Goal: Transaction & Acquisition: Book appointment/travel/reservation

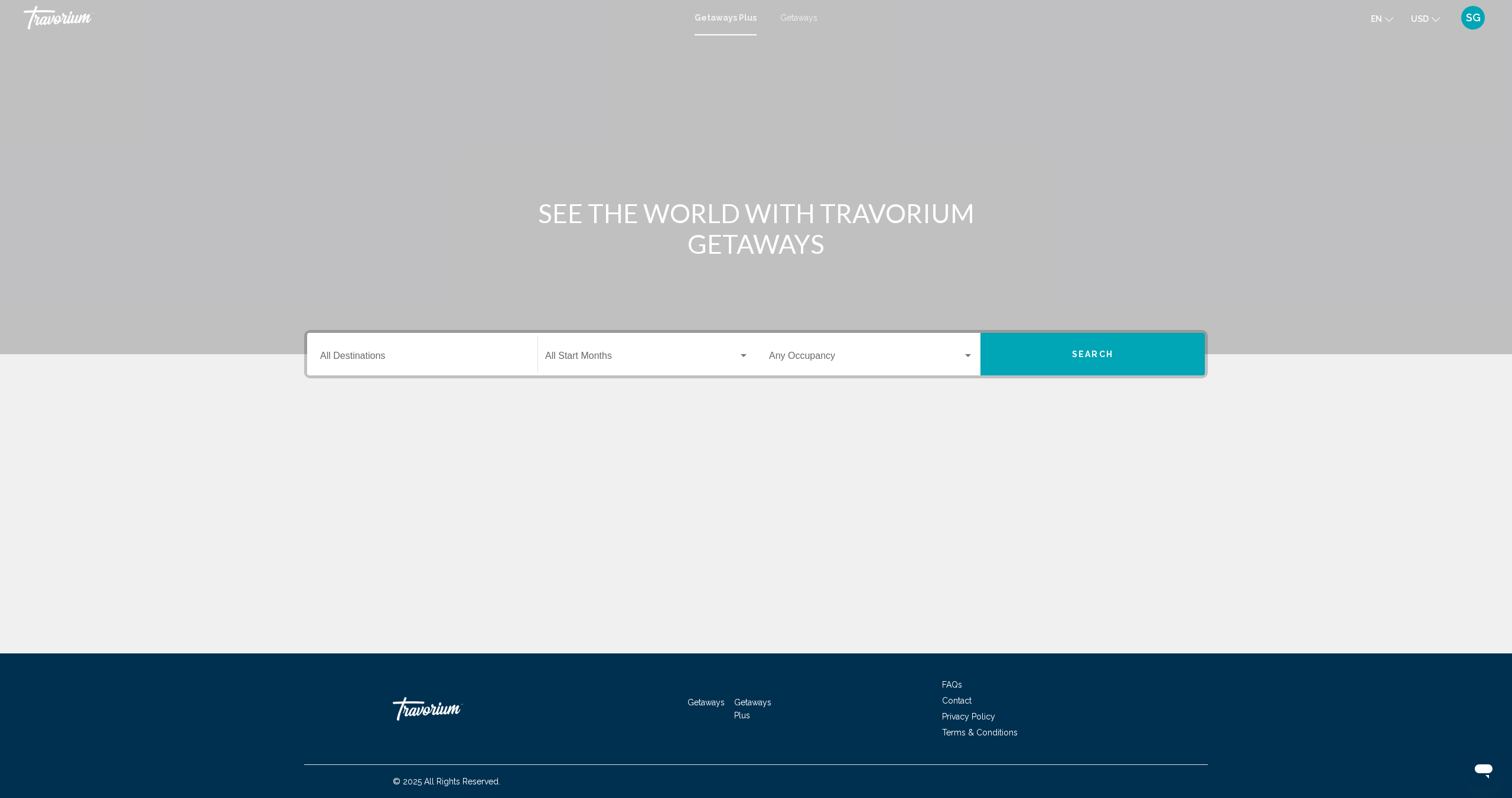
click at [455, 350] on div "Destination All Destinations" at bounding box center [422, 354] width 204 height 37
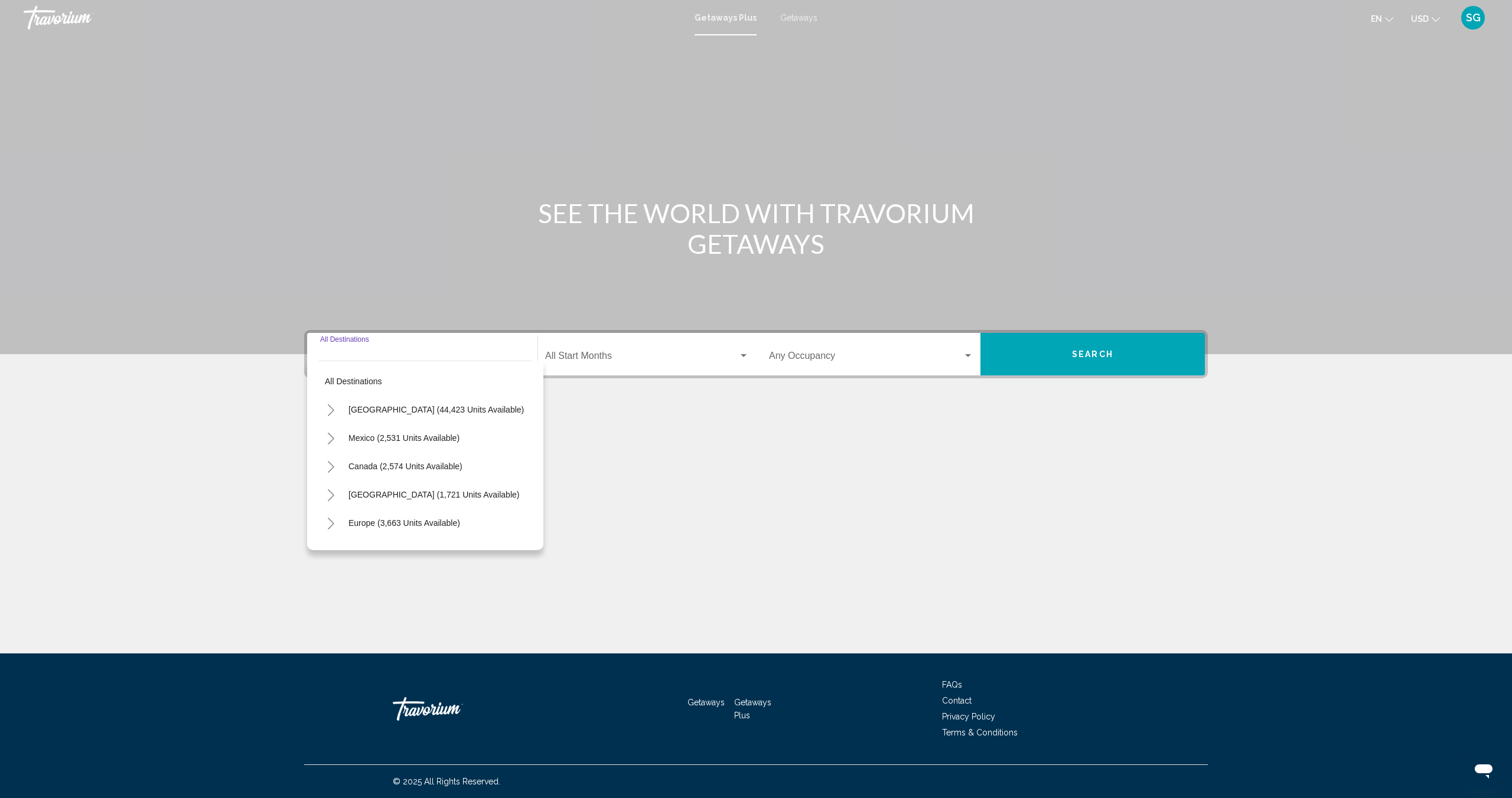
drag, startPoint x: 391, startPoint y: 524, endPoint x: 398, endPoint y: 522, distance: 7.3
click at [391, 524] on span "Europe (3,663 units available)" at bounding box center [404, 523] width 111 height 9
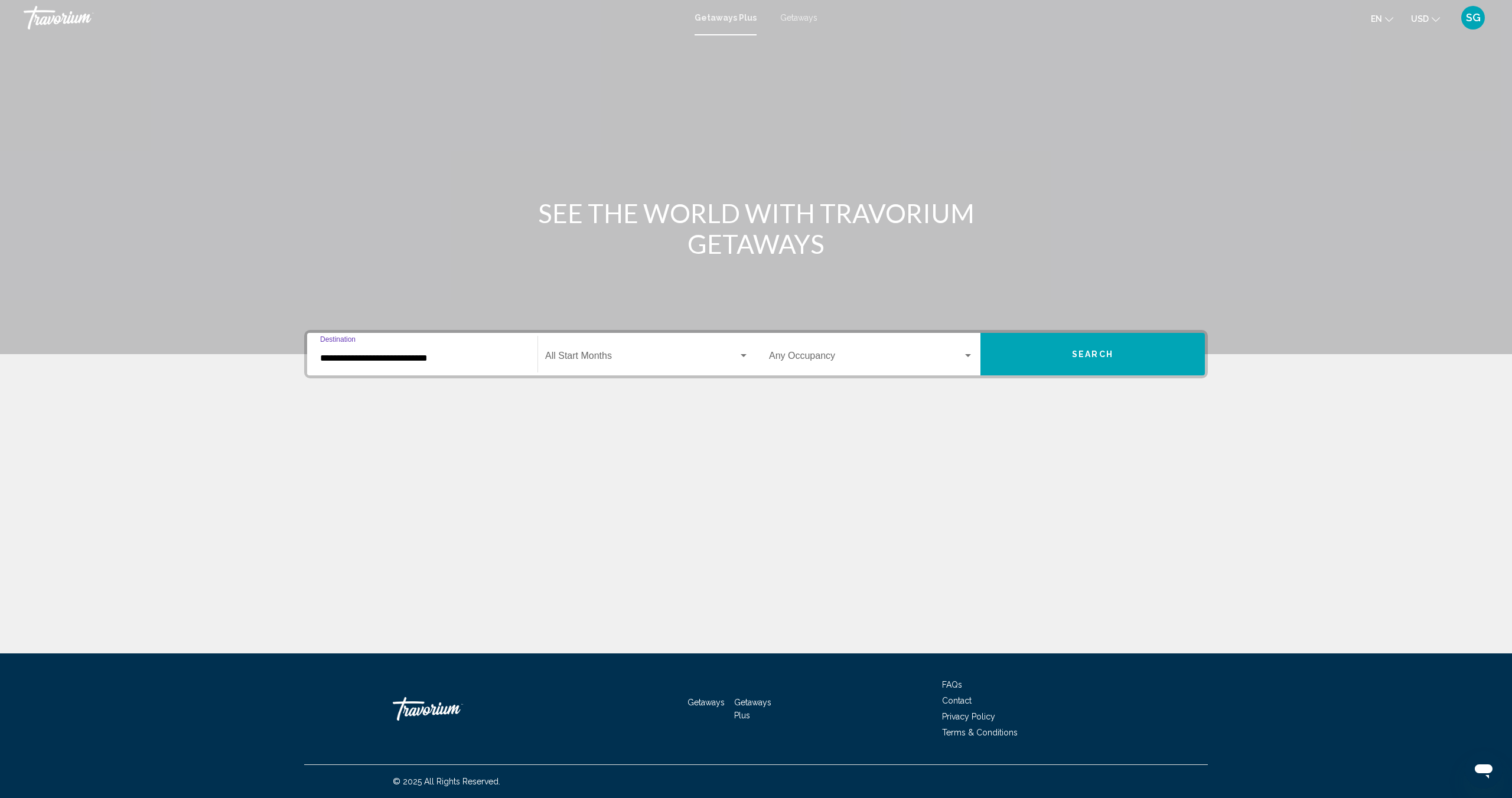
click at [400, 362] on input "**********" at bounding box center [422, 358] width 204 height 10
click at [418, 503] on span "[GEOGRAPHIC_DATA] - [GEOGRAPHIC_DATA] (73 units available)" at bounding box center [486, 504] width 253 height 9
type input "**********"
click at [584, 355] on span "Search widget" at bounding box center [641, 358] width 193 height 10
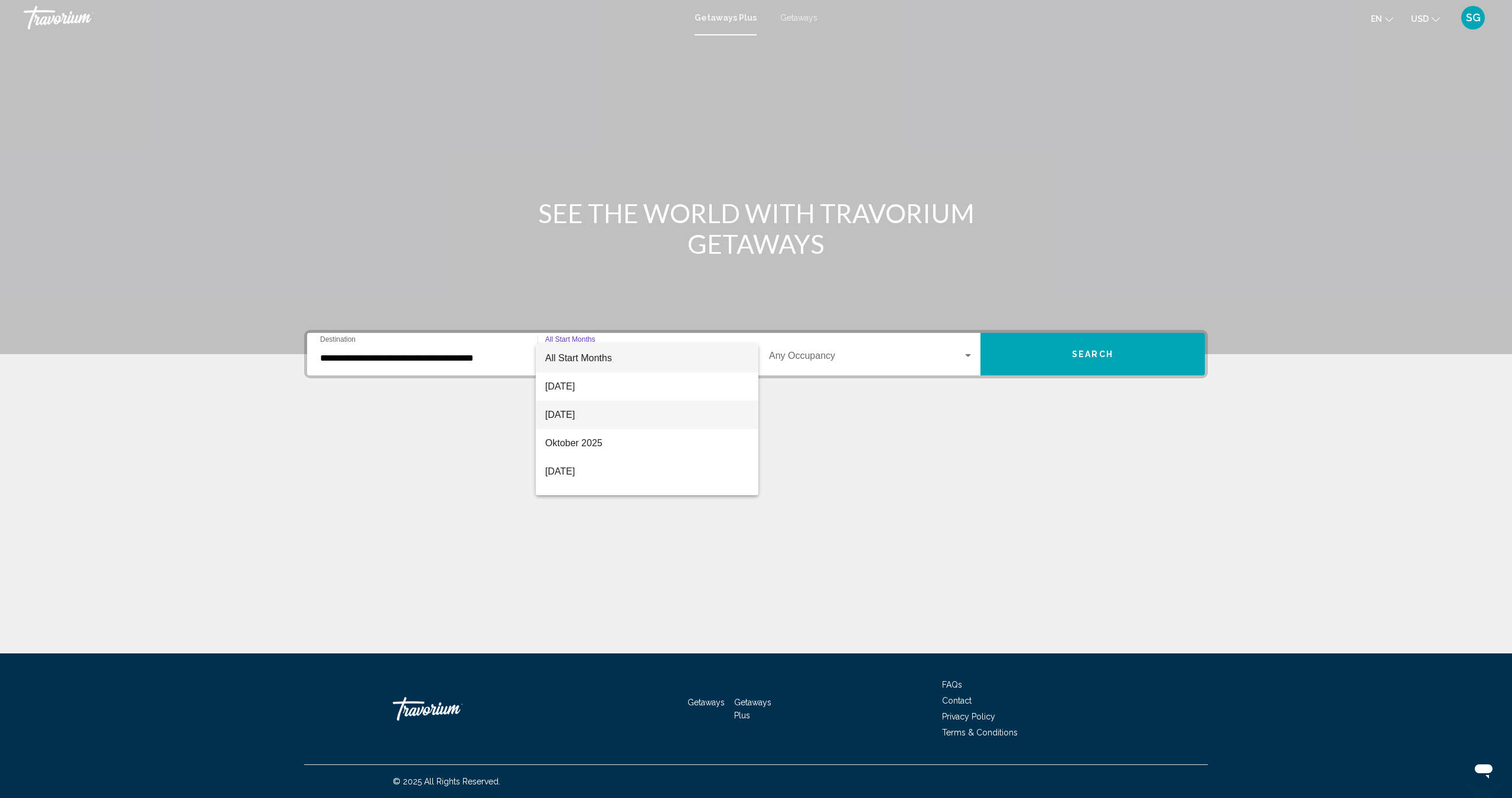
click at [572, 417] on span "[DATE]" at bounding box center [646, 415] width 204 height 28
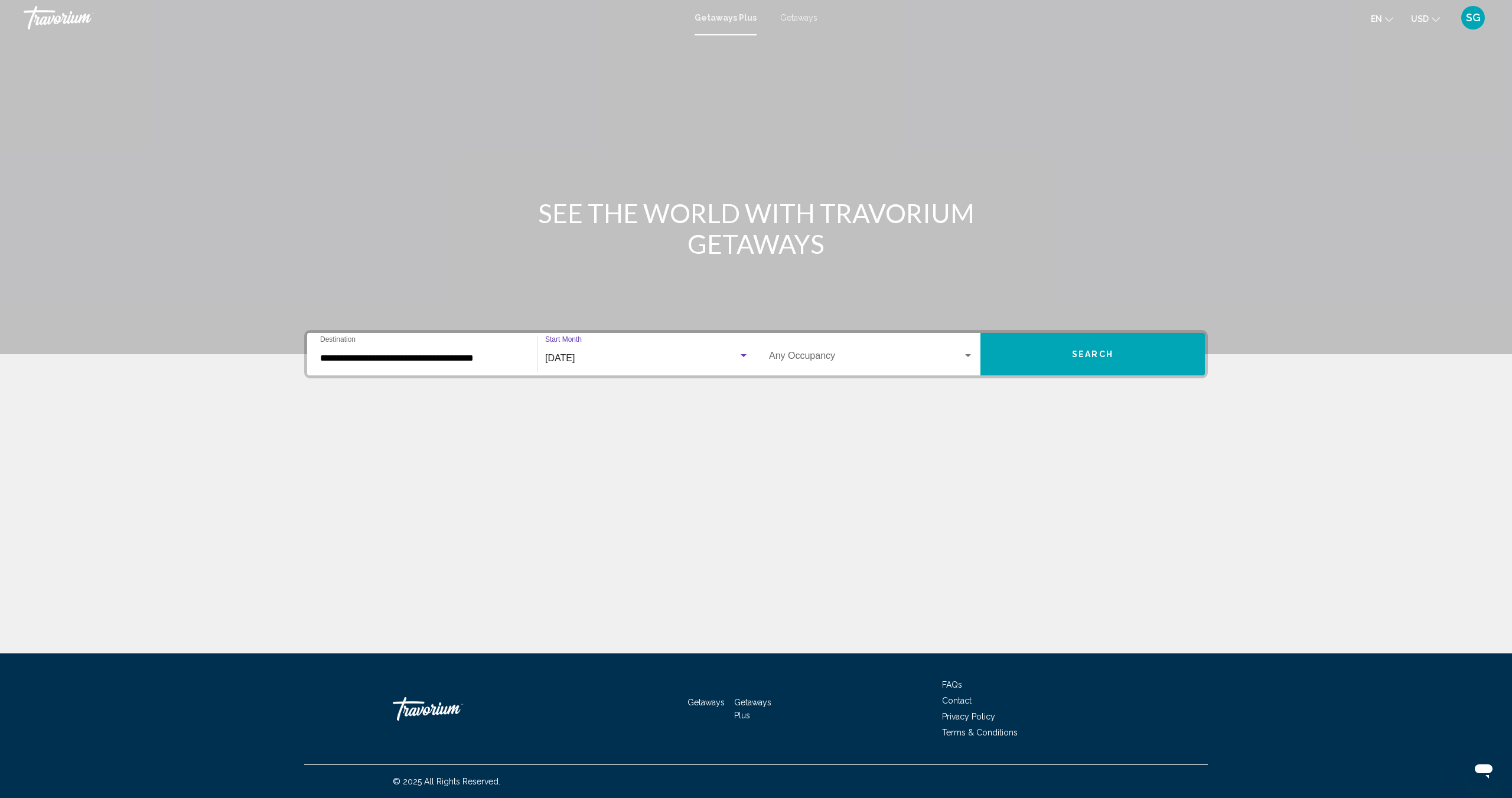
click at [706, 354] on div "[DATE]" at bounding box center [641, 358] width 193 height 10
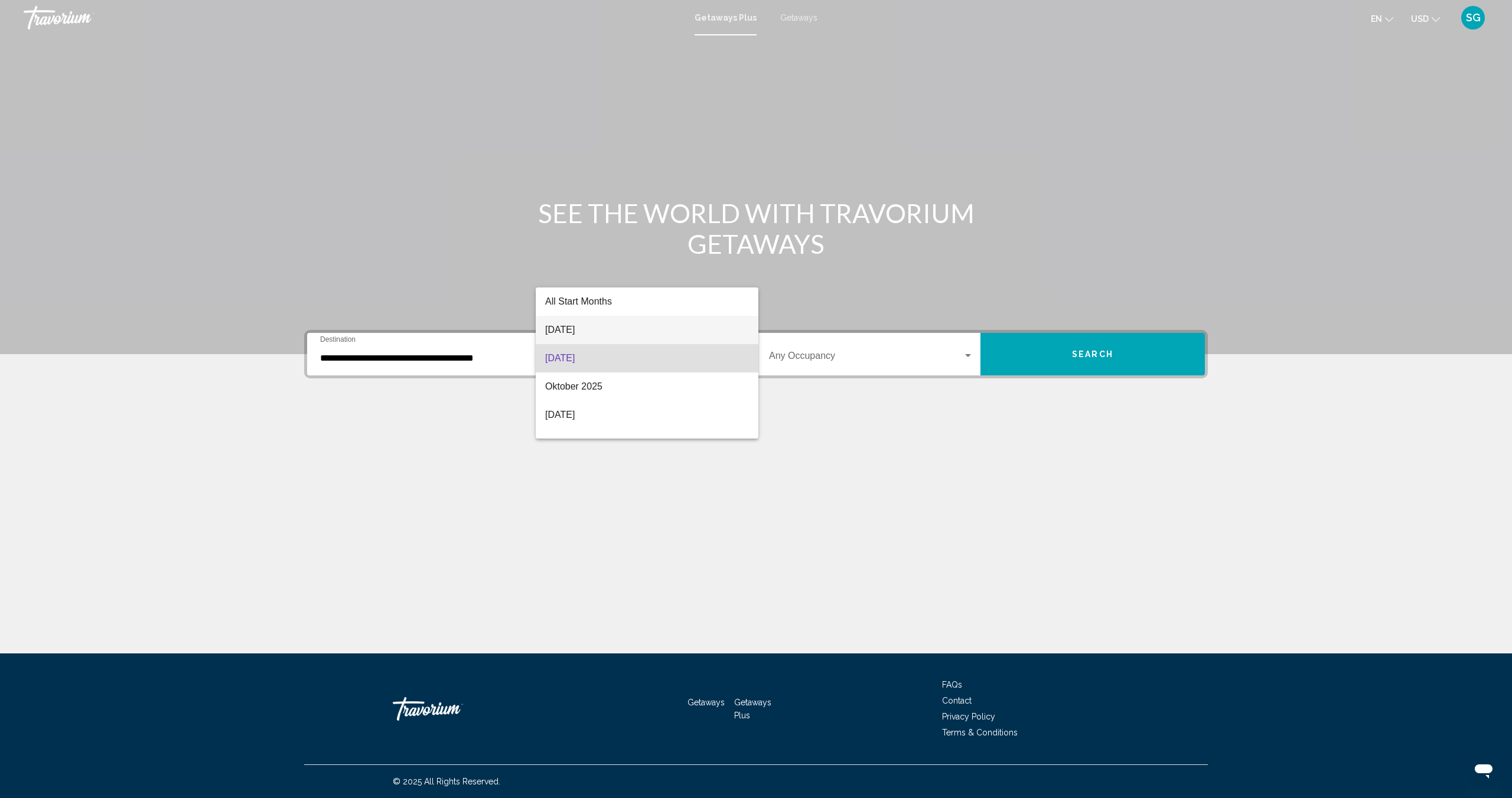
click at [569, 329] on span "[DATE]" at bounding box center [646, 330] width 204 height 28
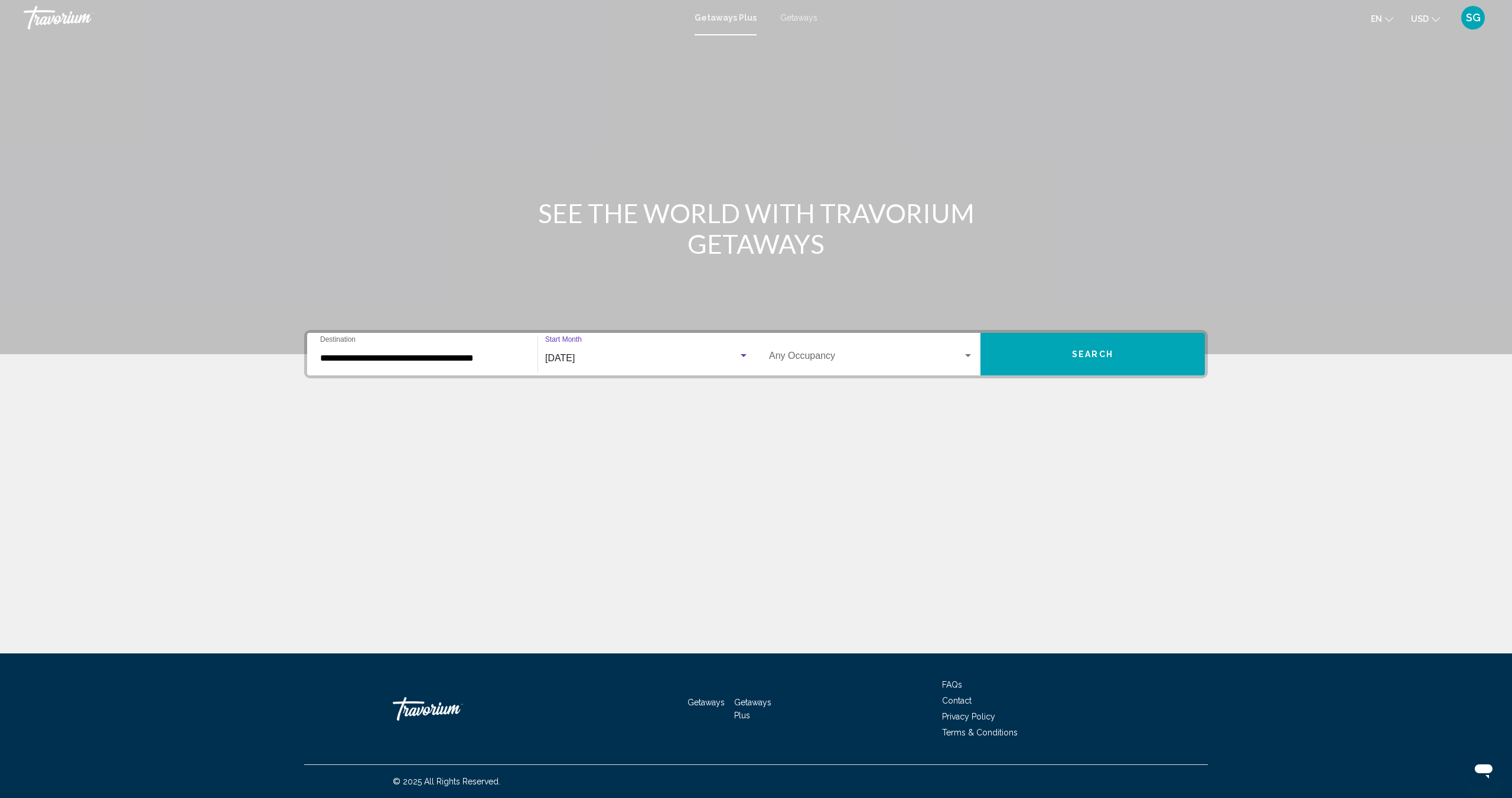
click at [968, 354] on div "Search widget" at bounding box center [968, 356] width 6 height 3
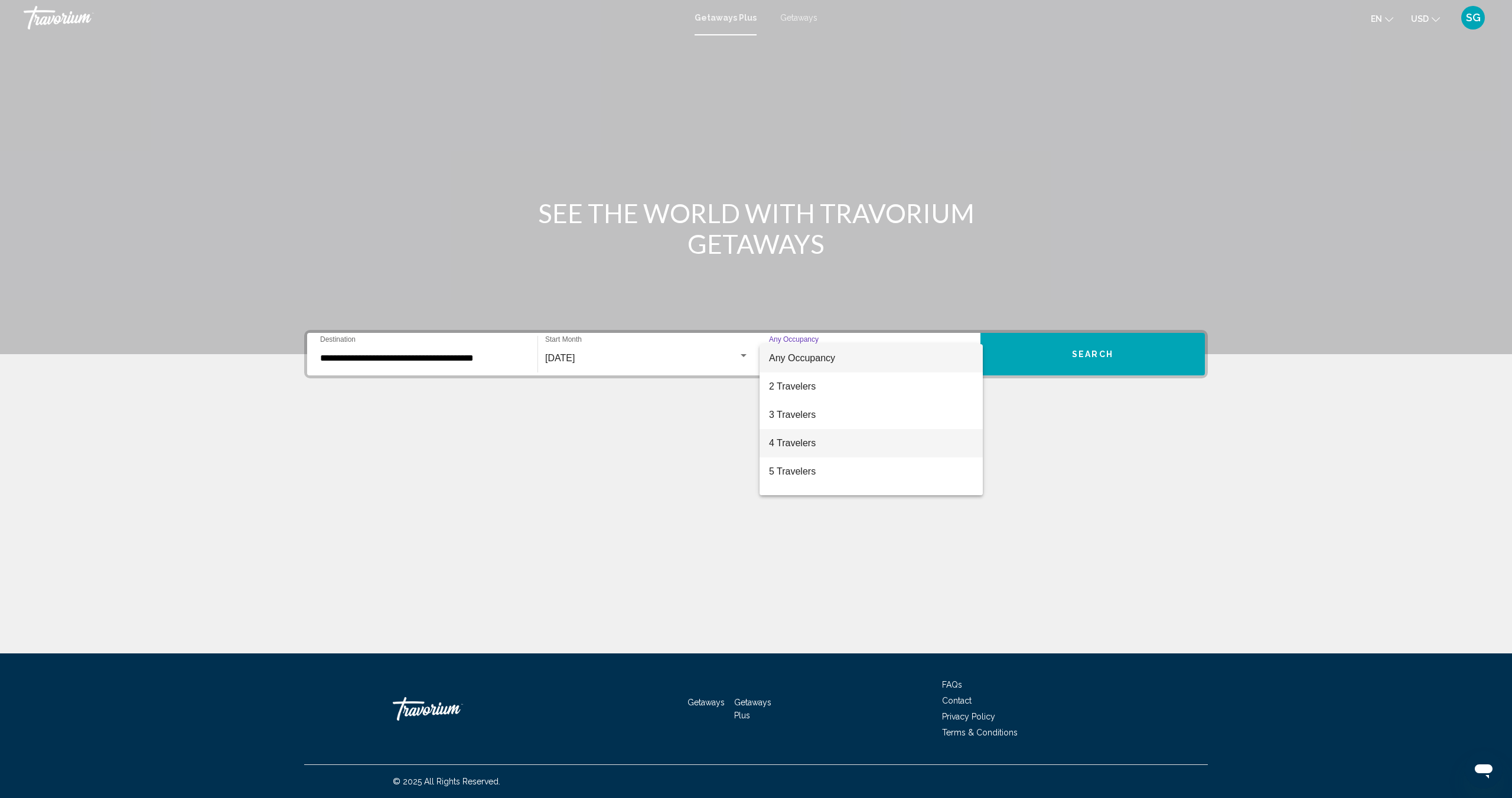
click at [787, 448] on span "4 Travelers" at bounding box center [871, 443] width 204 height 28
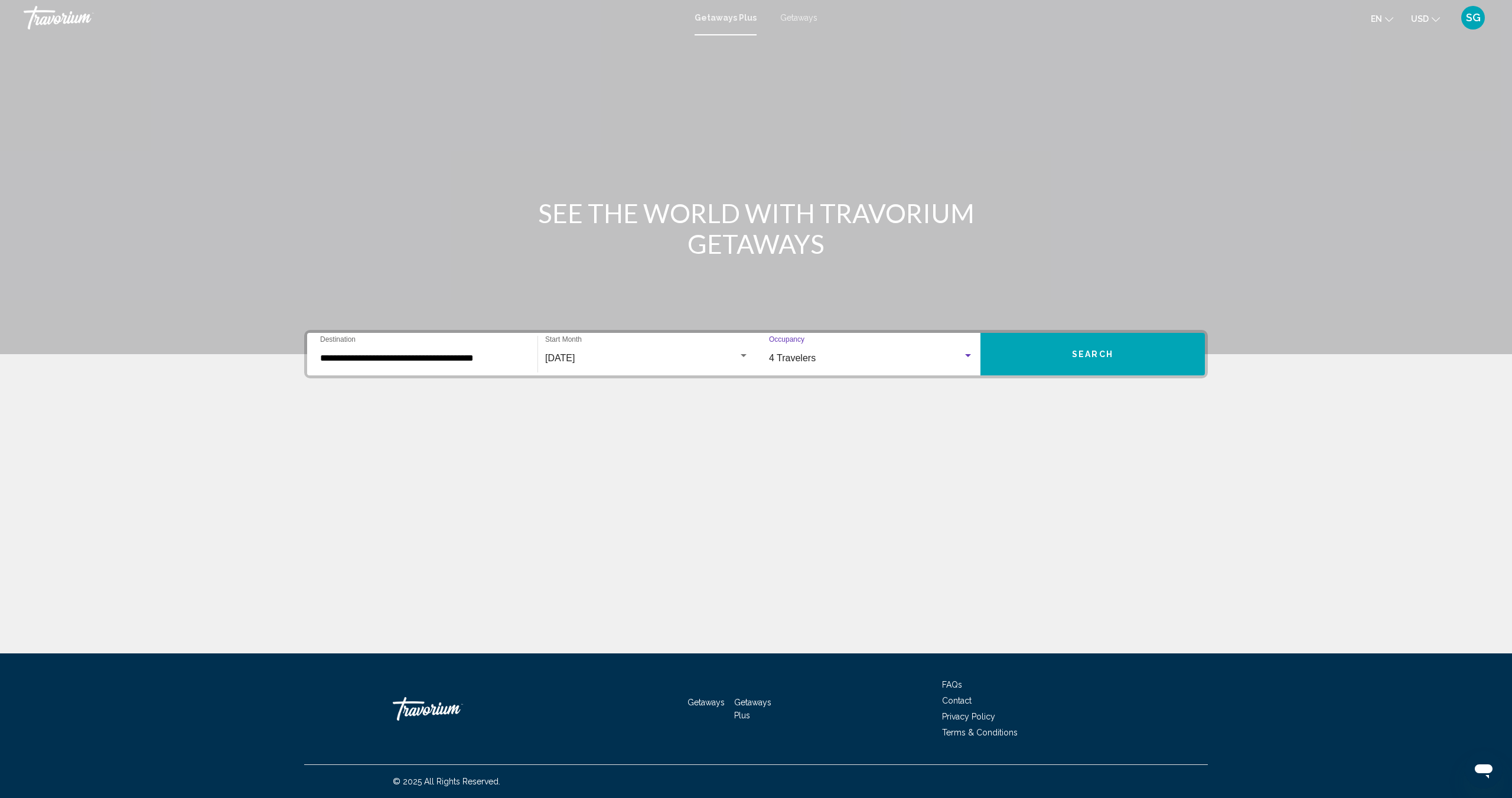
click at [1084, 343] on button "Search" at bounding box center [1092, 354] width 225 height 42
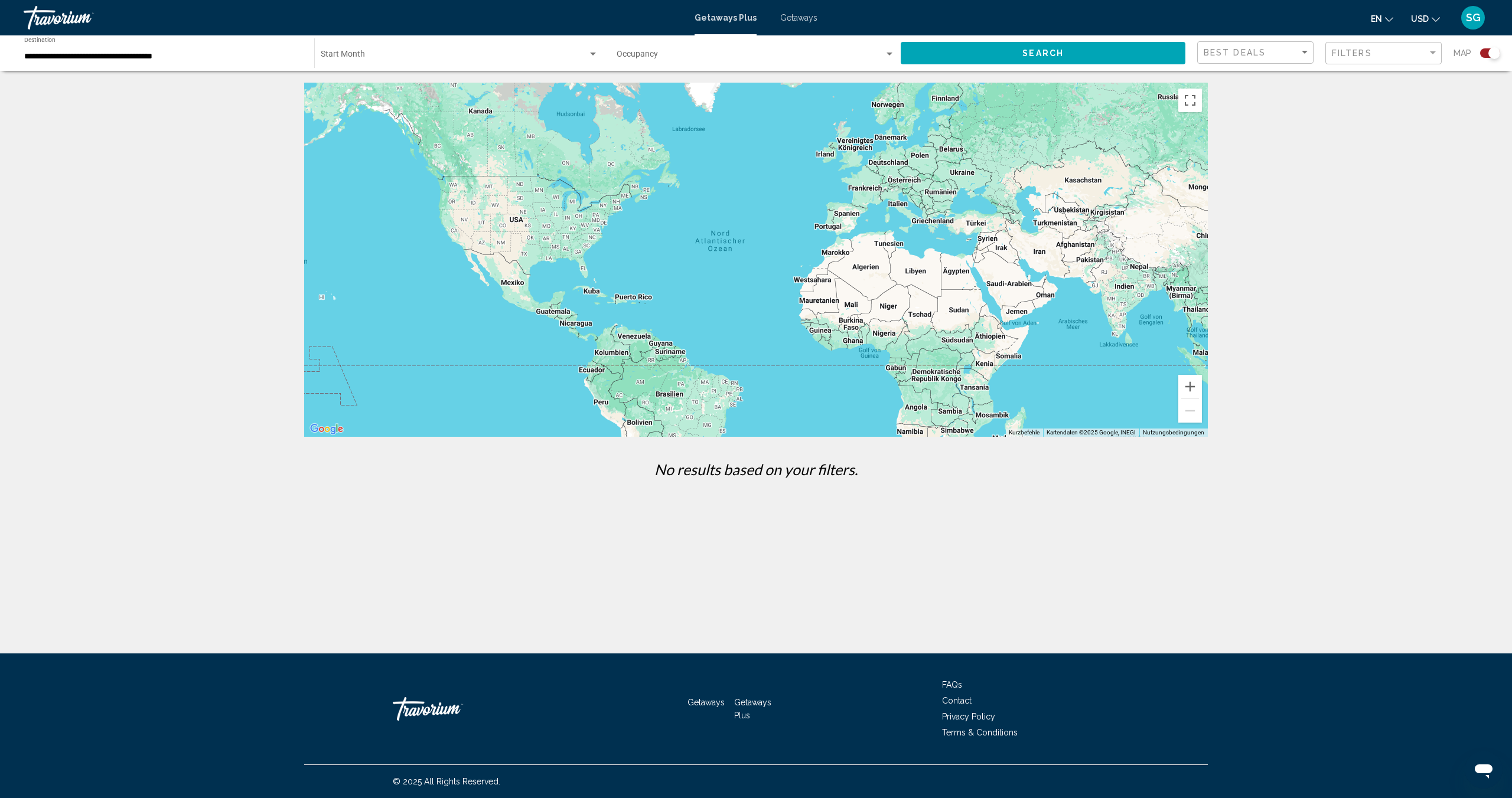
click at [851, 219] on div "Main content" at bounding box center [756, 259] width 904 height 354
click at [1391, 21] on button "en English Español Français Italiano Português русский" at bounding box center [1382, 18] width 23 height 17
click at [1426, 143] on div "← Nach links → Nach rechts ↑ Nach oben ↓ Nach unten + Heranzoomen - Herauszoome…" at bounding box center [756, 285] width 1512 height 405
click at [345, 58] on span "Search widget" at bounding box center [454, 56] width 267 height 9
click at [692, 57] on div at bounding box center [756, 399] width 1512 height 798
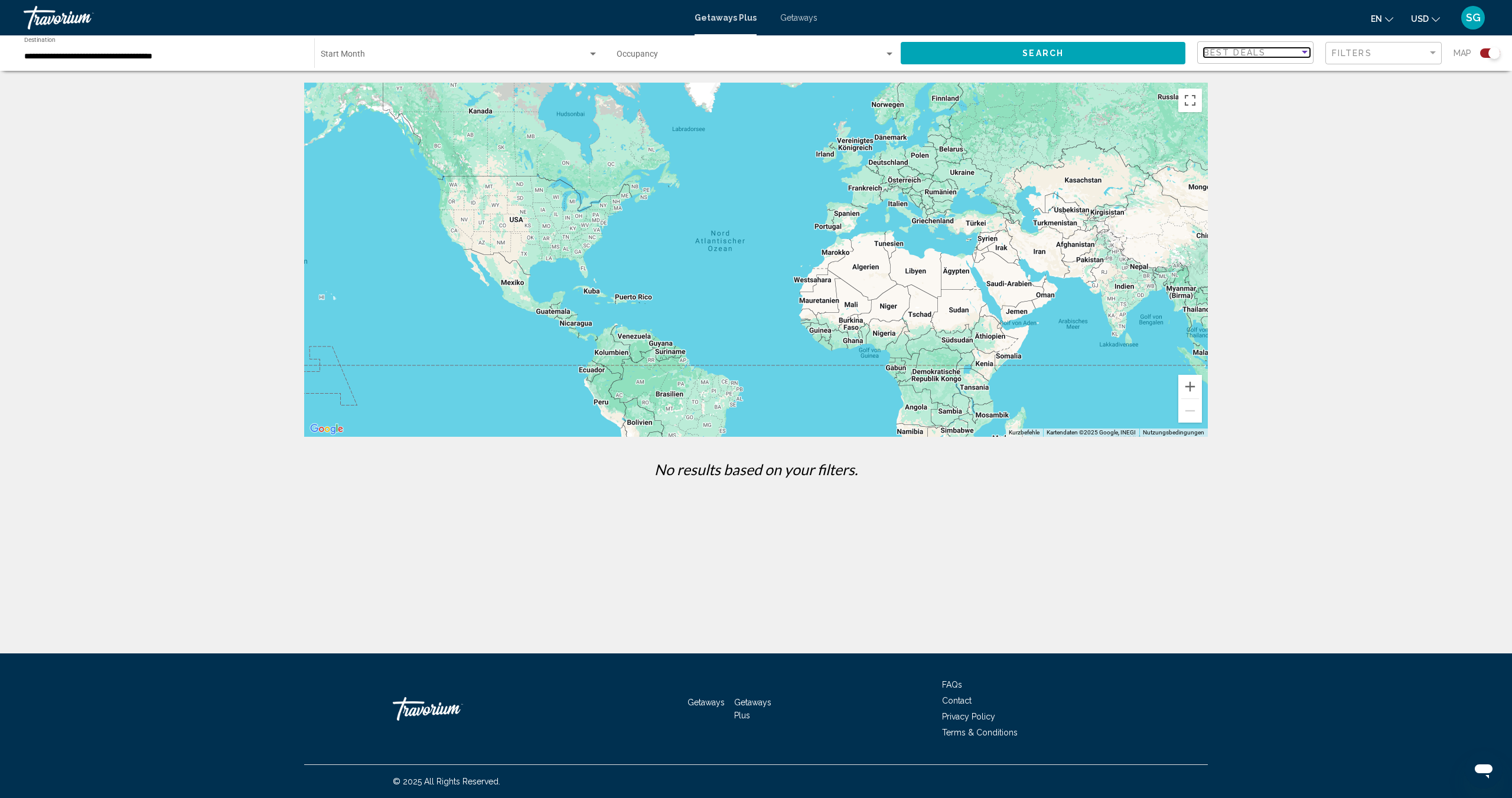
click at [1305, 53] on div "Sort by" at bounding box center [1304, 52] width 6 height 3
drag, startPoint x: 1297, startPoint y: 371, endPoint x: 1211, endPoint y: 329, distance: 95.7
click at [1295, 367] on div at bounding box center [756, 399] width 1512 height 798
click at [850, 217] on div "Main content" at bounding box center [756, 259] width 904 height 354
click at [65, 59] on input "**********" at bounding box center [163, 56] width 278 height 9
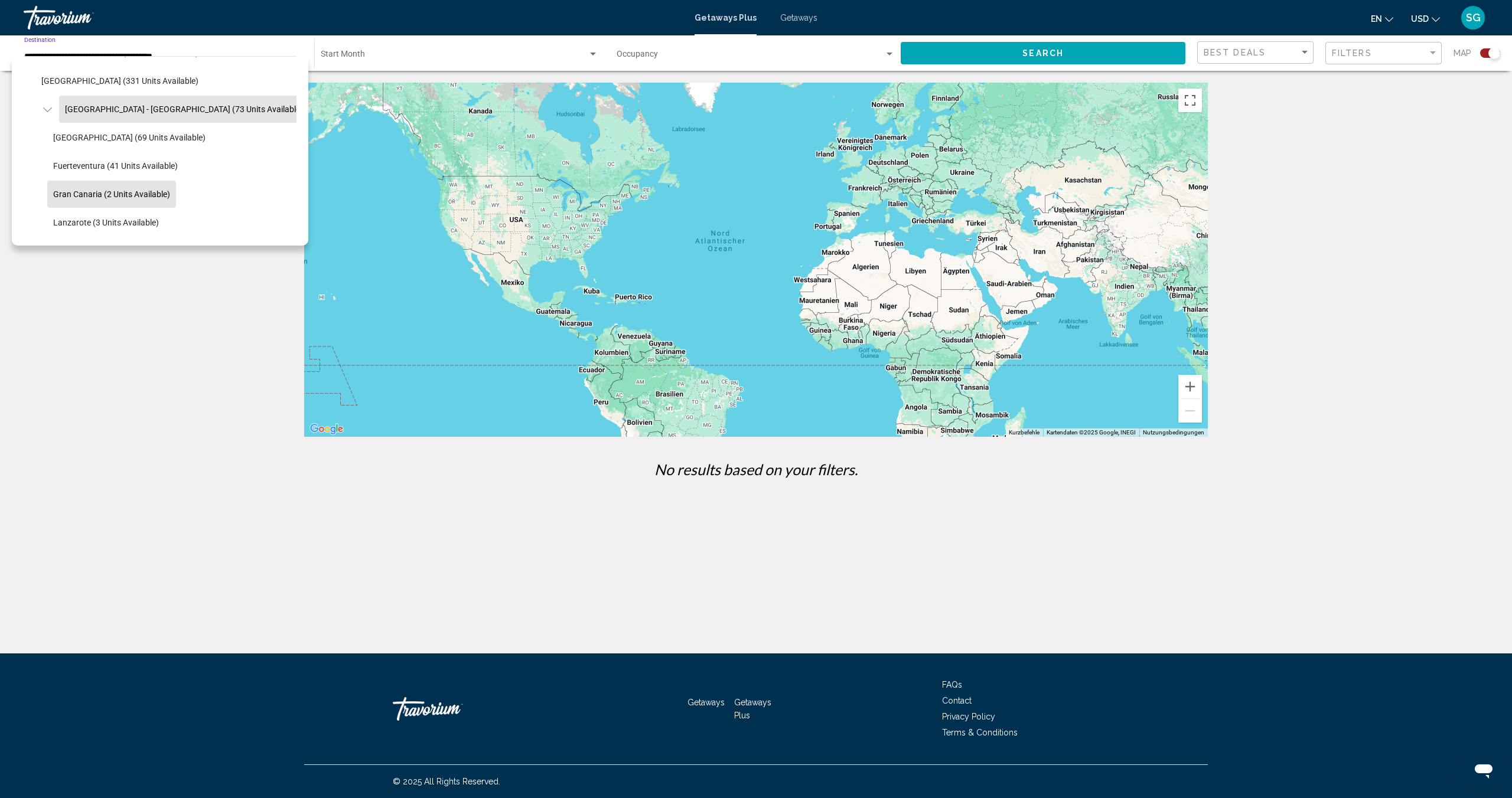
scroll to position [420, 0]
click at [66, 141] on span "[GEOGRAPHIC_DATA] (69 units available)" at bounding box center [129, 138] width 152 height 9
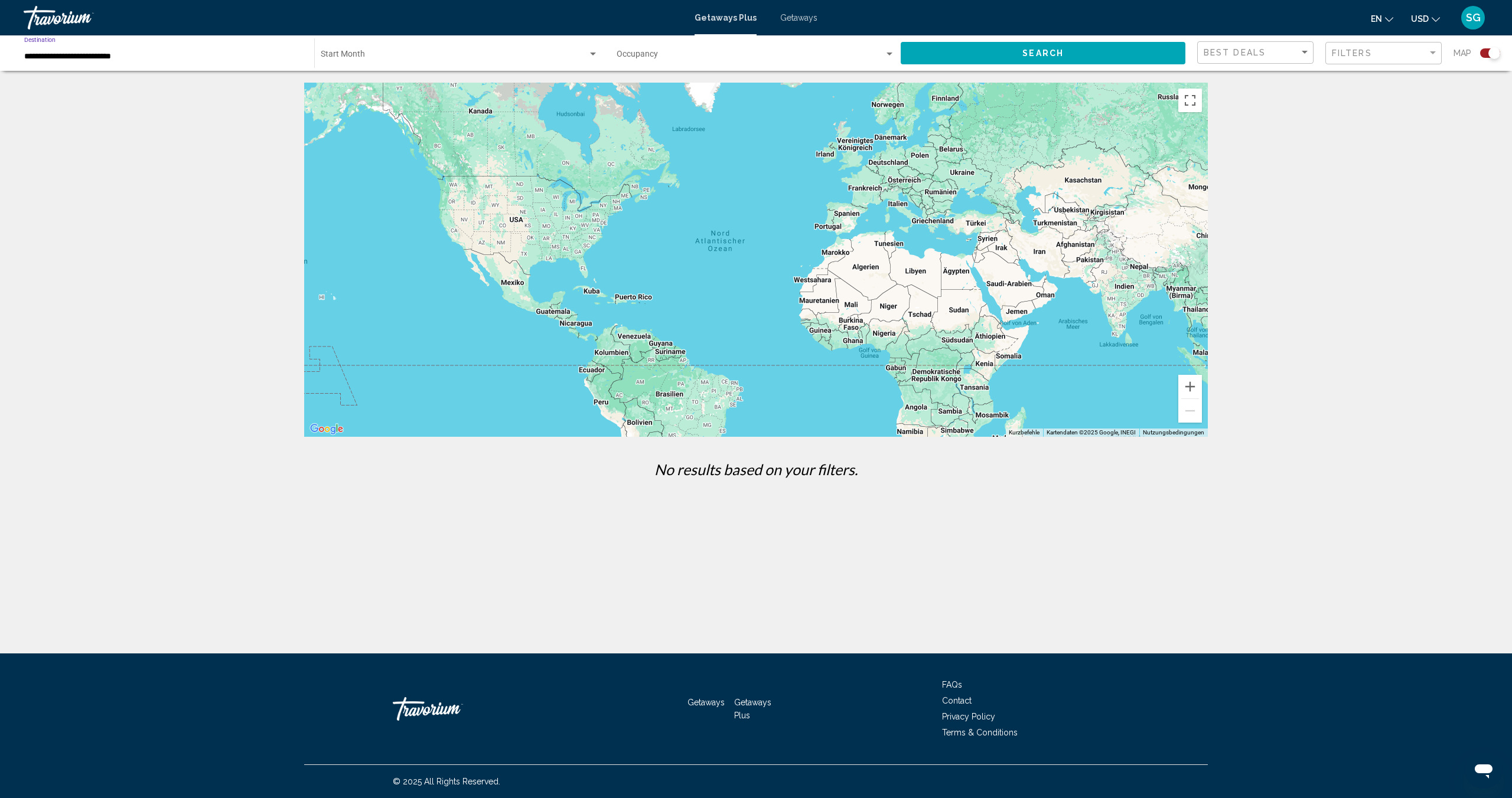
click at [456, 56] on span "Search widget" at bounding box center [454, 56] width 267 height 9
drag, startPoint x: 335, startPoint y: 58, endPoint x: 372, endPoint y: 61, distance: 37.1
click at [335, 58] on span "All Start Months" at bounding box center [350, 56] width 59 height 9
click at [986, 48] on button "Search" at bounding box center [1042, 53] width 285 height 22
click at [107, 61] on div "**********" at bounding box center [163, 53] width 278 height 32
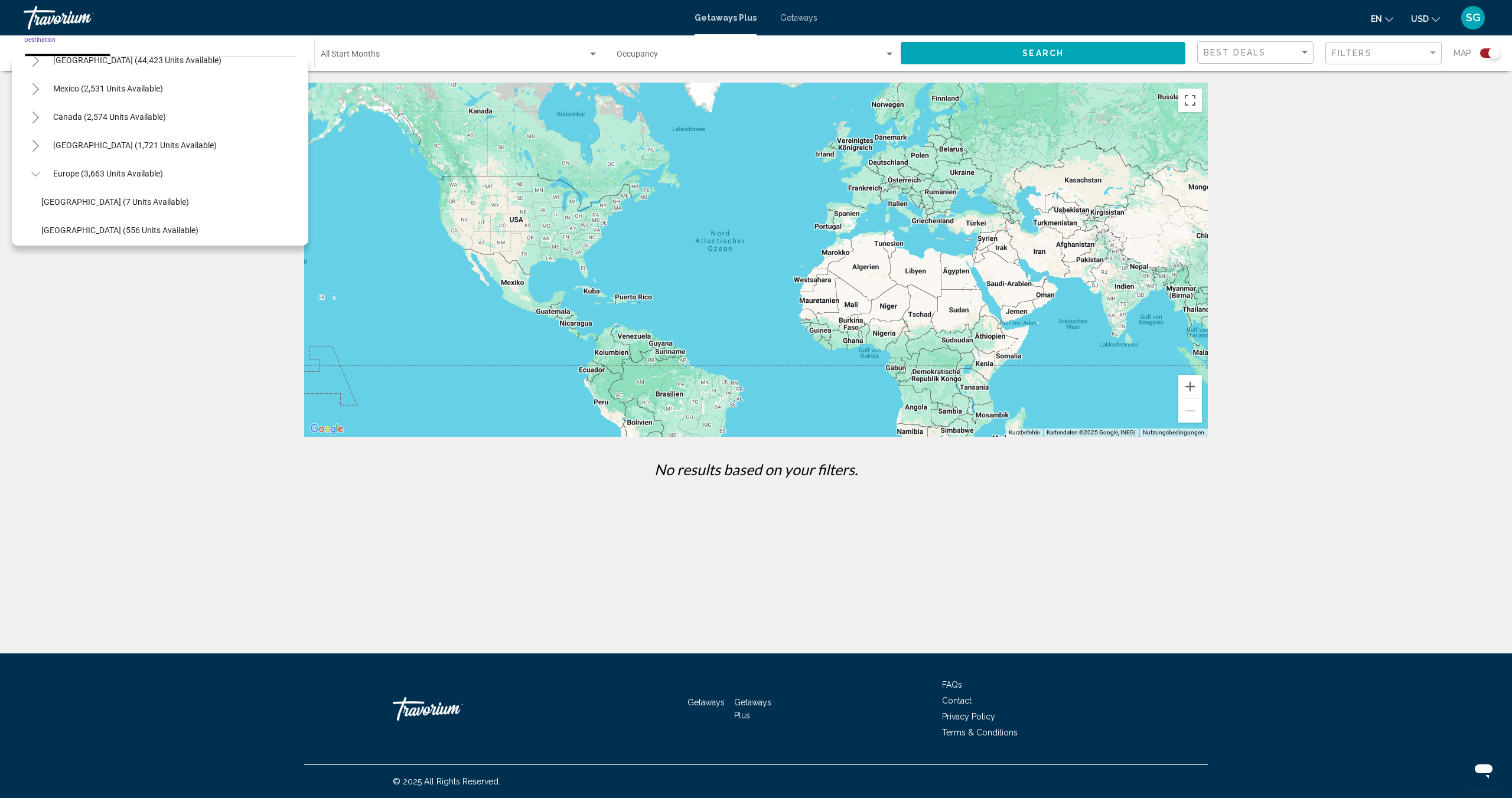
scroll to position [41, 0]
click at [82, 173] on span "Europe (3,663 units available)" at bounding box center [108, 177] width 110 height 9
type input "**********"
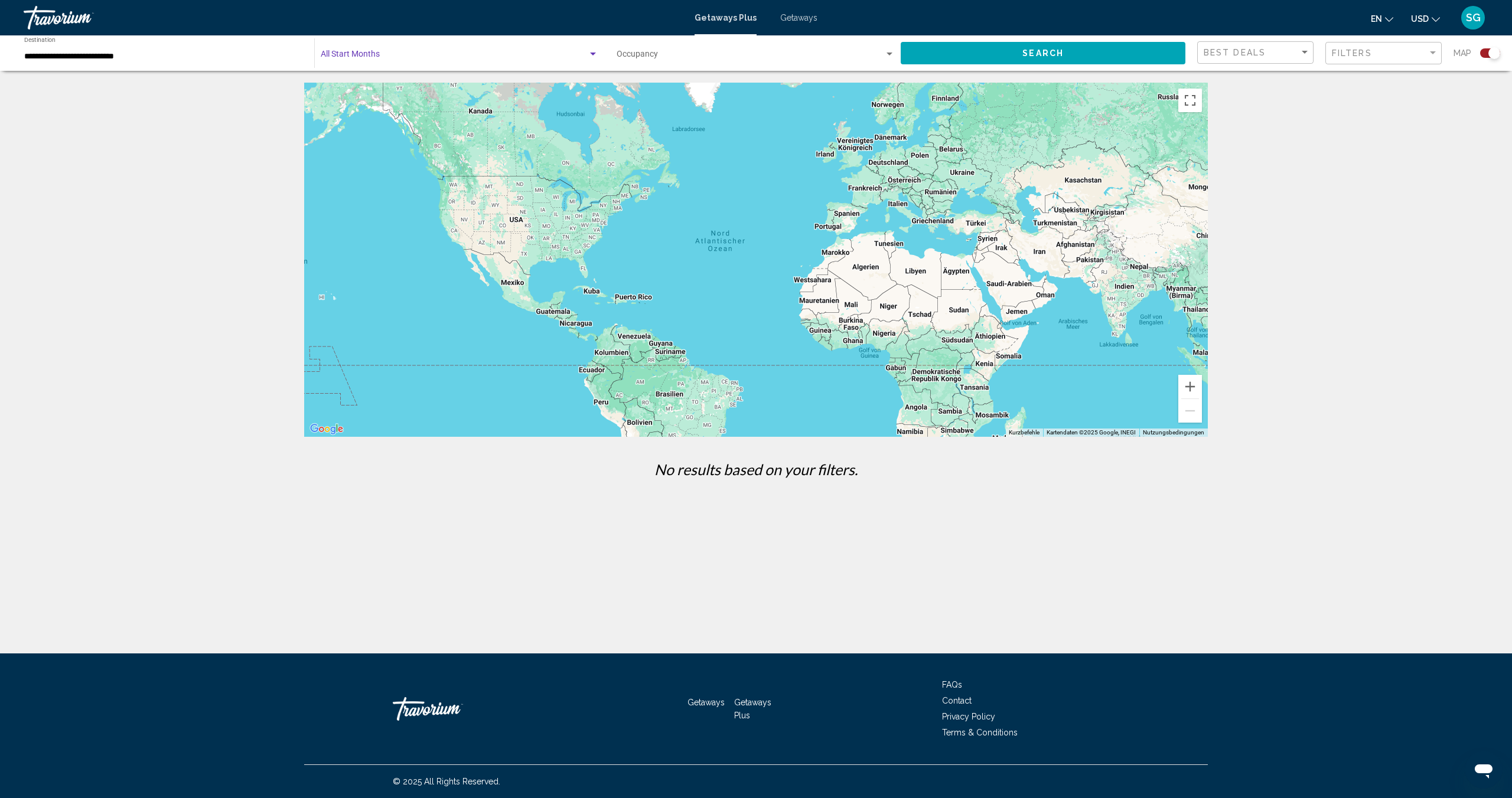
click at [413, 58] on span "Search widget" at bounding box center [454, 56] width 267 height 9
click at [355, 53] on span "All Start Months" at bounding box center [350, 56] width 59 height 9
click at [589, 52] on div "Search widget" at bounding box center [593, 54] width 10 height 9
click at [575, 57] on span "All Start Months" at bounding box center [459, 56] width 277 height 25
click at [787, 17] on span "Getaways" at bounding box center [798, 17] width 37 height 9
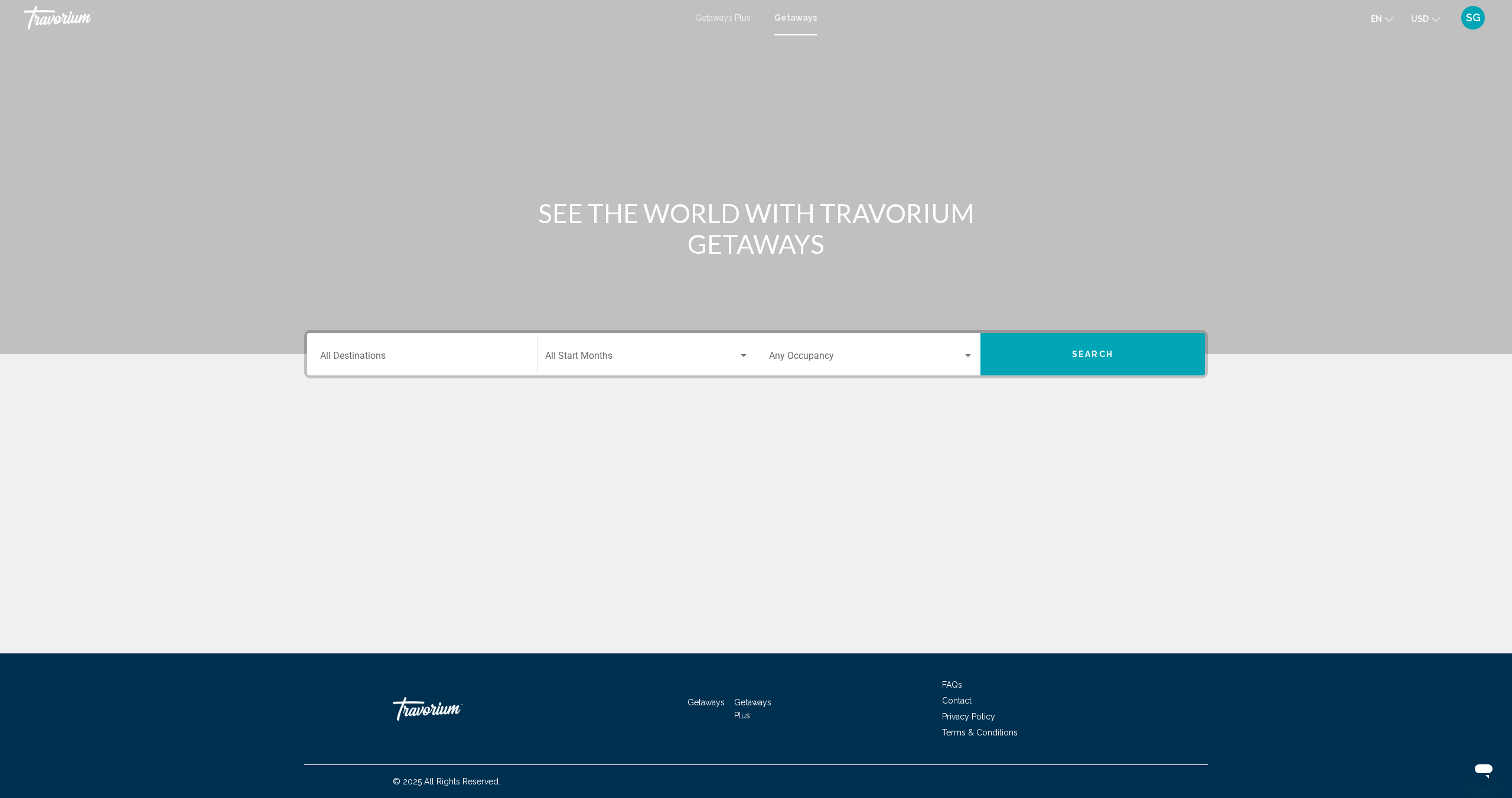
click at [352, 343] on div "Destination All Destinations" at bounding box center [422, 354] width 204 height 37
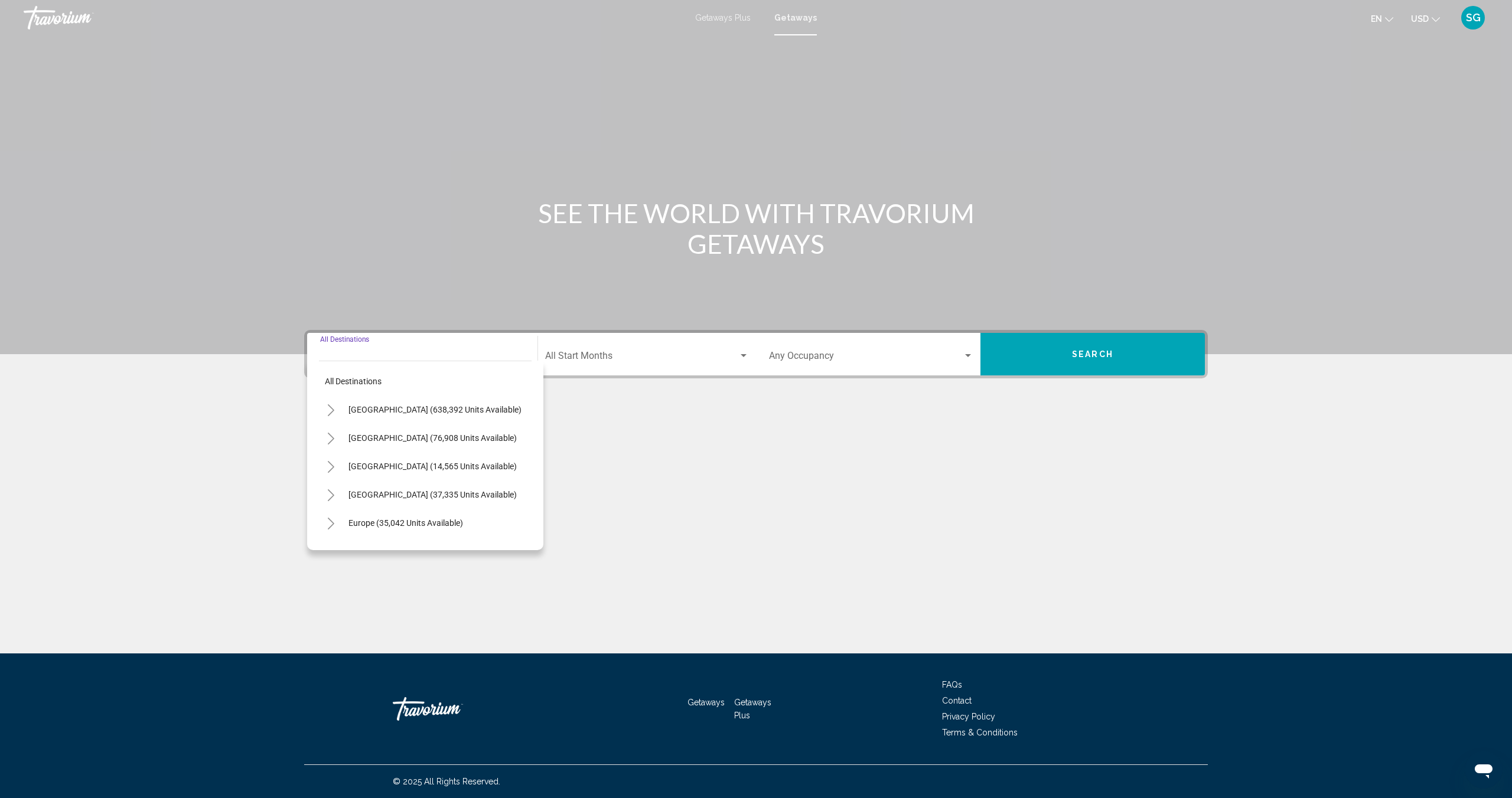
click at [329, 522] on icon "Toggle Europe (35,042 units available)" at bounding box center [331, 523] width 9 height 12
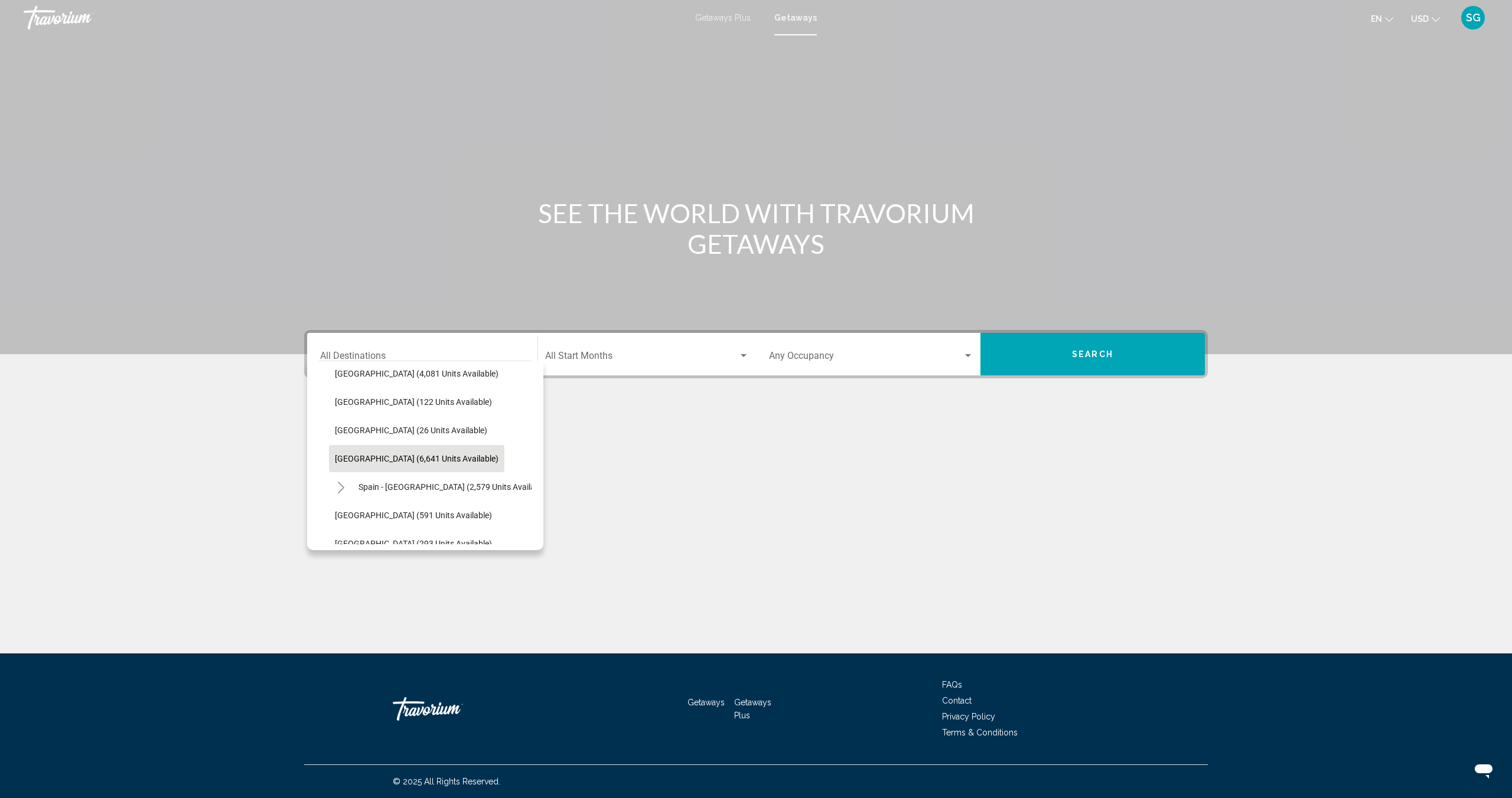
click at [347, 461] on span "[GEOGRAPHIC_DATA] (6,641 units available)" at bounding box center [416, 458] width 163 height 9
type input "**********"
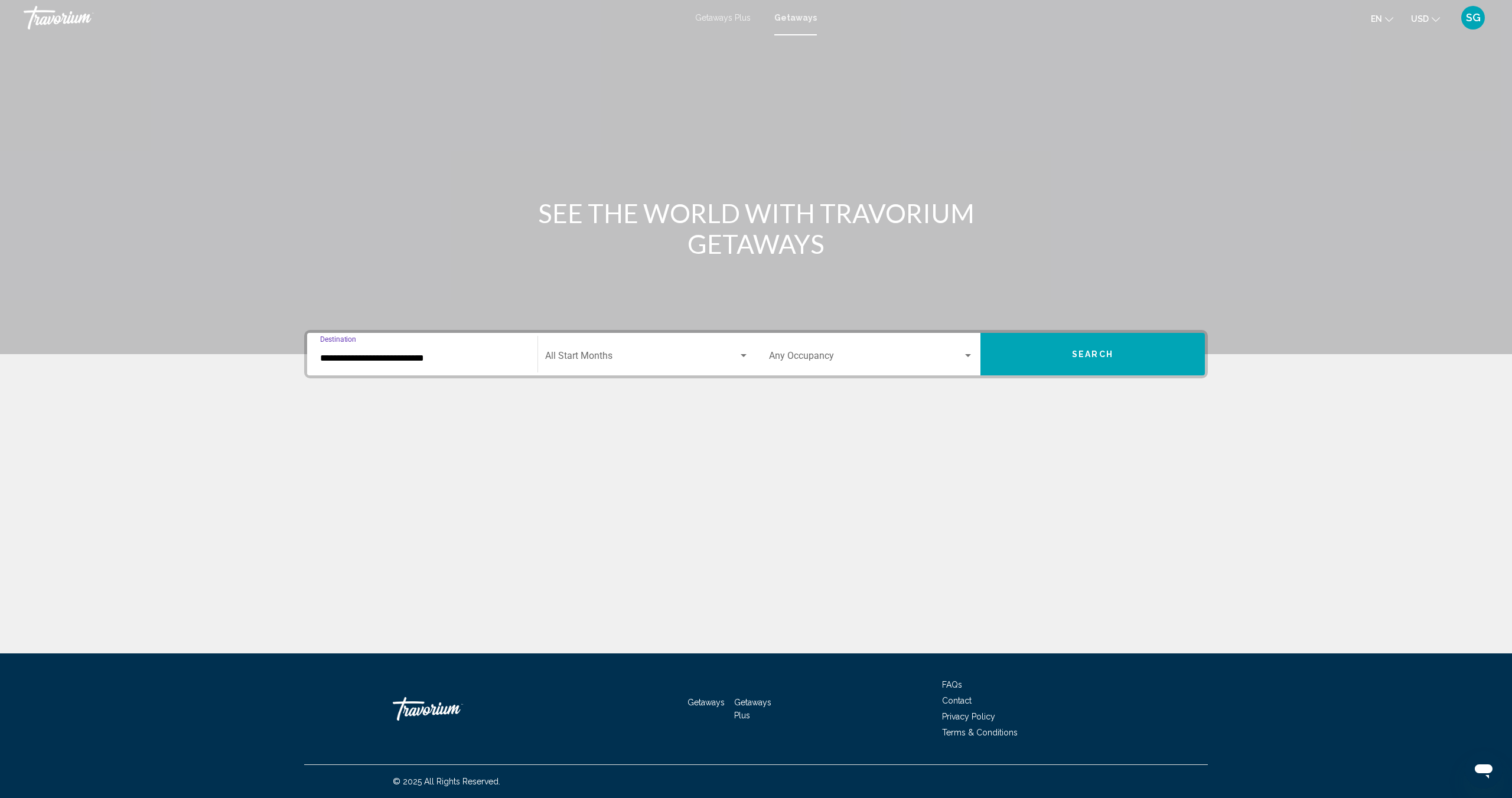
click at [743, 354] on div "Search widget" at bounding box center [743, 356] width 10 height 9
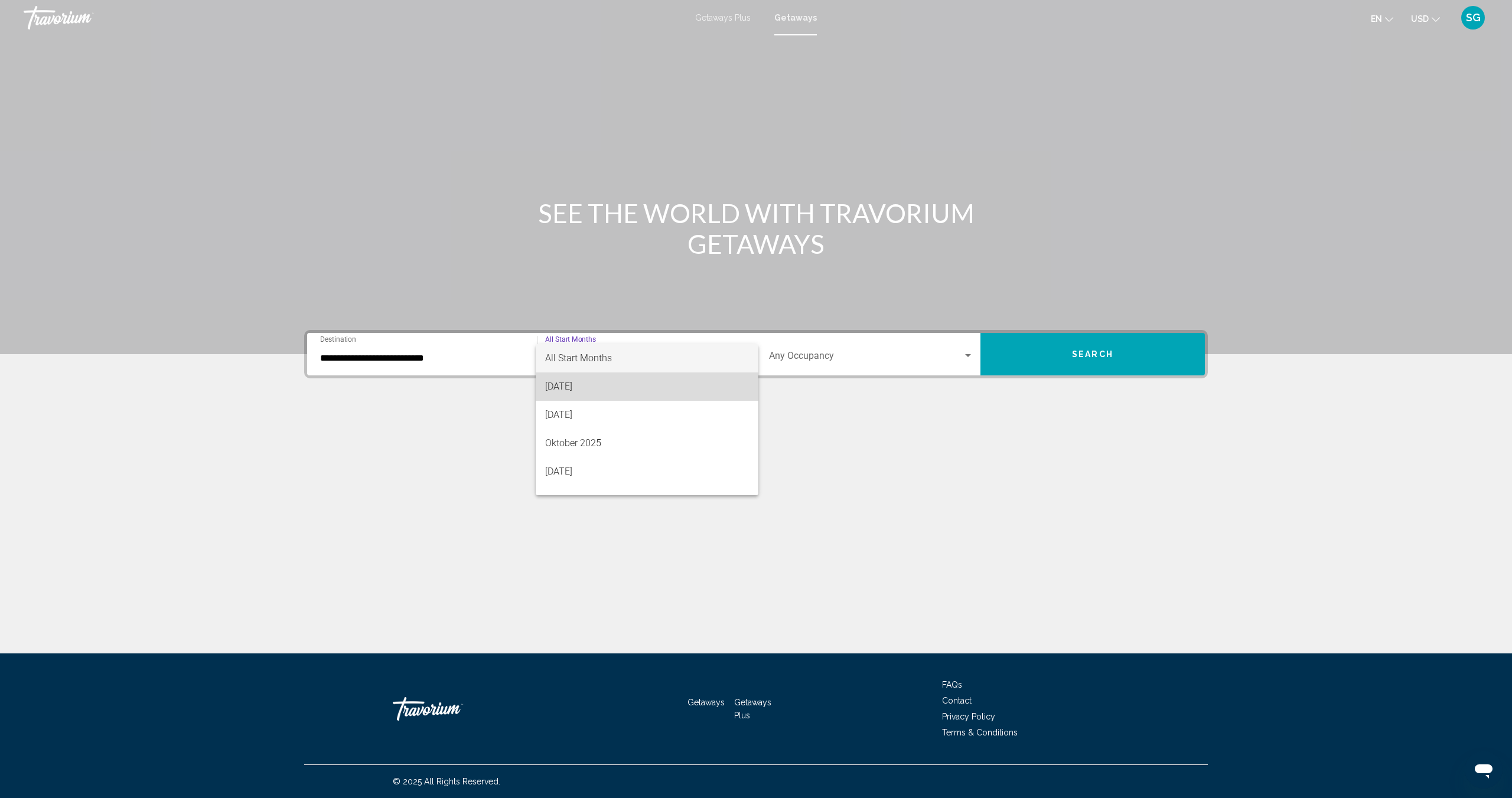
click at [636, 384] on span "[DATE]" at bounding box center [646, 387] width 204 height 28
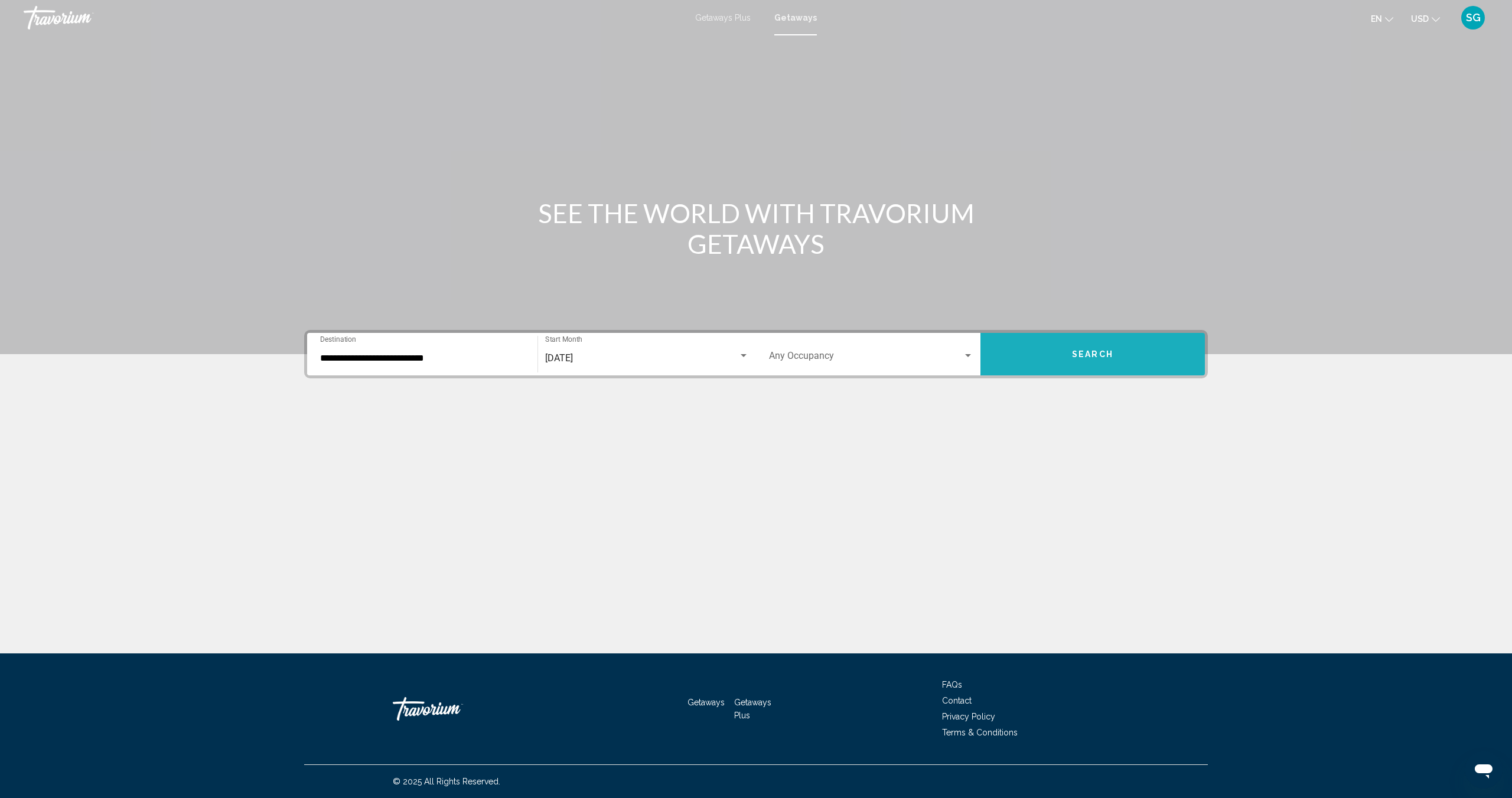
click at [1107, 350] on span "Search" at bounding box center [1093, 354] width 42 height 9
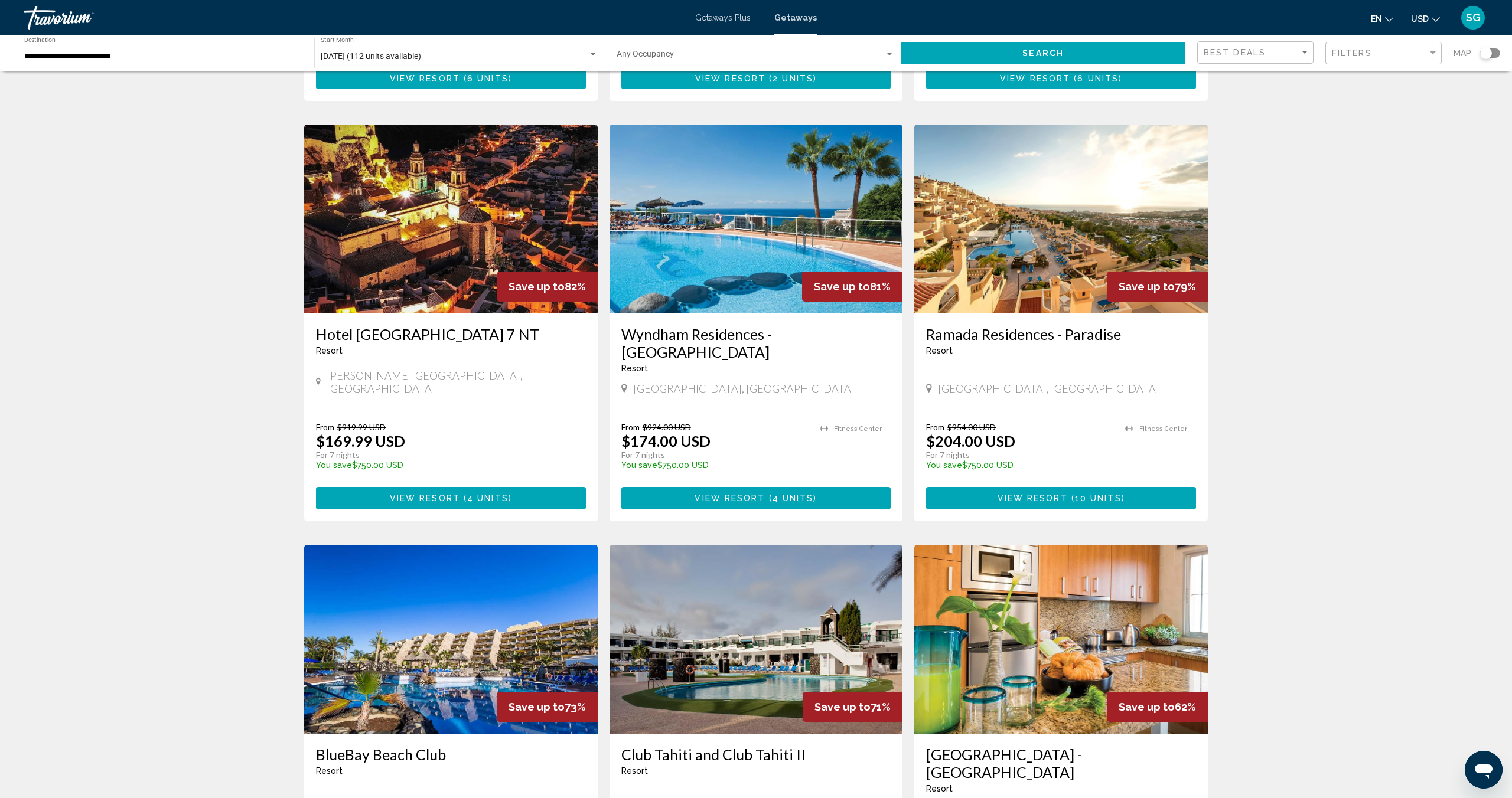
scroll to position [431, 0]
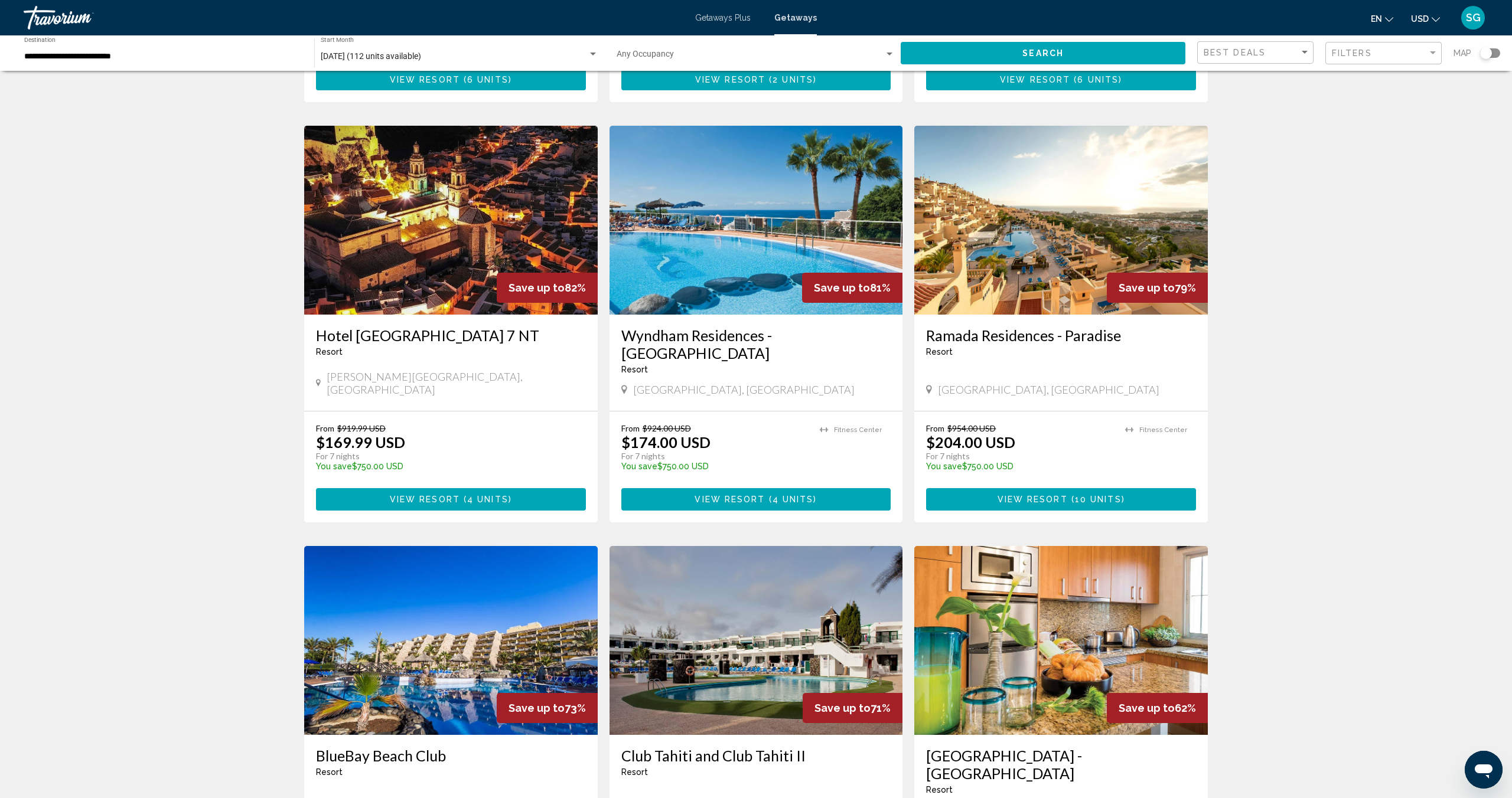
click at [1073, 495] on span "( 10 units )" at bounding box center [1096, 499] width 58 height 9
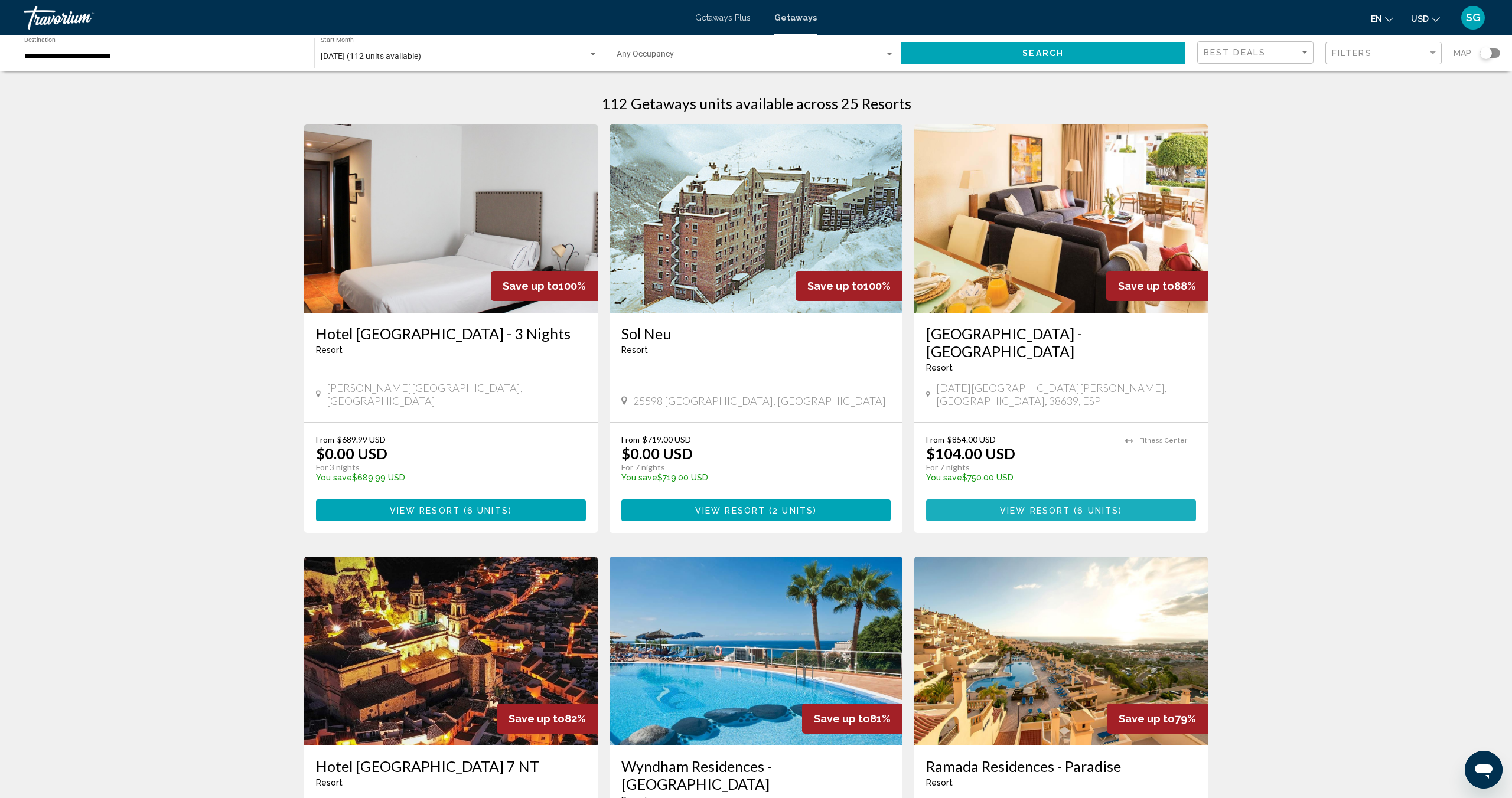
click at [1058, 506] on span "View Resort" at bounding box center [1035, 510] width 70 height 9
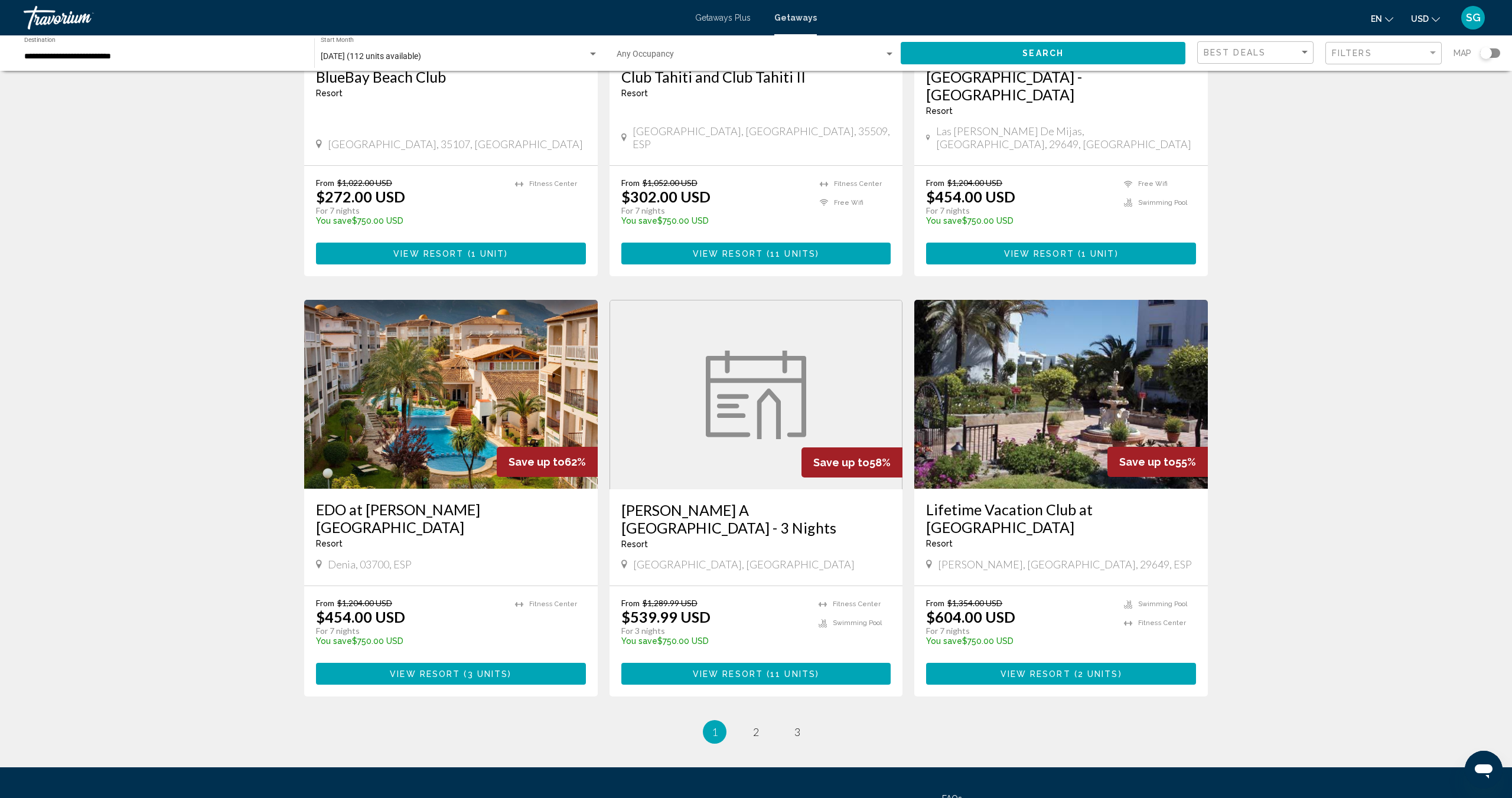
scroll to position [1161, 0]
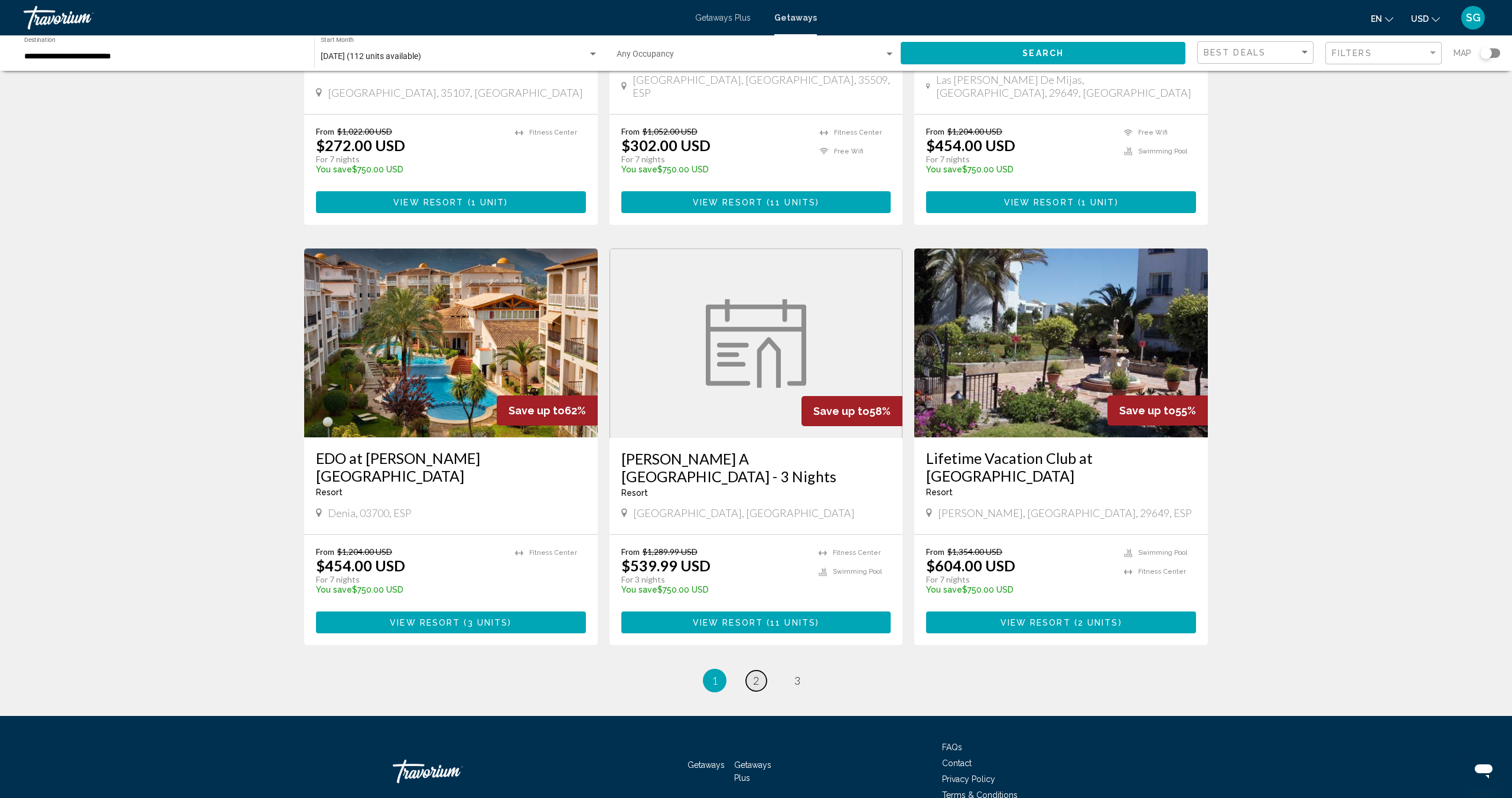
click at [753, 674] on span "2" at bounding box center [756, 681] width 6 height 13
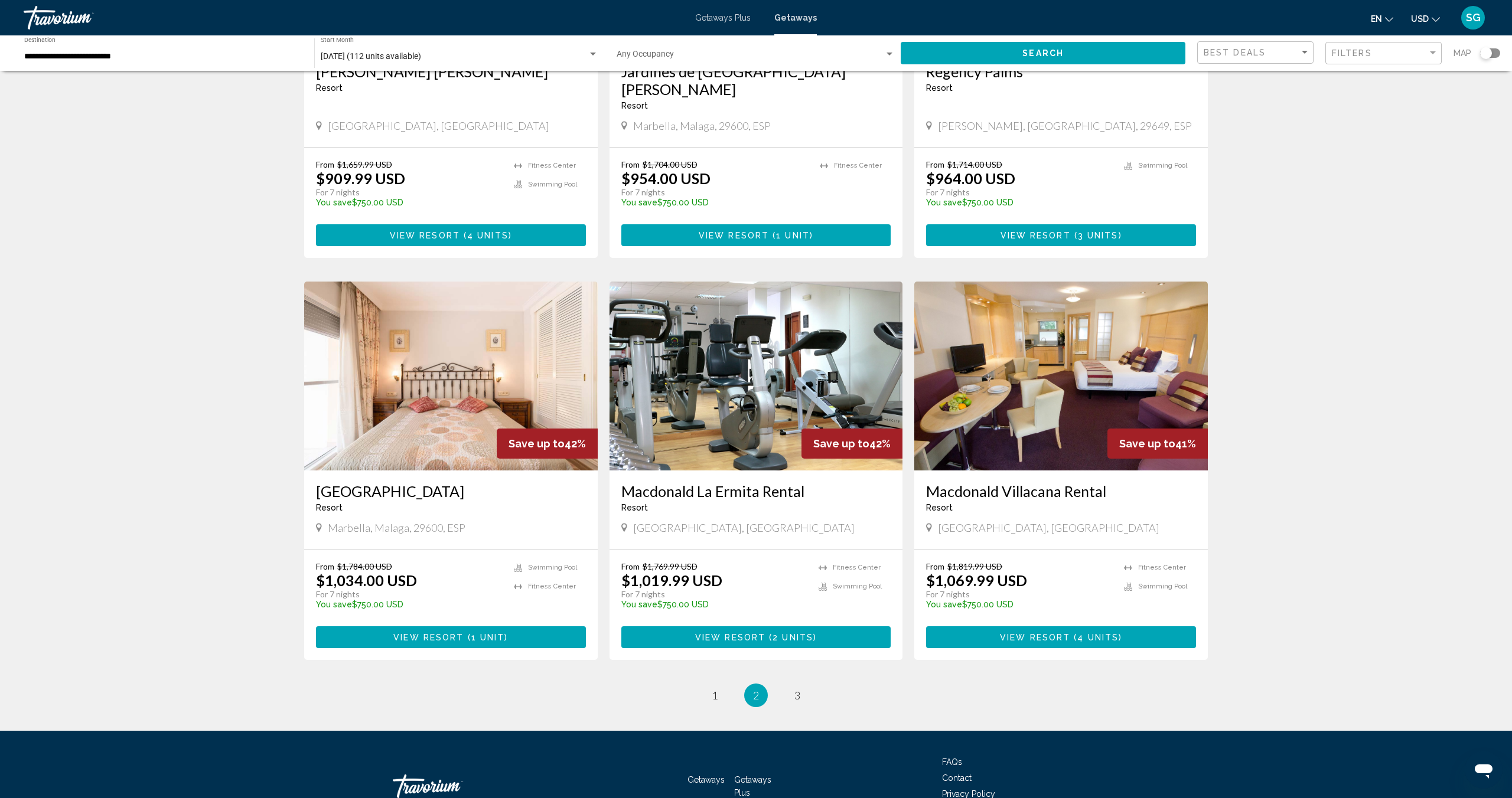
scroll to position [1161, 0]
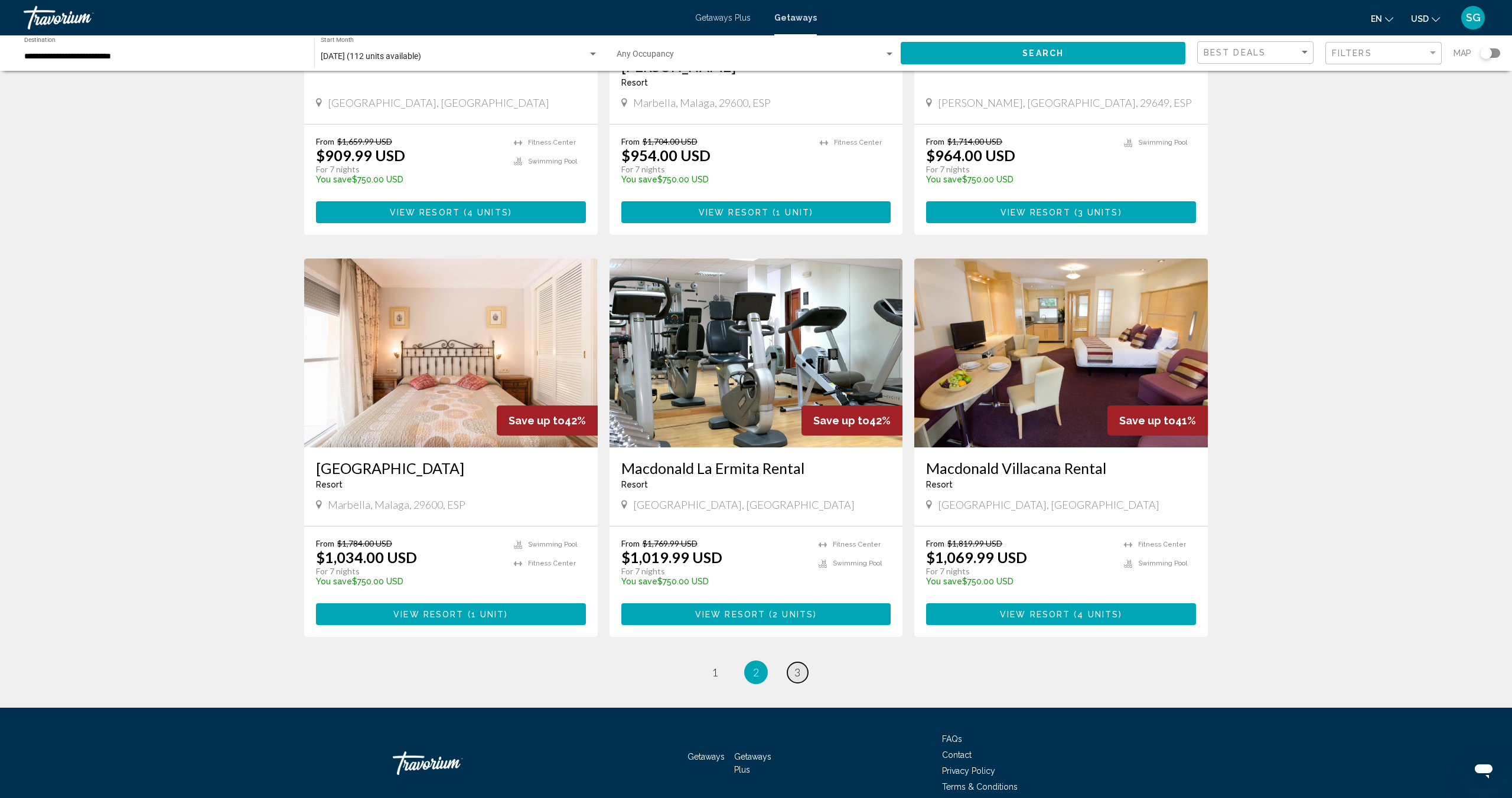
click at [795, 666] on span "3" at bounding box center [797, 672] width 6 height 13
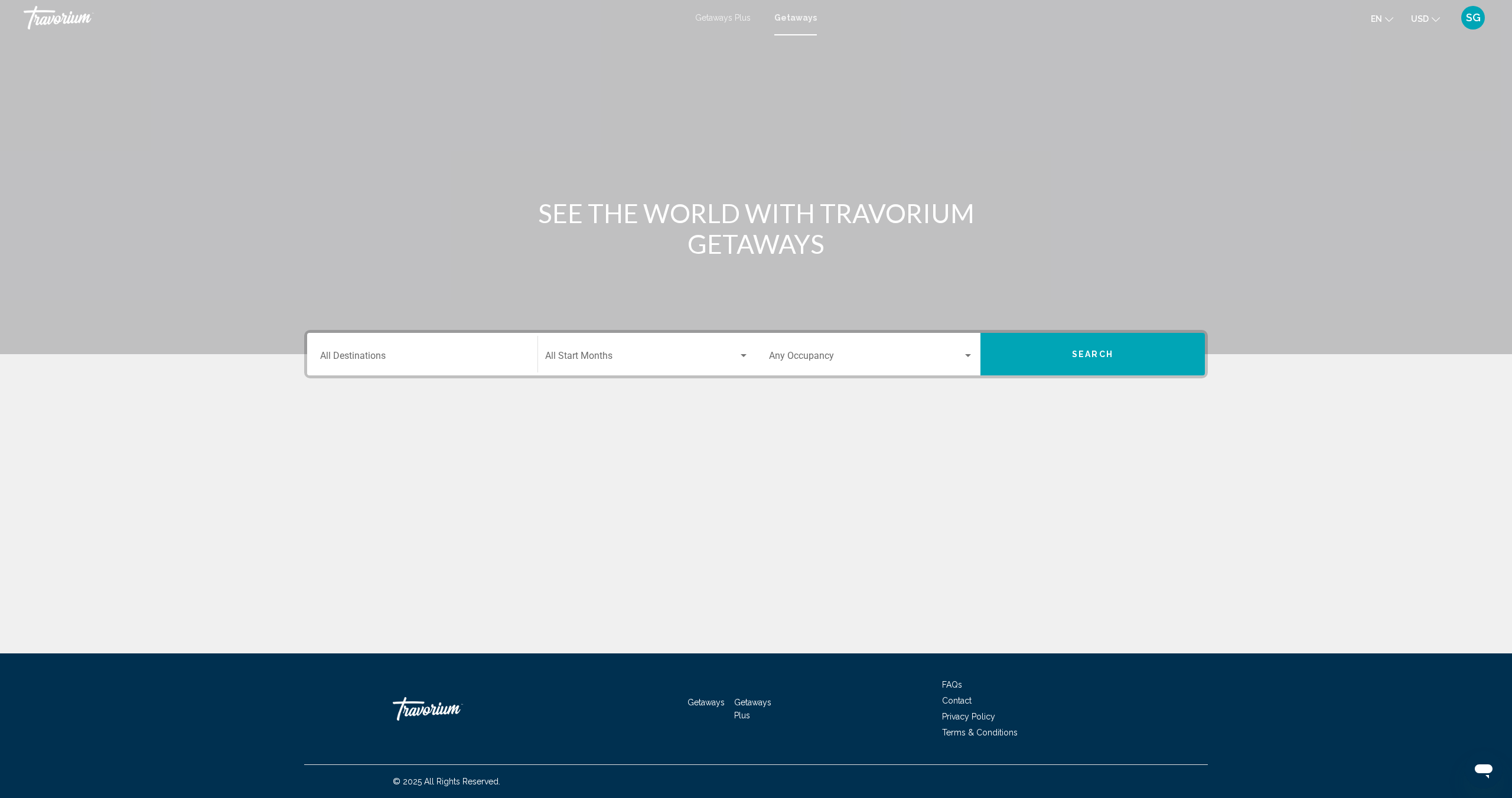
click at [410, 363] on div "Destination All Destinations" at bounding box center [422, 354] width 204 height 37
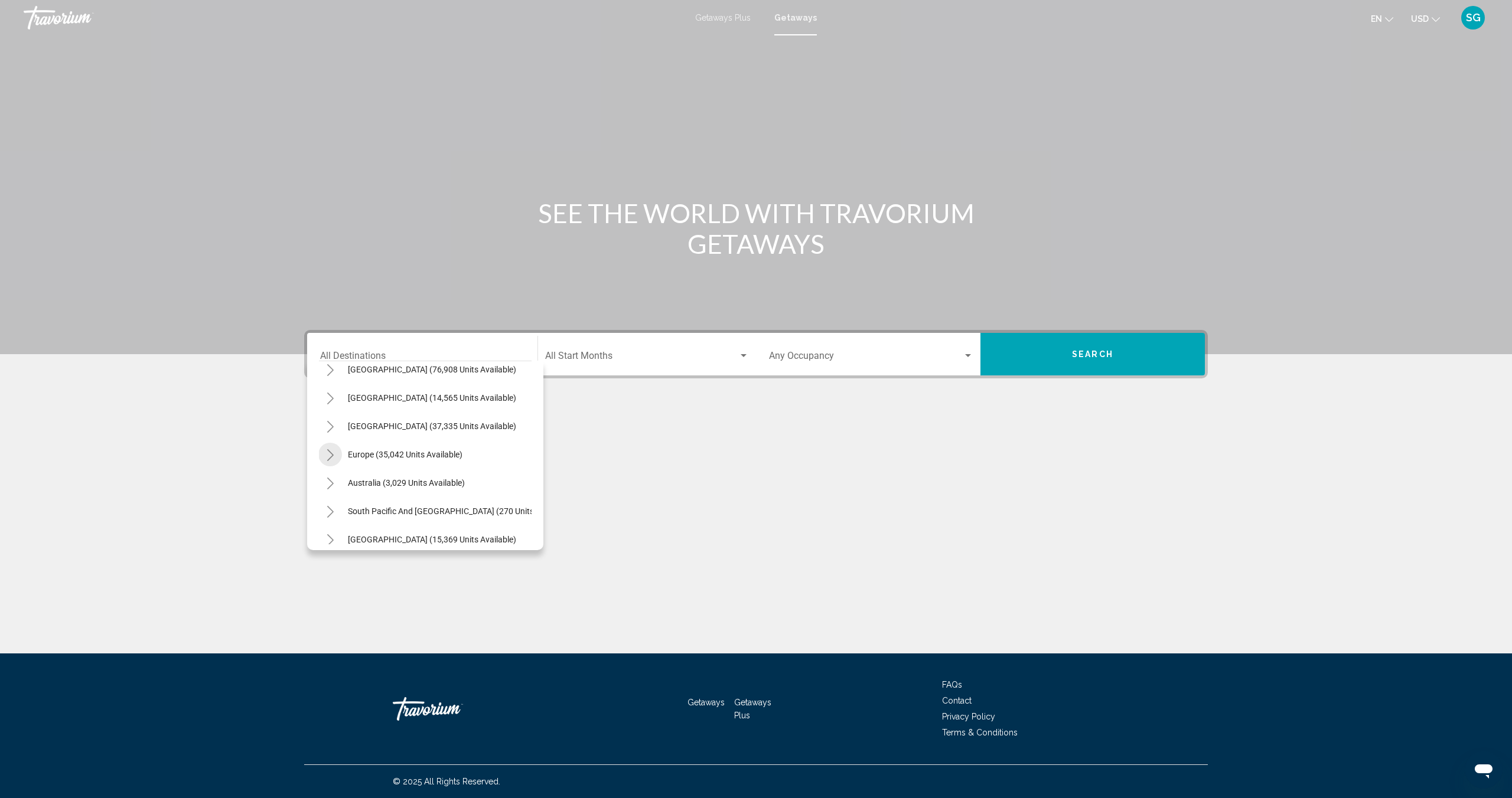
click at [331, 456] on icon "Toggle Europe (35,042 units available)" at bounding box center [330, 455] width 9 height 12
click at [362, 446] on span "[GEOGRAPHIC_DATA] and [GEOGRAPHIC_DATA] (1,023 units available)" at bounding box center [466, 446] width 261 height 9
type input "**********"
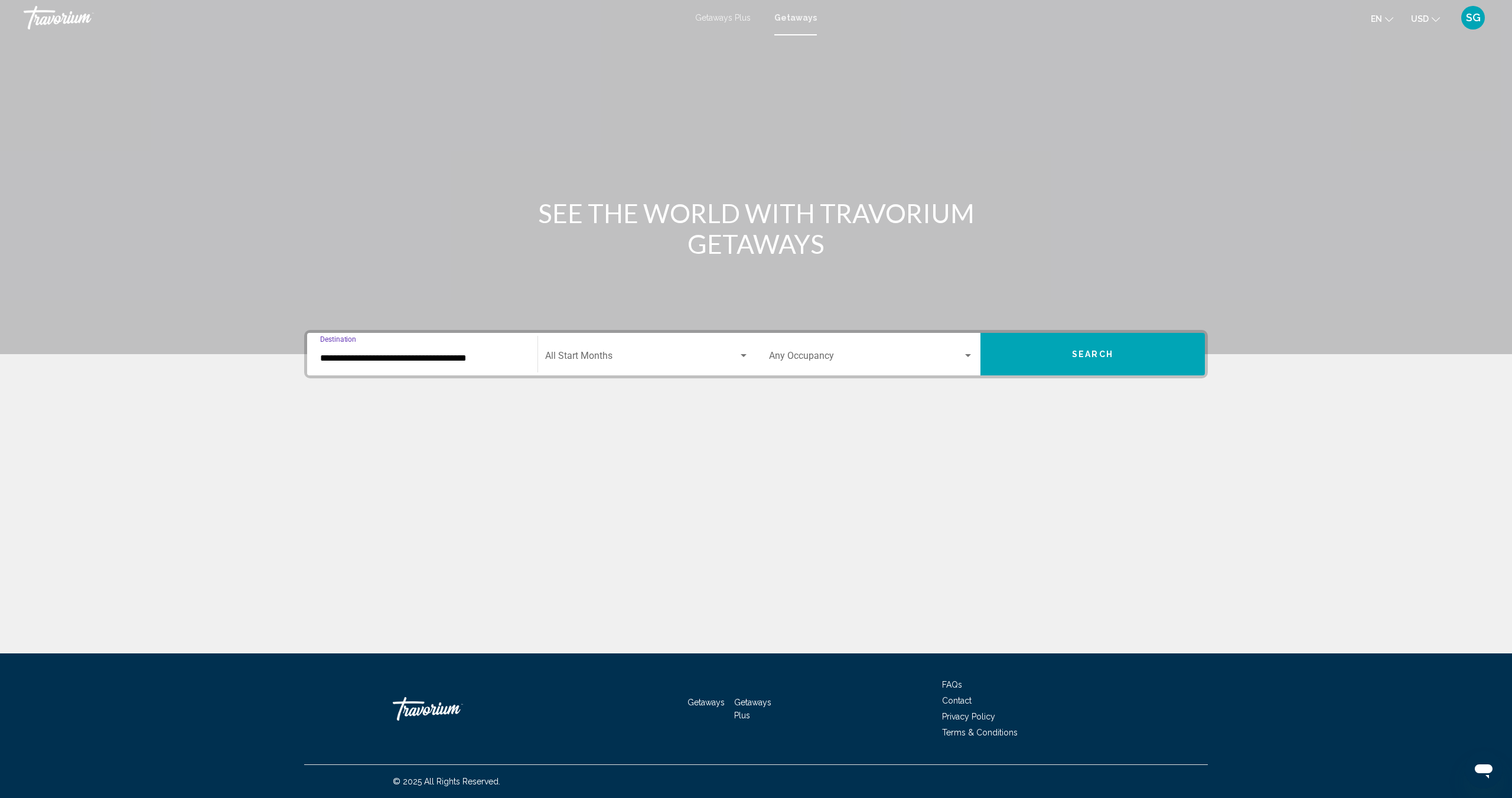
click at [1099, 337] on button "Search" at bounding box center [1092, 354] width 225 height 42
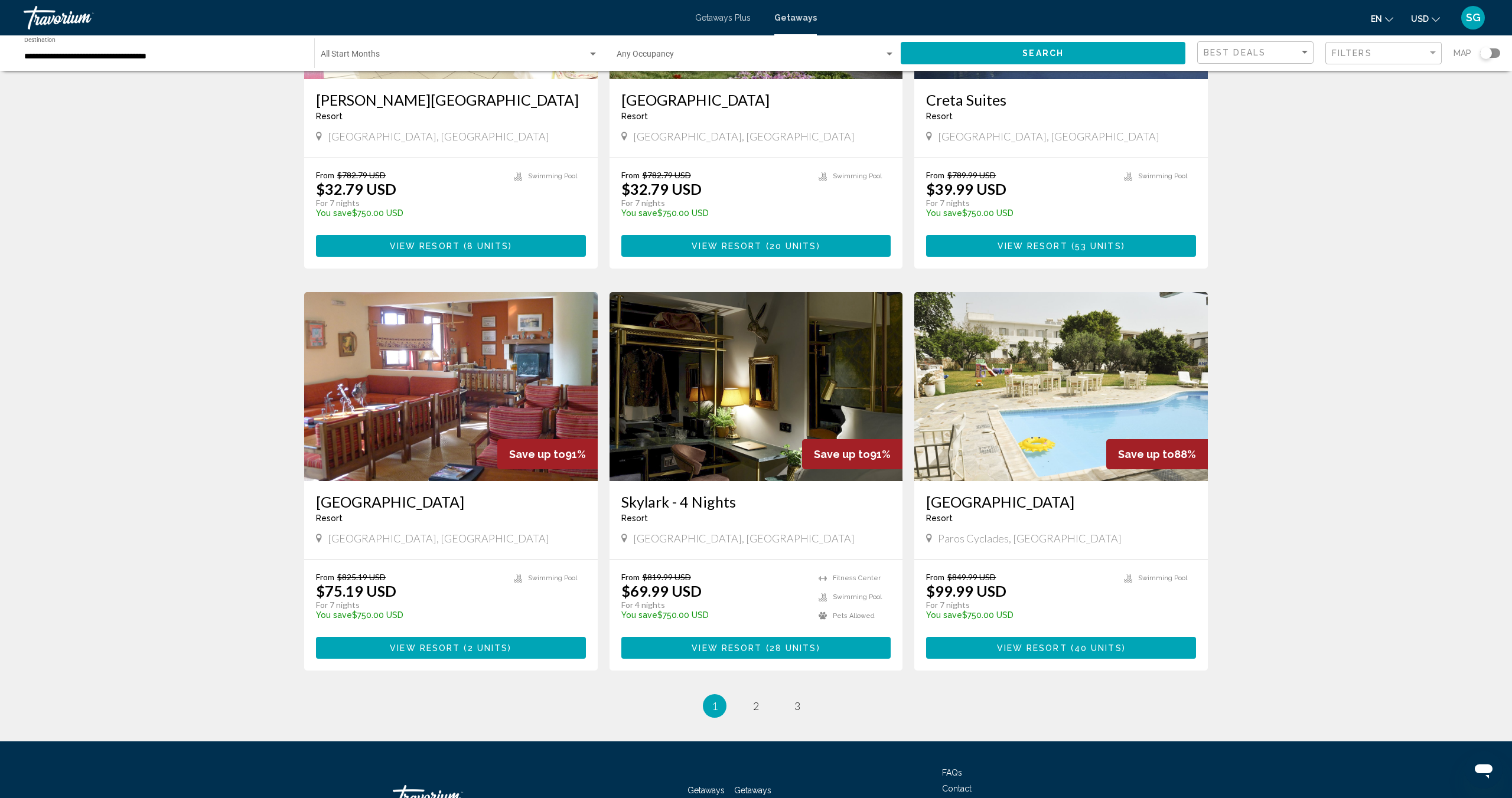
scroll to position [1125, 0]
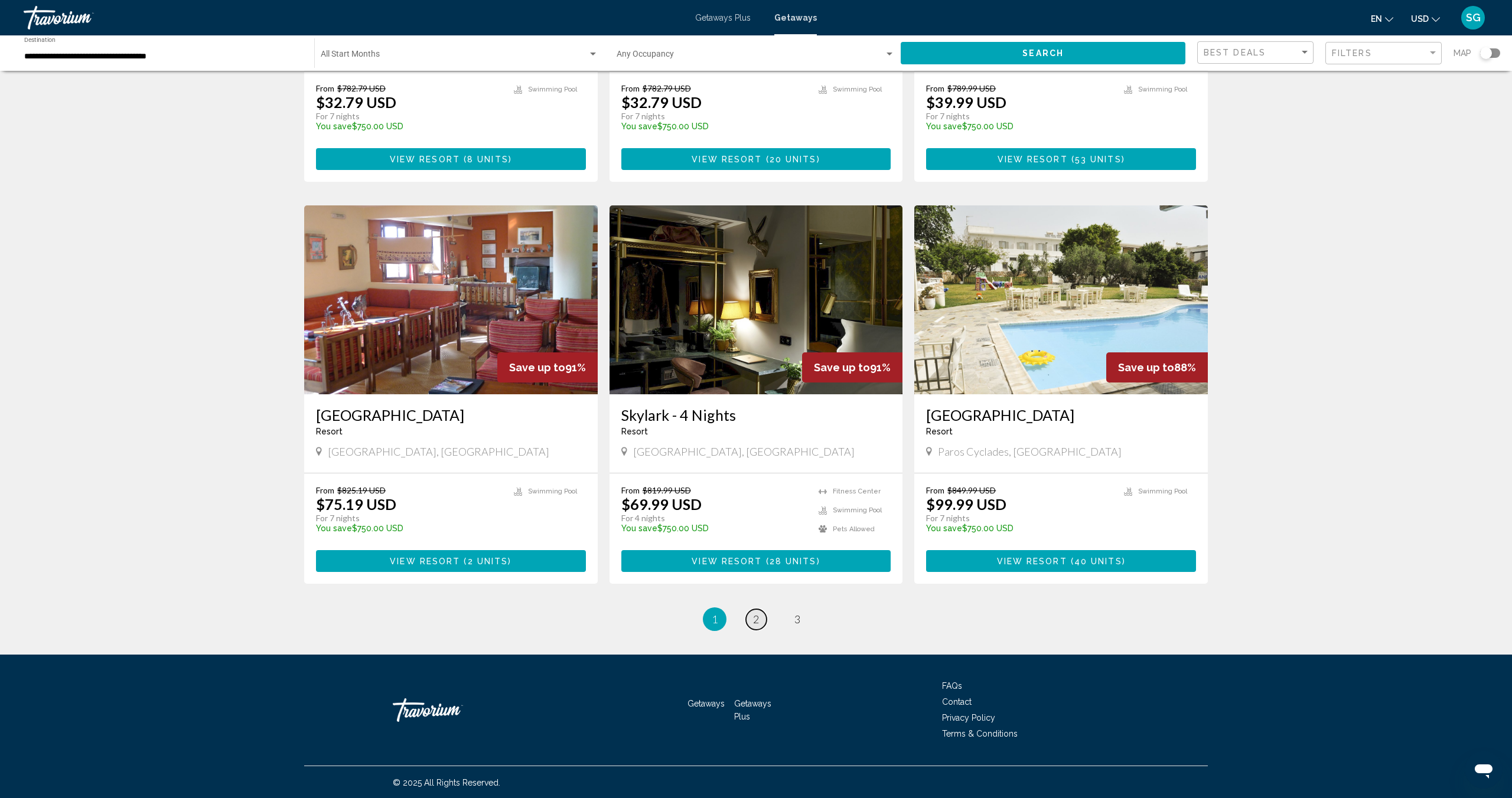
click at [756, 621] on span "2" at bounding box center [756, 619] width 6 height 13
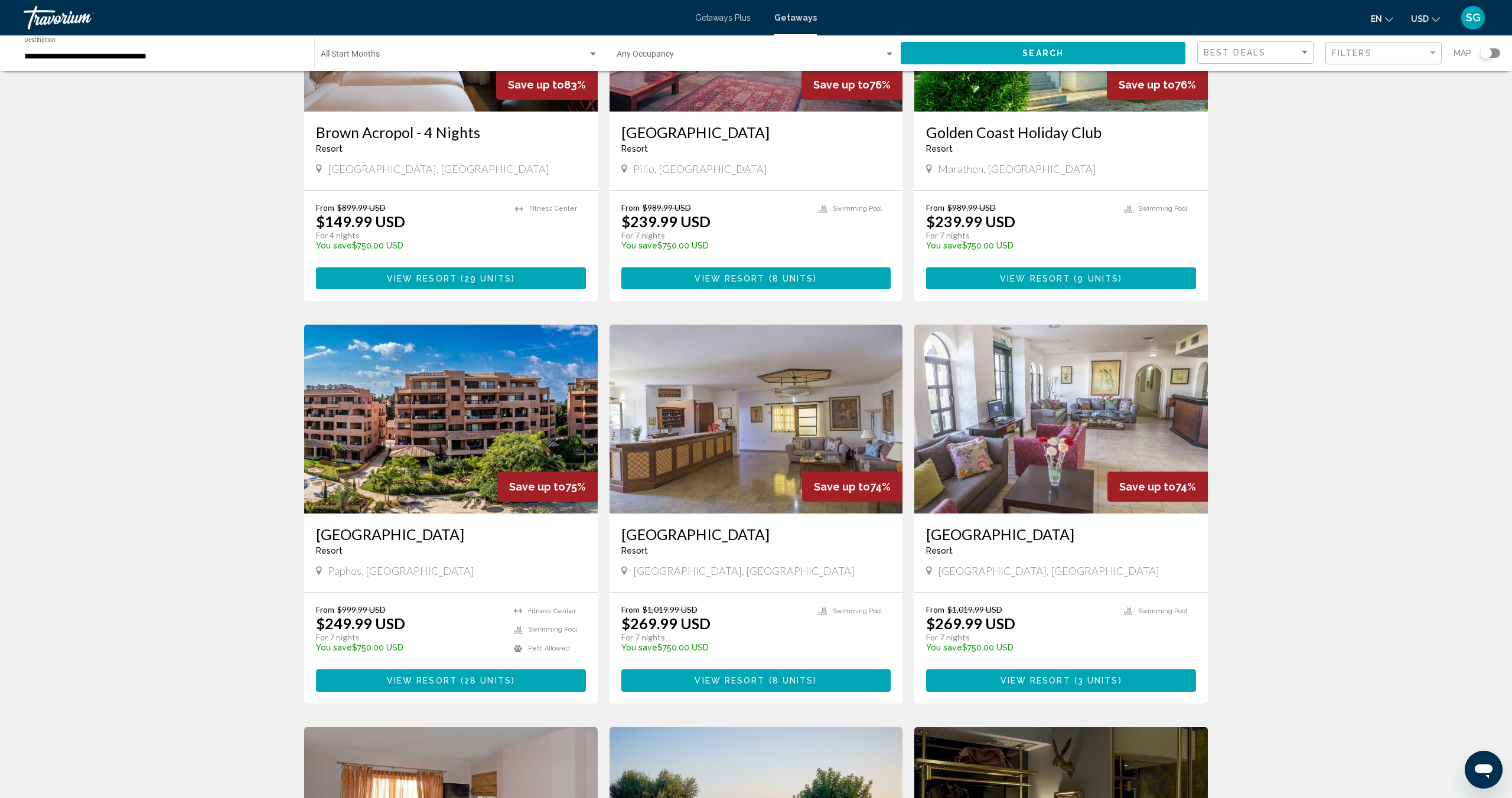
scroll to position [202, 0]
click at [747, 682] on span "View Resort" at bounding box center [729, 681] width 70 height 9
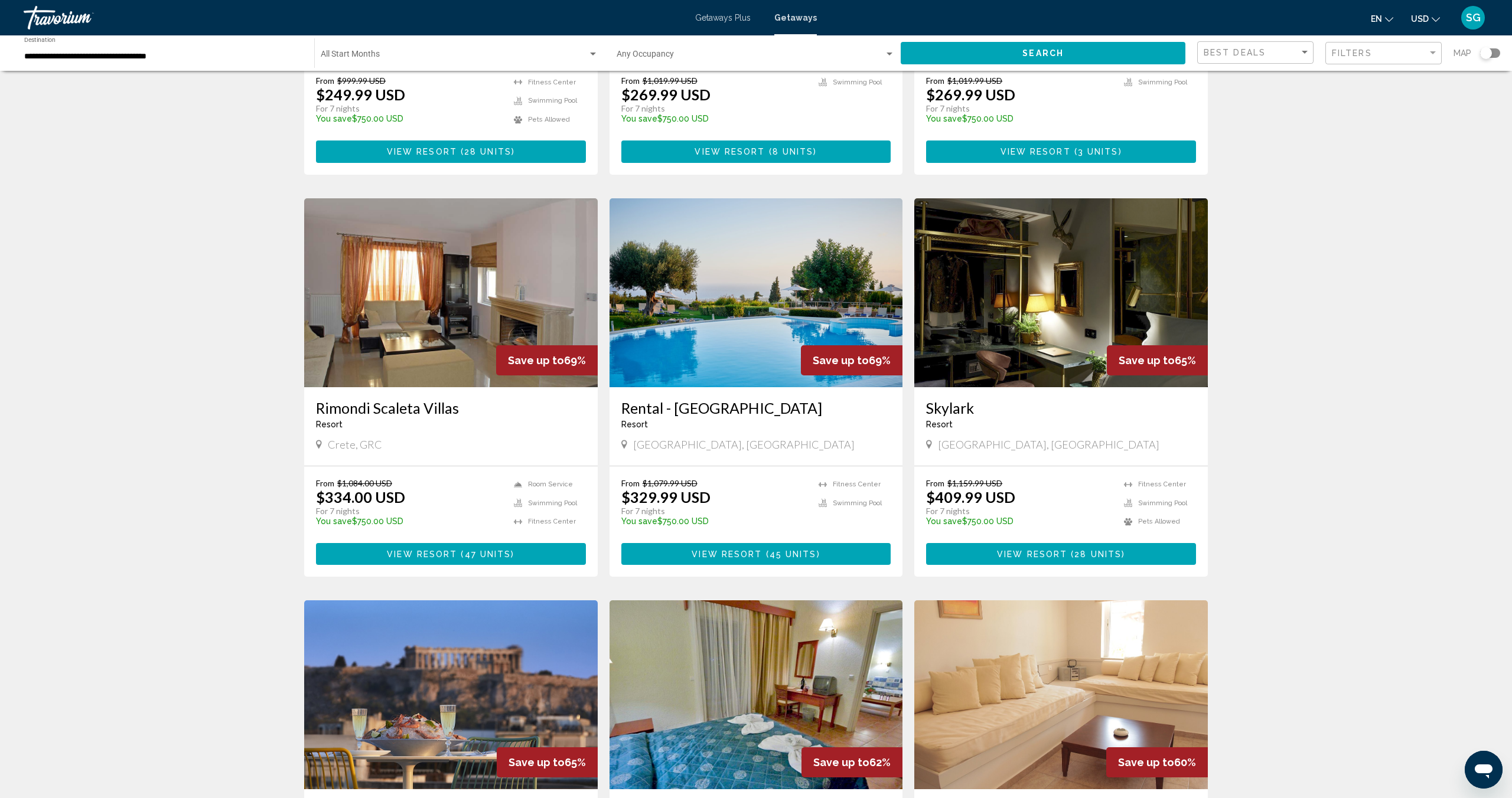
scroll to position [733, 0]
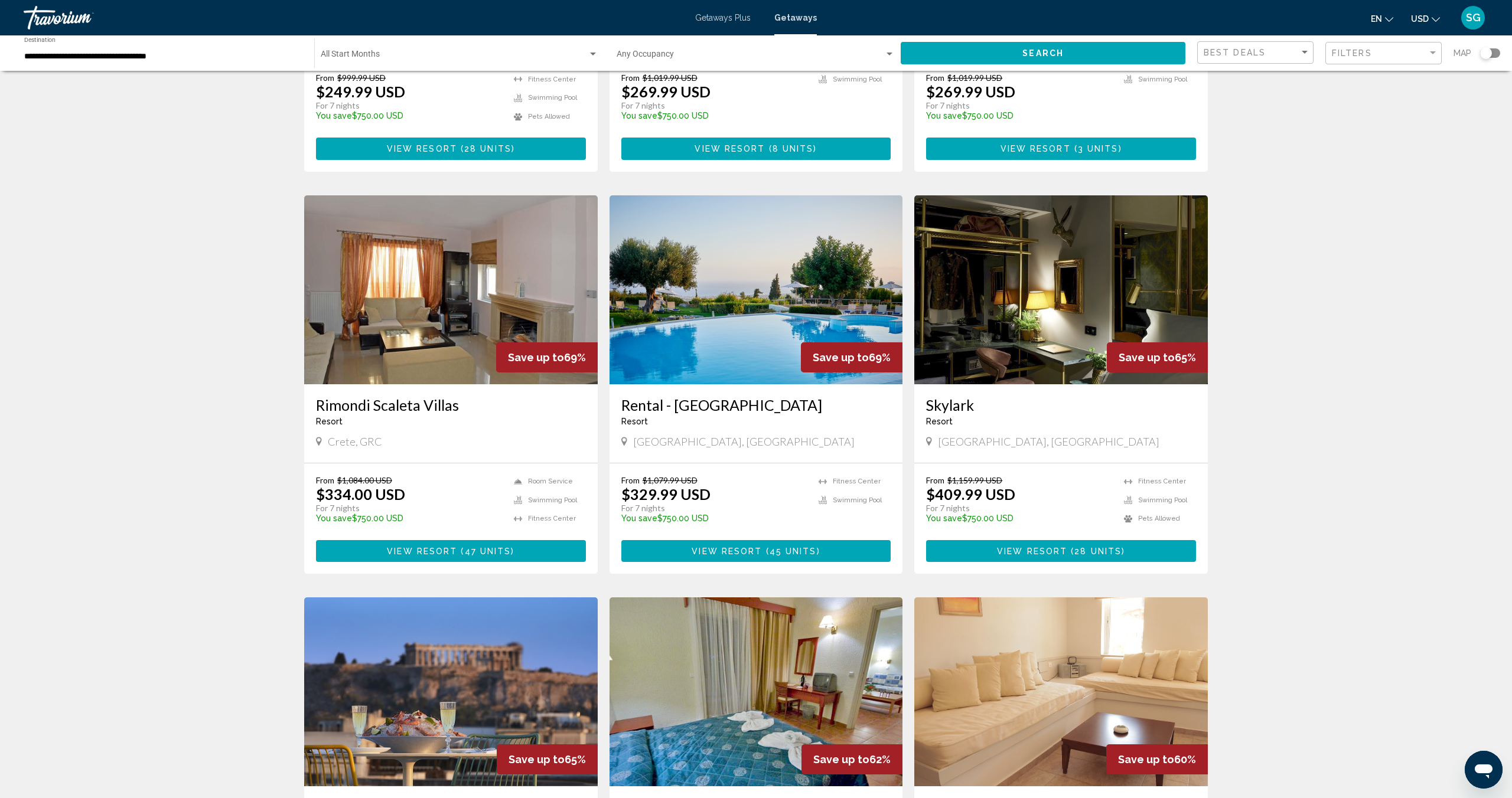
click at [742, 551] on span "View Resort" at bounding box center [727, 551] width 70 height 9
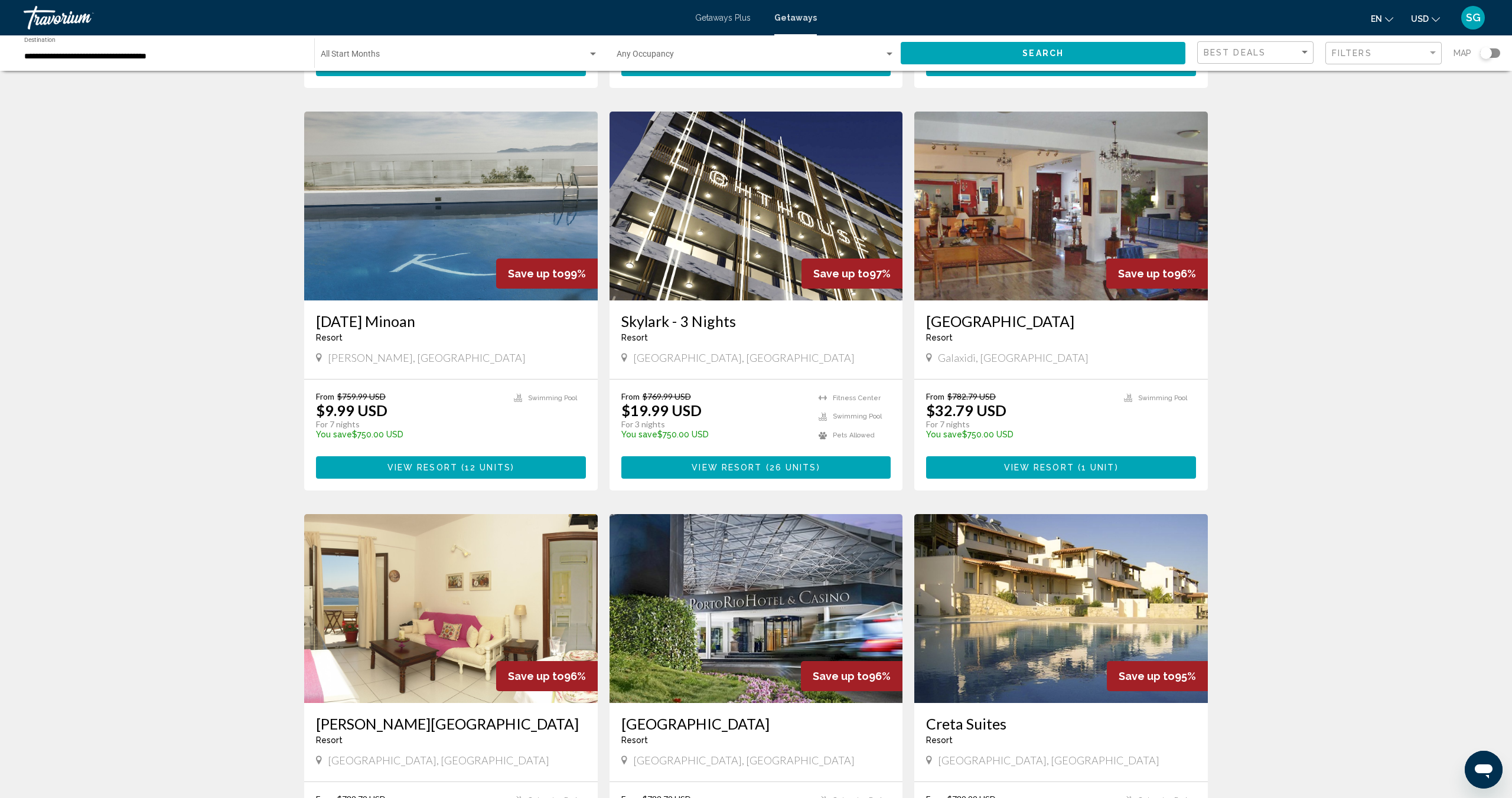
scroll to position [415, 0]
click at [424, 464] on span "View Resort" at bounding box center [422, 467] width 70 height 9
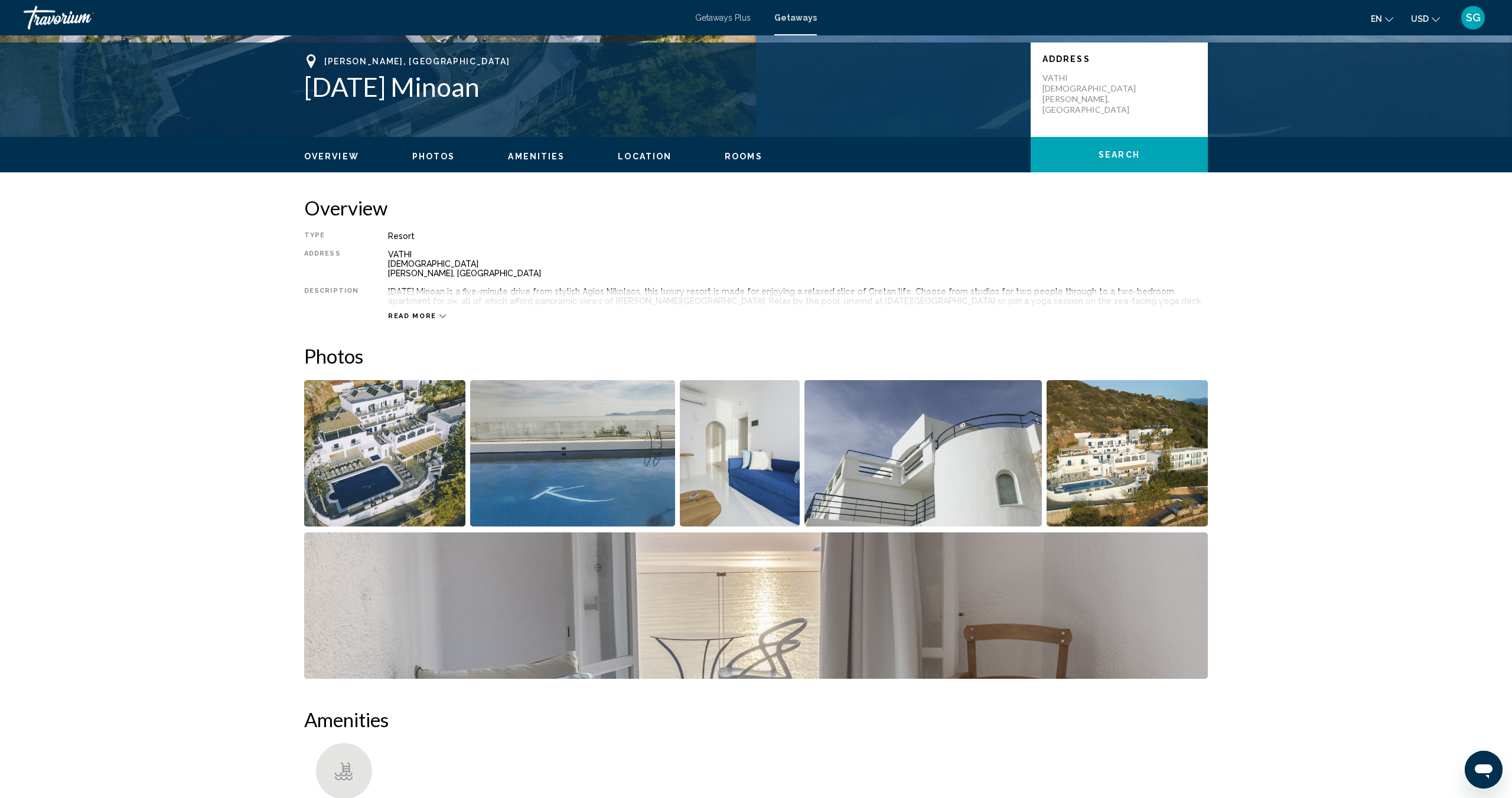
scroll to position [246, 0]
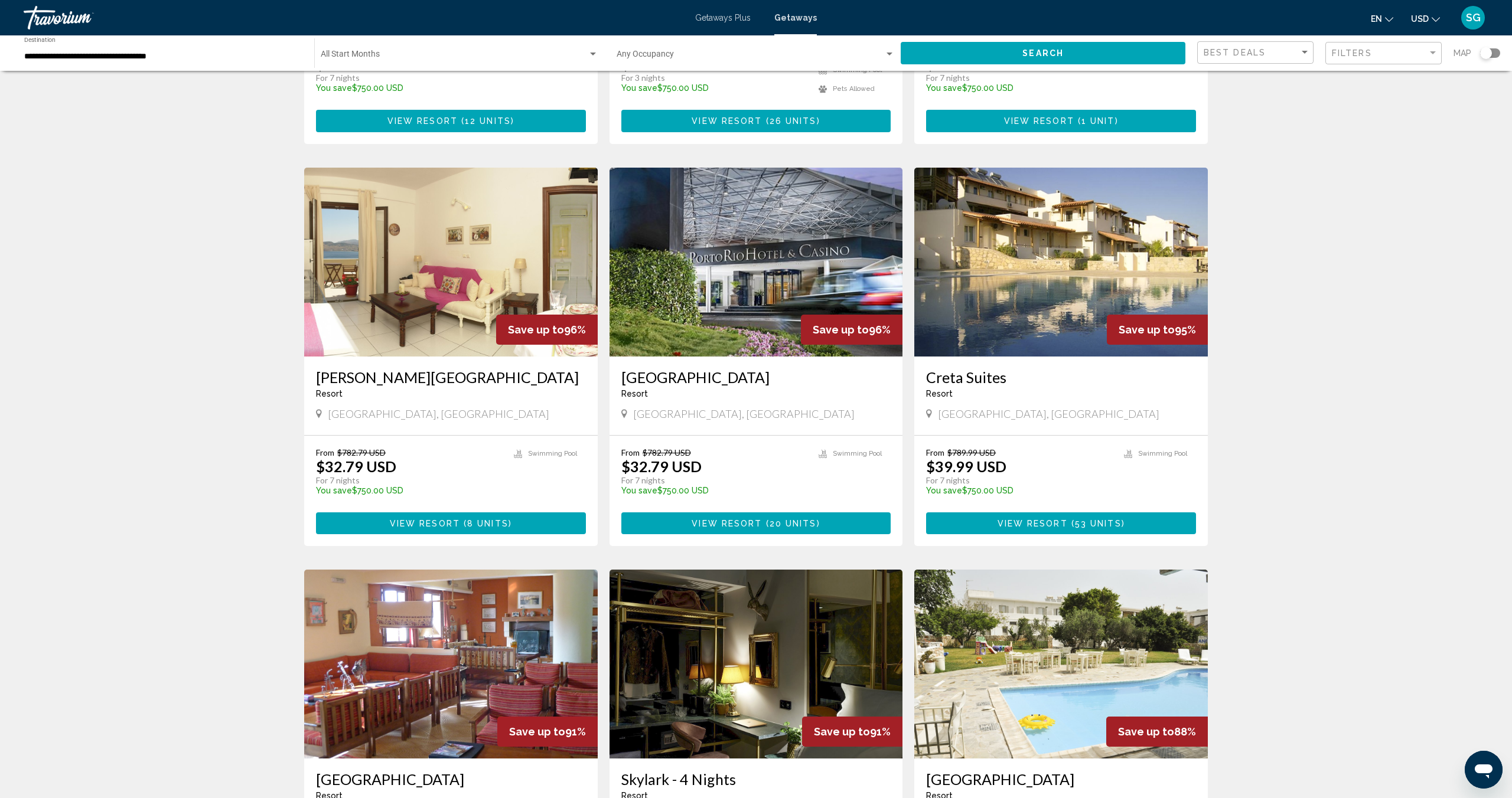
scroll to position [763, 0]
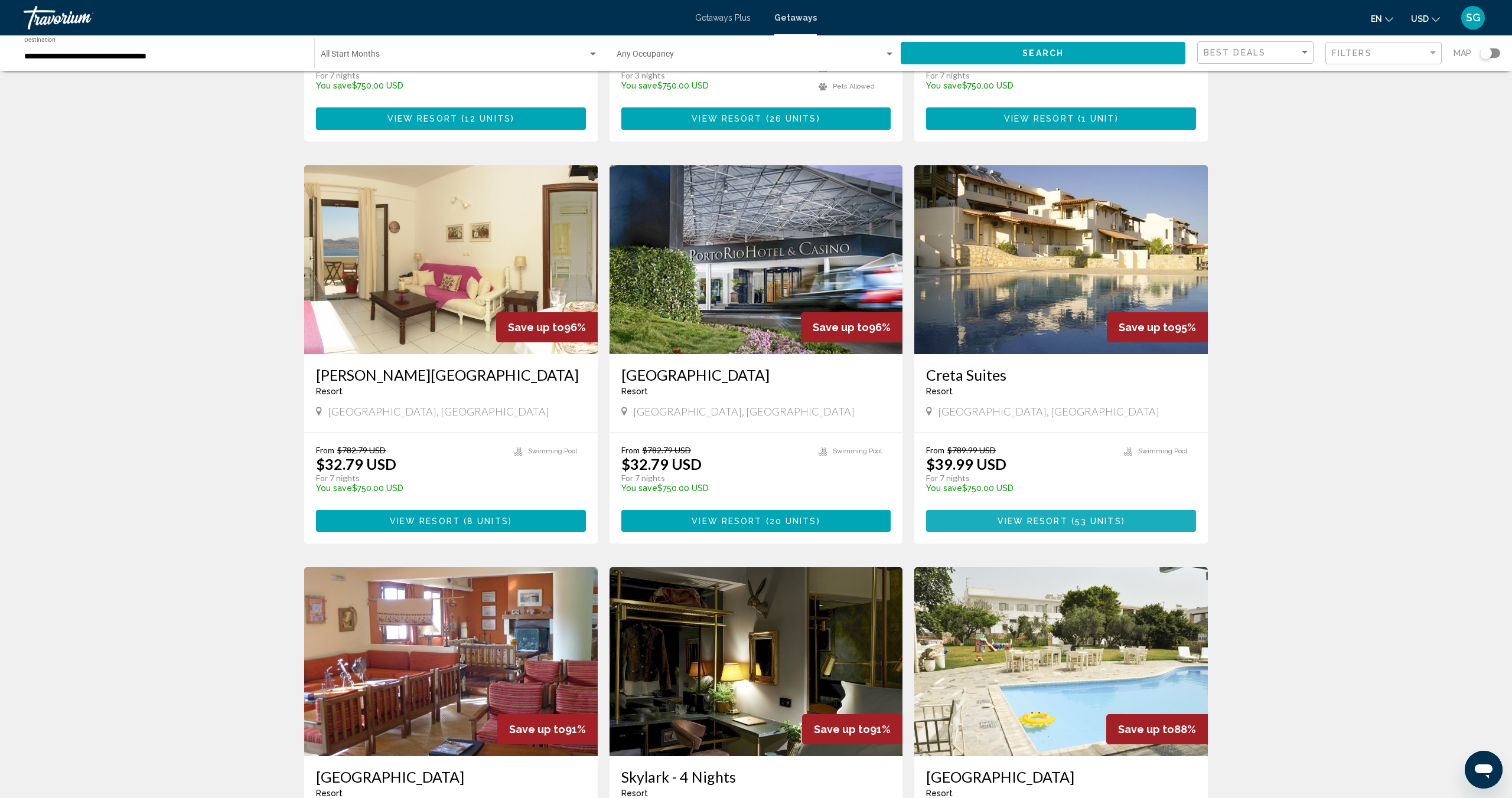
click at [1039, 519] on span "View Resort" at bounding box center [1032, 521] width 70 height 9
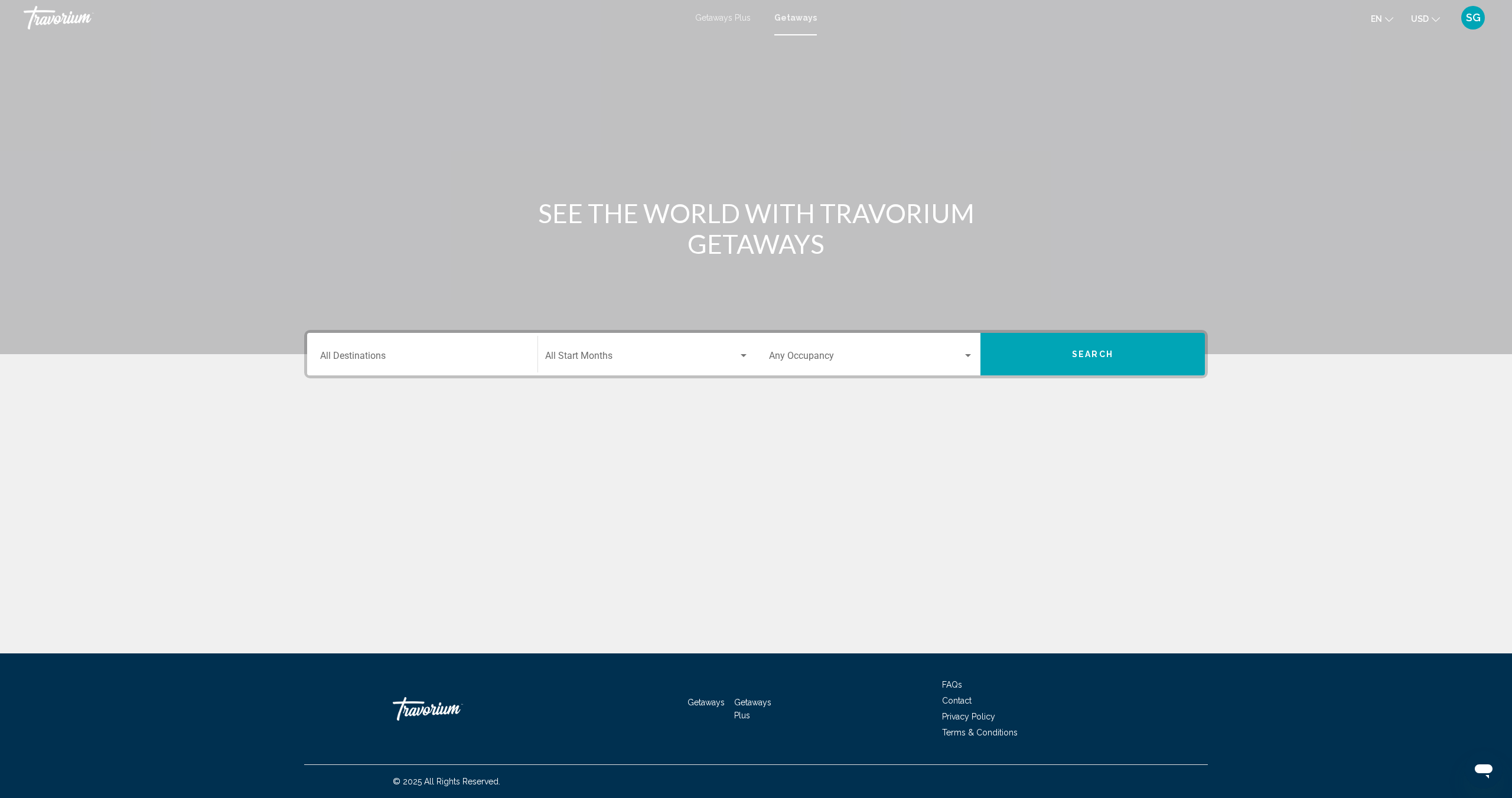
click at [353, 356] on input "Destination All Destinations" at bounding box center [422, 358] width 204 height 10
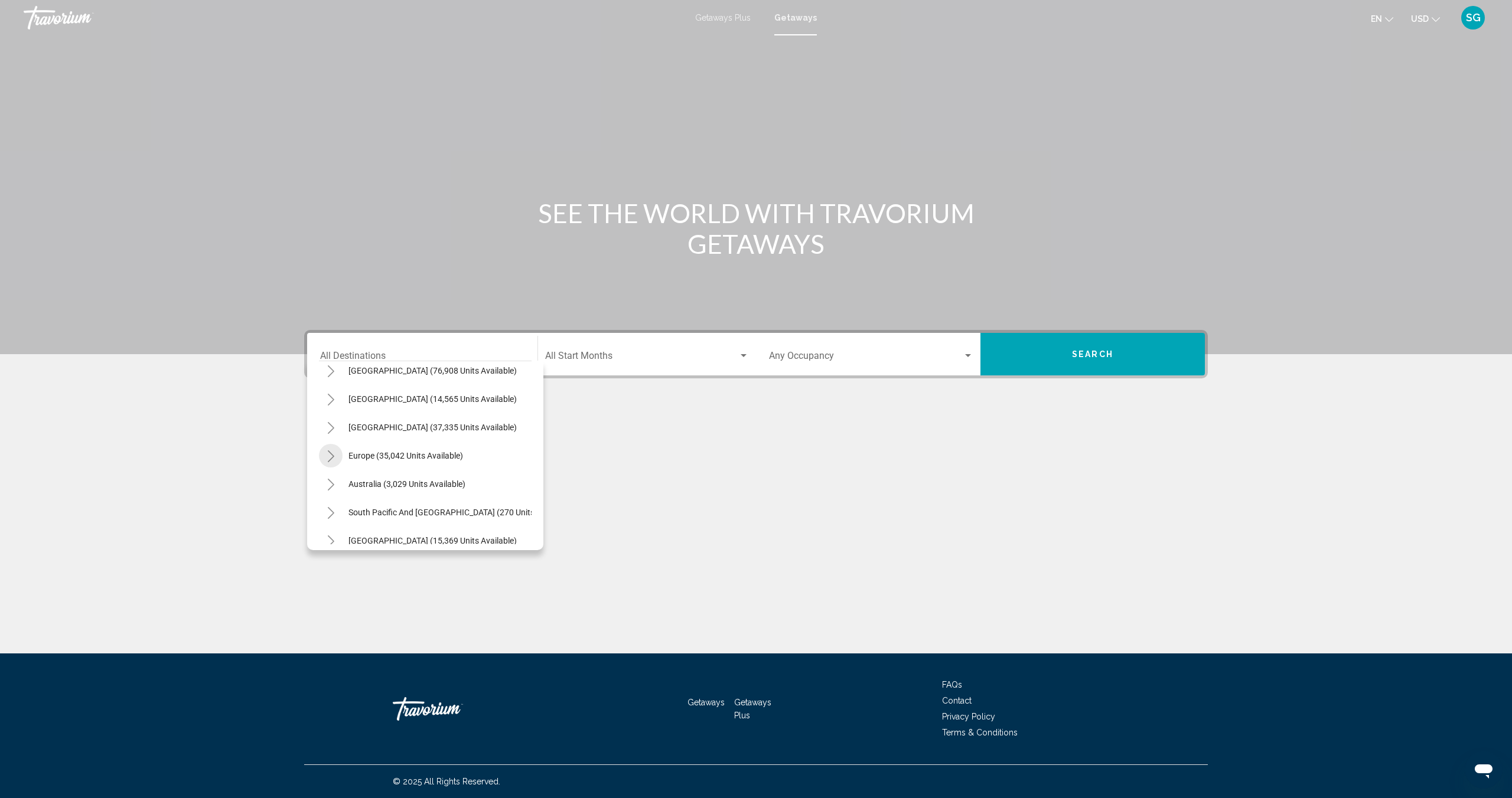
click at [329, 452] on icon "Toggle Europe (35,042 units available)" at bounding box center [331, 456] width 7 height 12
click at [356, 445] on span "France (1,341 units available)" at bounding box center [391, 445] width 109 height 9
type input "**********"
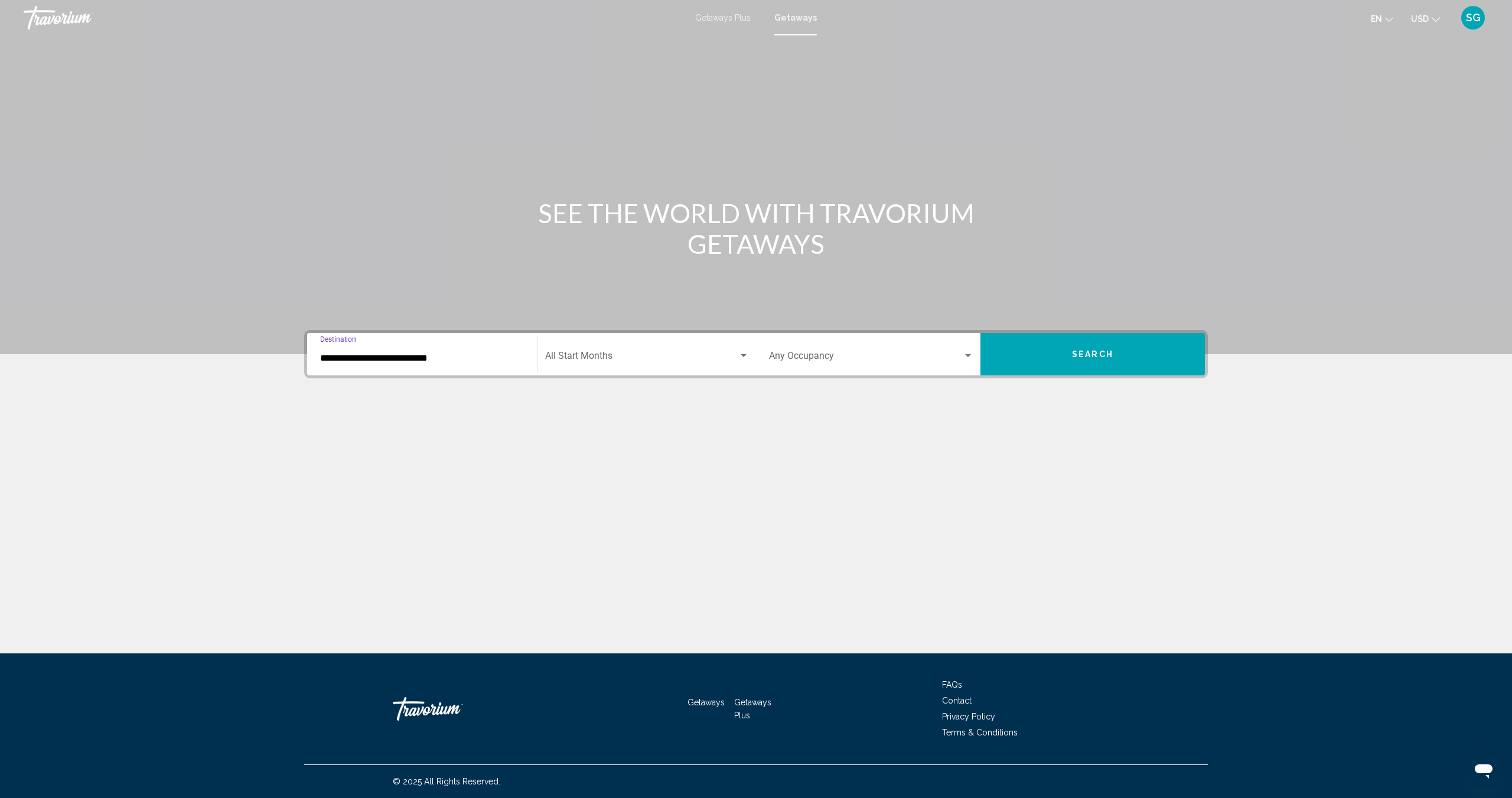
click at [1074, 350] on span "Search" at bounding box center [1093, 354] width 42 height 9
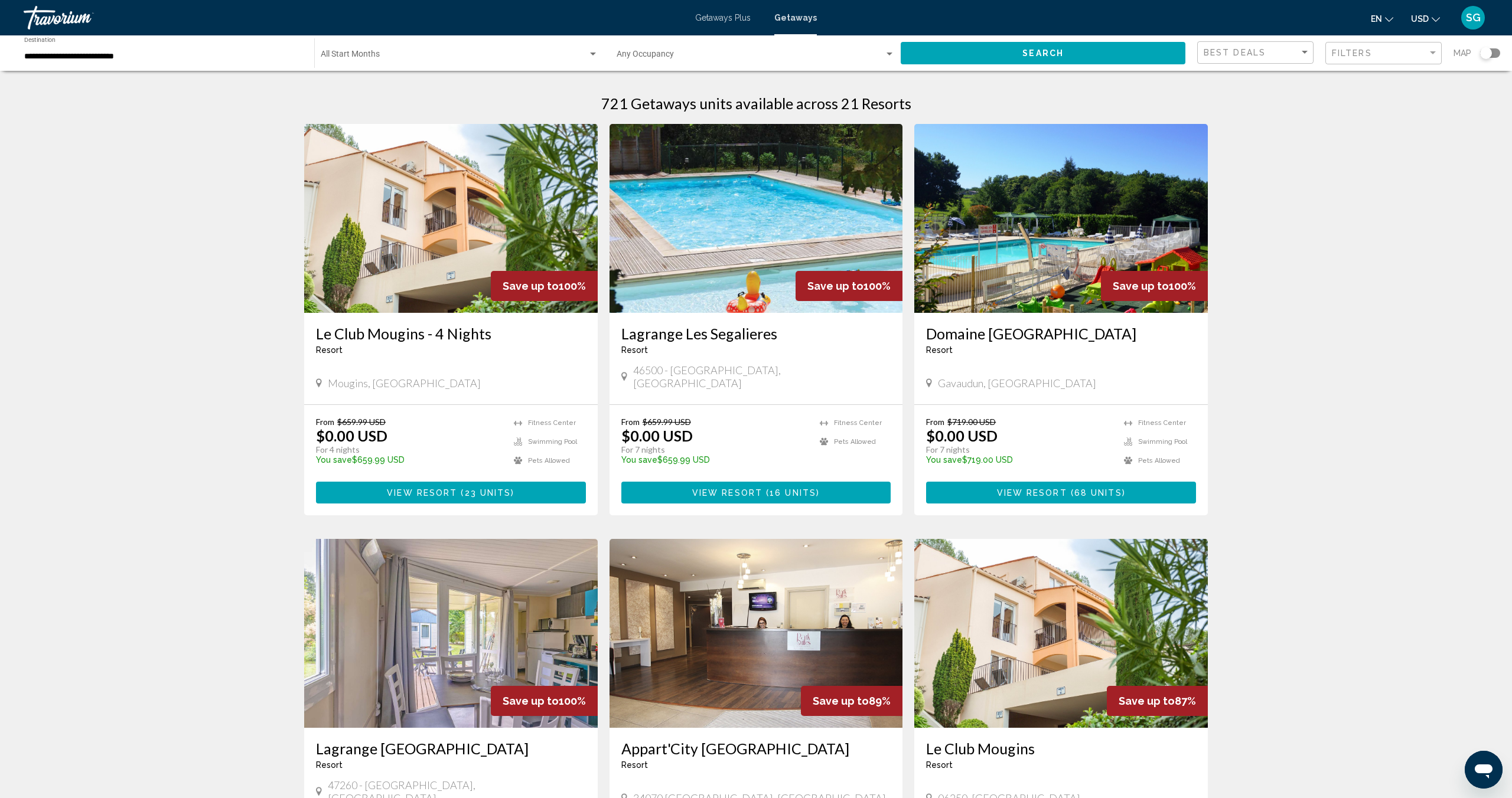
scroll to position [4, 0]
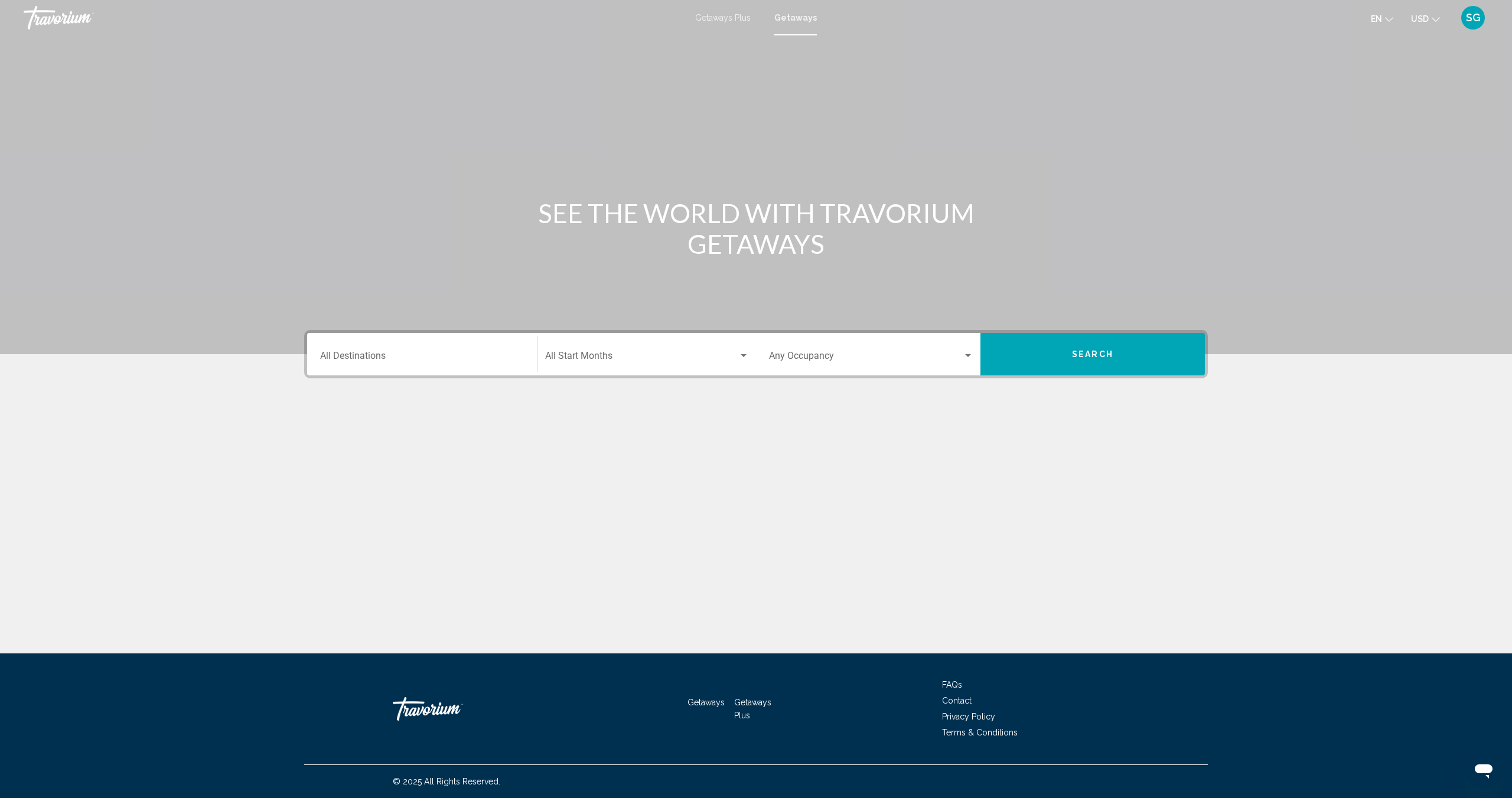
click at [458, 354] on input "Destination All Destinations" at bounding box center [422, 358] width 204 height 10
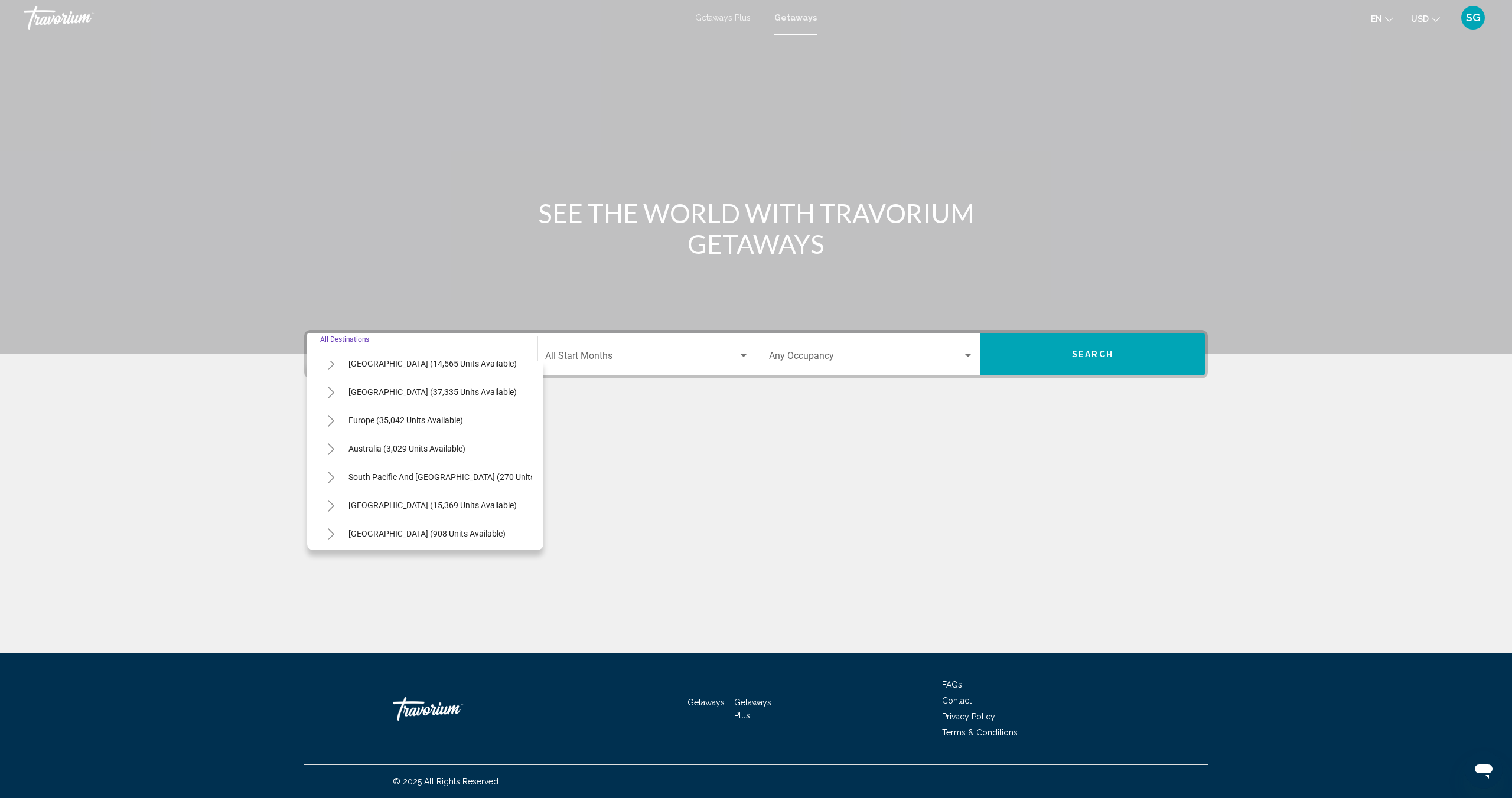
scroll to position [106, 0]
click at [330, 419] on icon "Toggle Europe (35,042 units available)" at bounding box center [331, 417] width 9 height 12
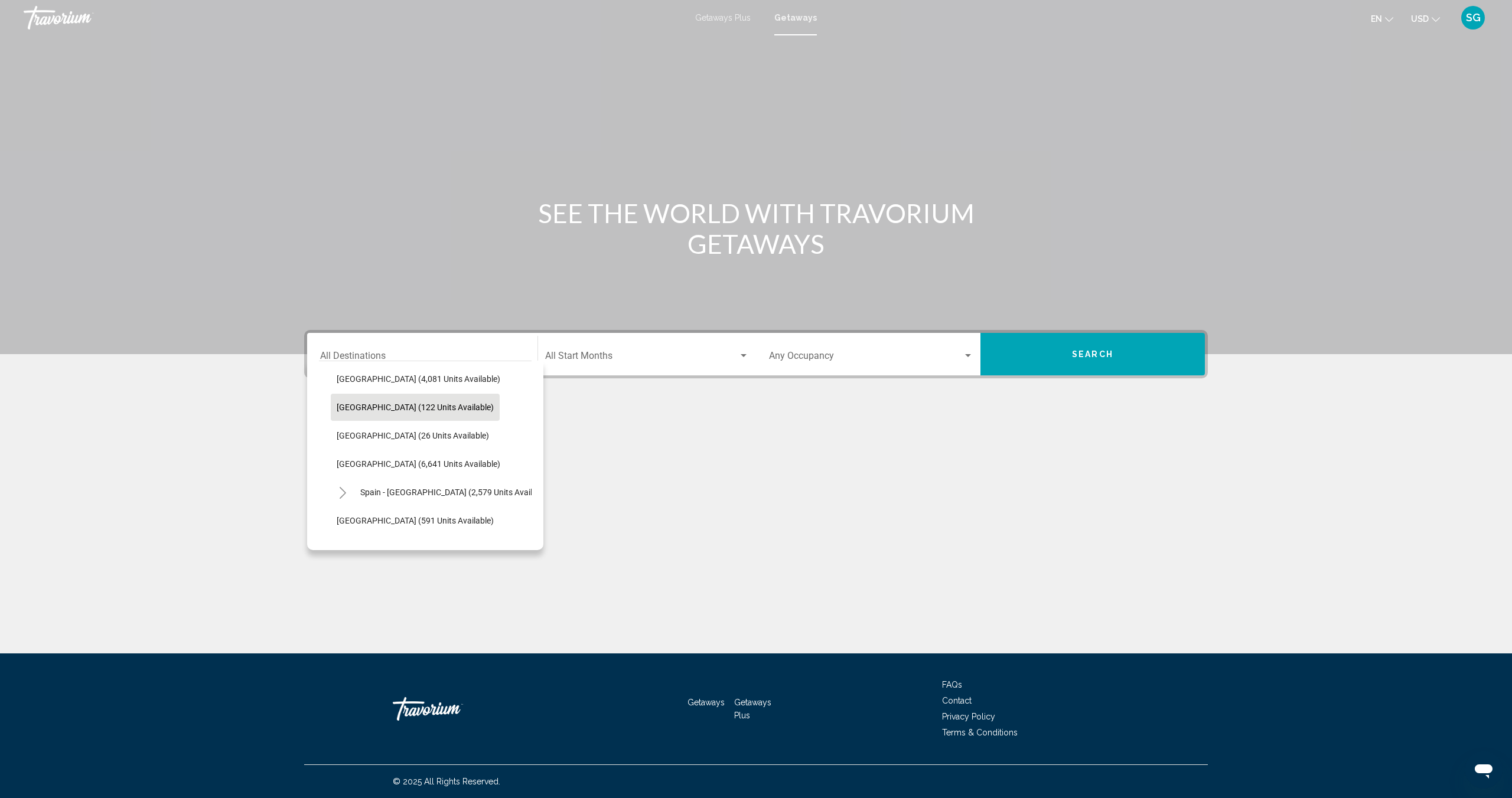
scroll to position [545, 0]
click at [348, 460] on span "[GEOGRAPHIC_DATA] (6,641 units available)" at bounding box center [418, 460] width 163 height 9
type input "**********"
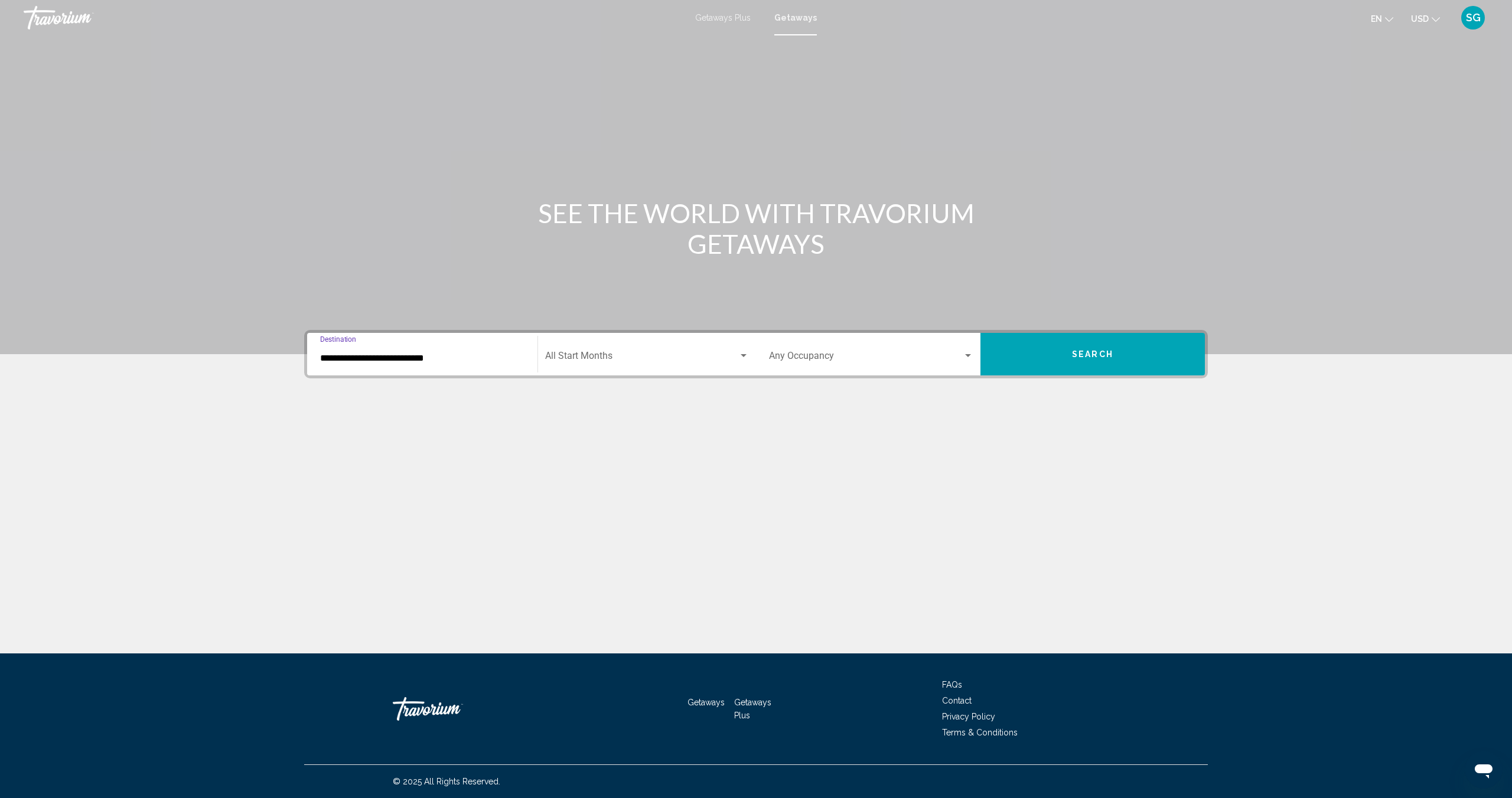
click at [1117, 351] on button "Search" at bounding box center [1092, 354] width 225 height 42
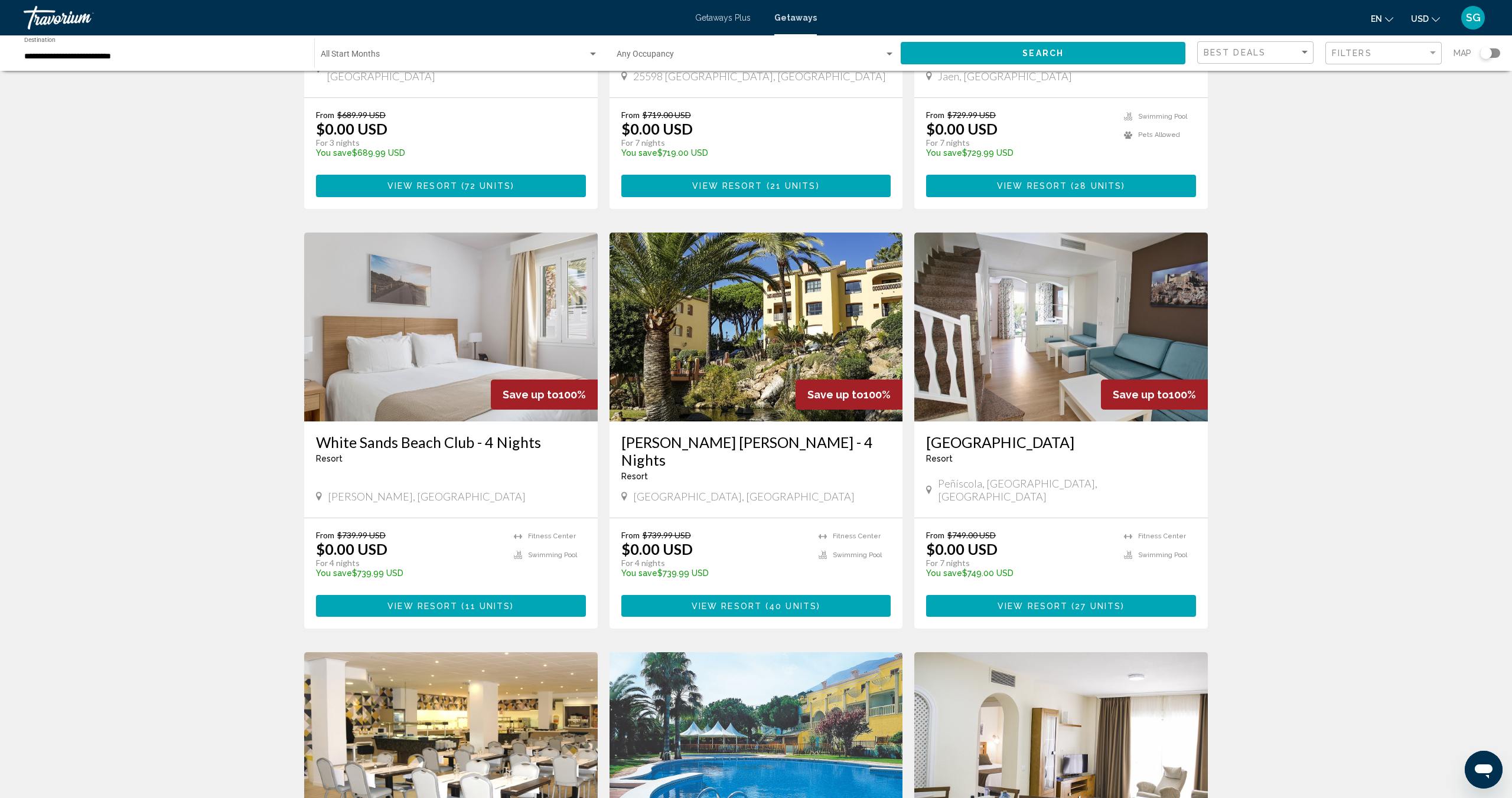
scroll to position [728, 0]
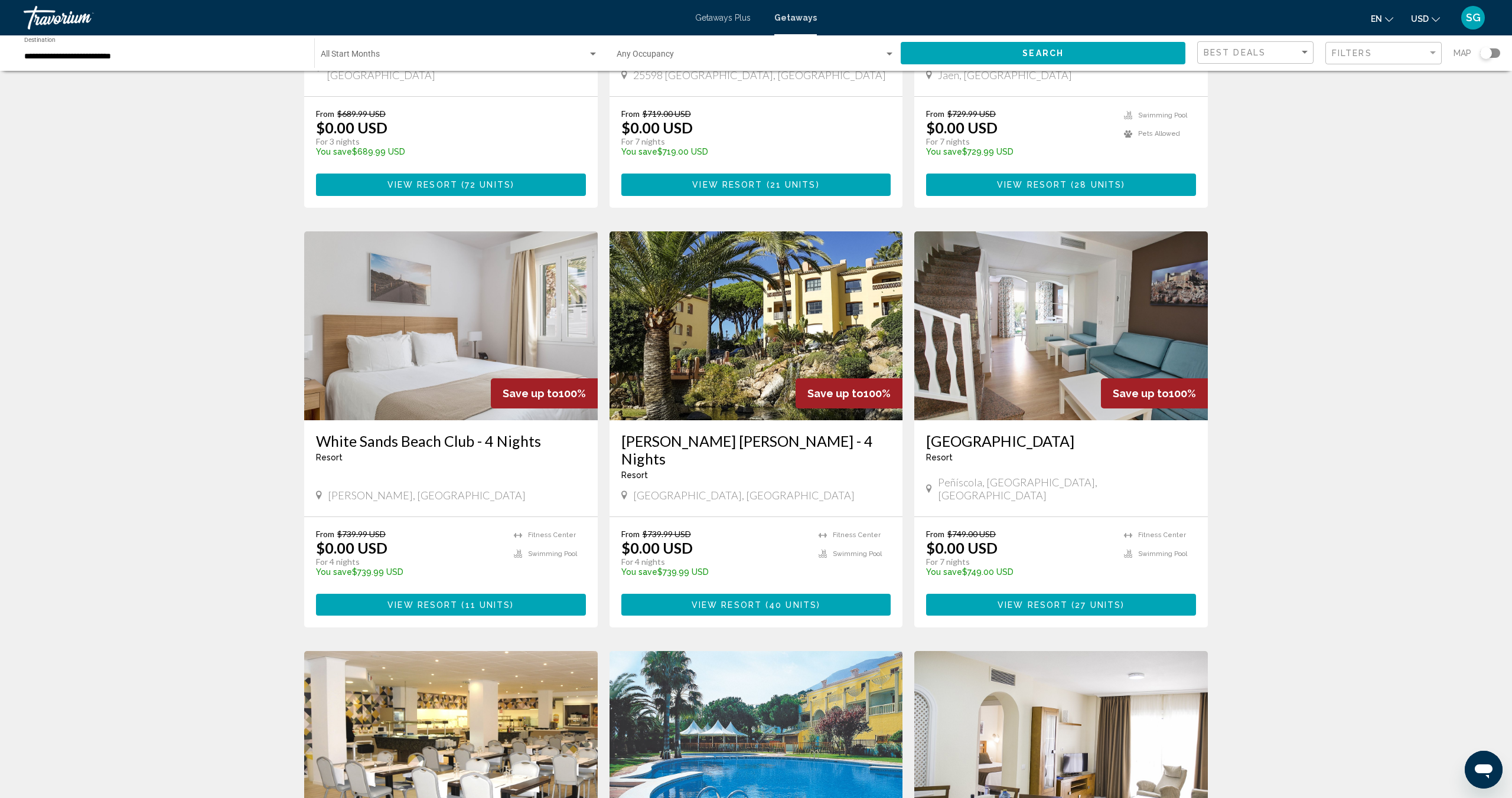
click at [737, 600] on span "View Resort" at bounding box center [727, 605] width 70 height 9
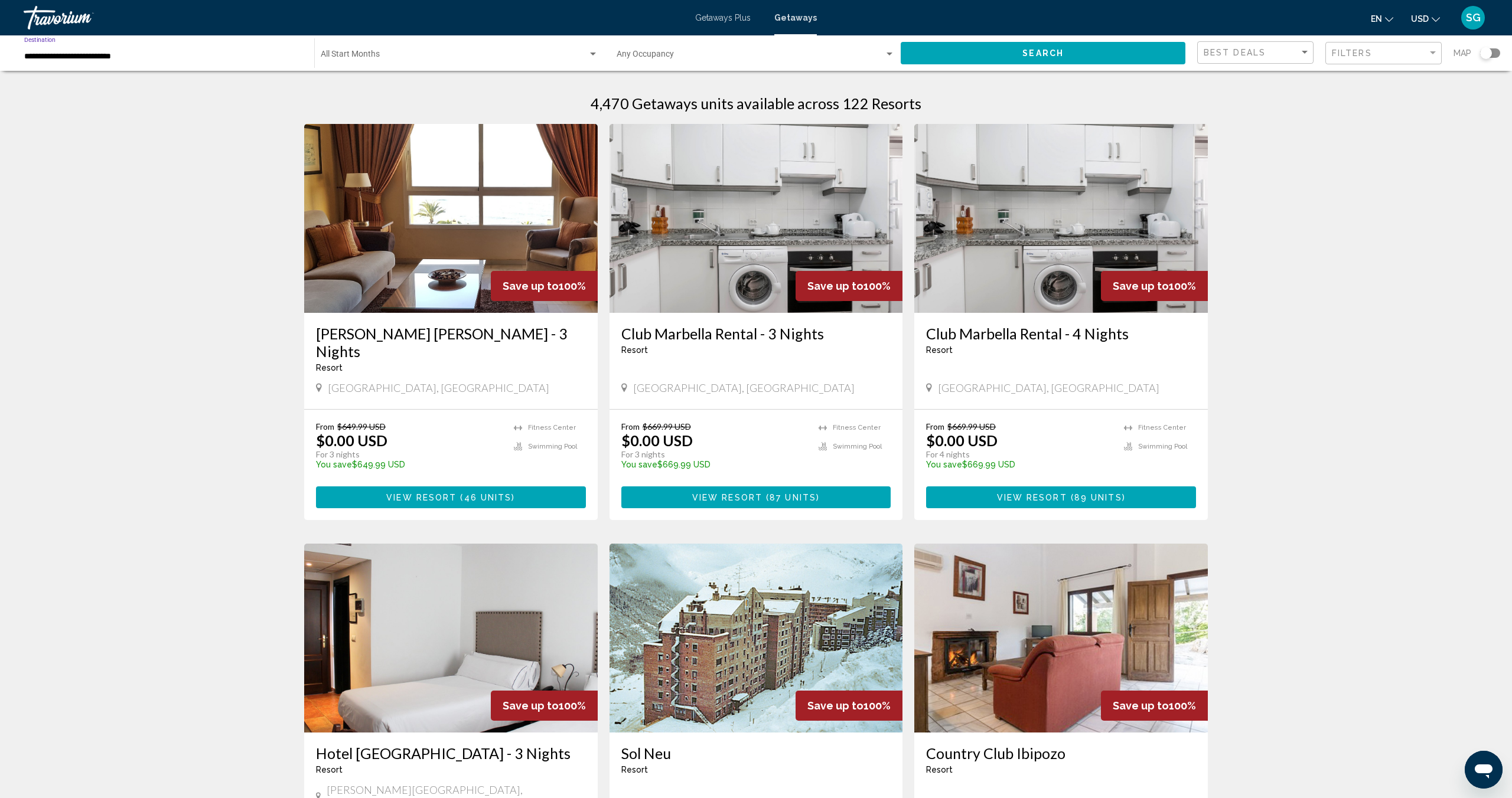
click at [197, 54] on input "**********" at bounding box center [163, 56] width 278 height 9
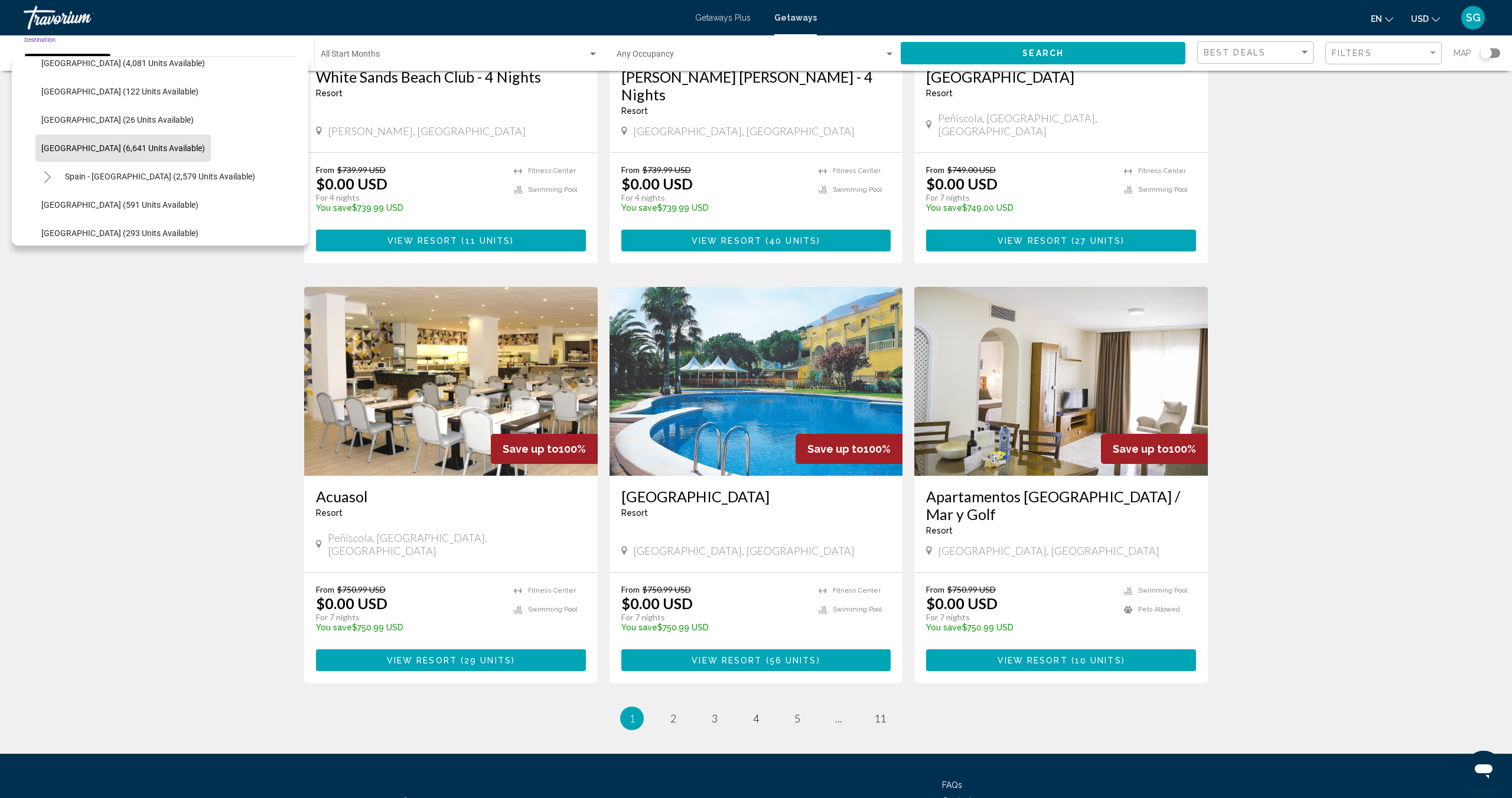
scroll to position [1125, 0]
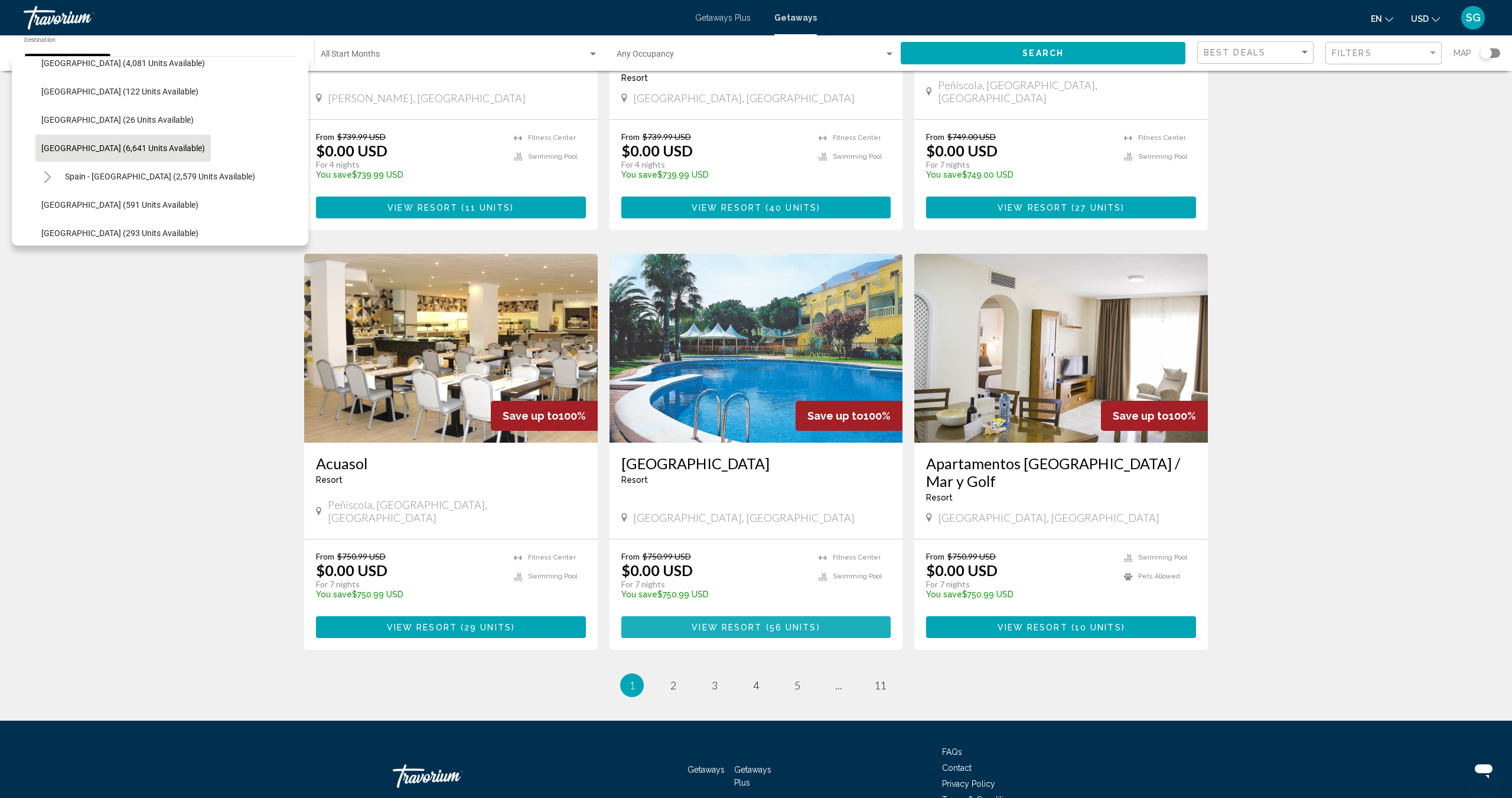
click at [749, 623] on span "View Resort" at bounding box center [727, 627] width 70 height 9
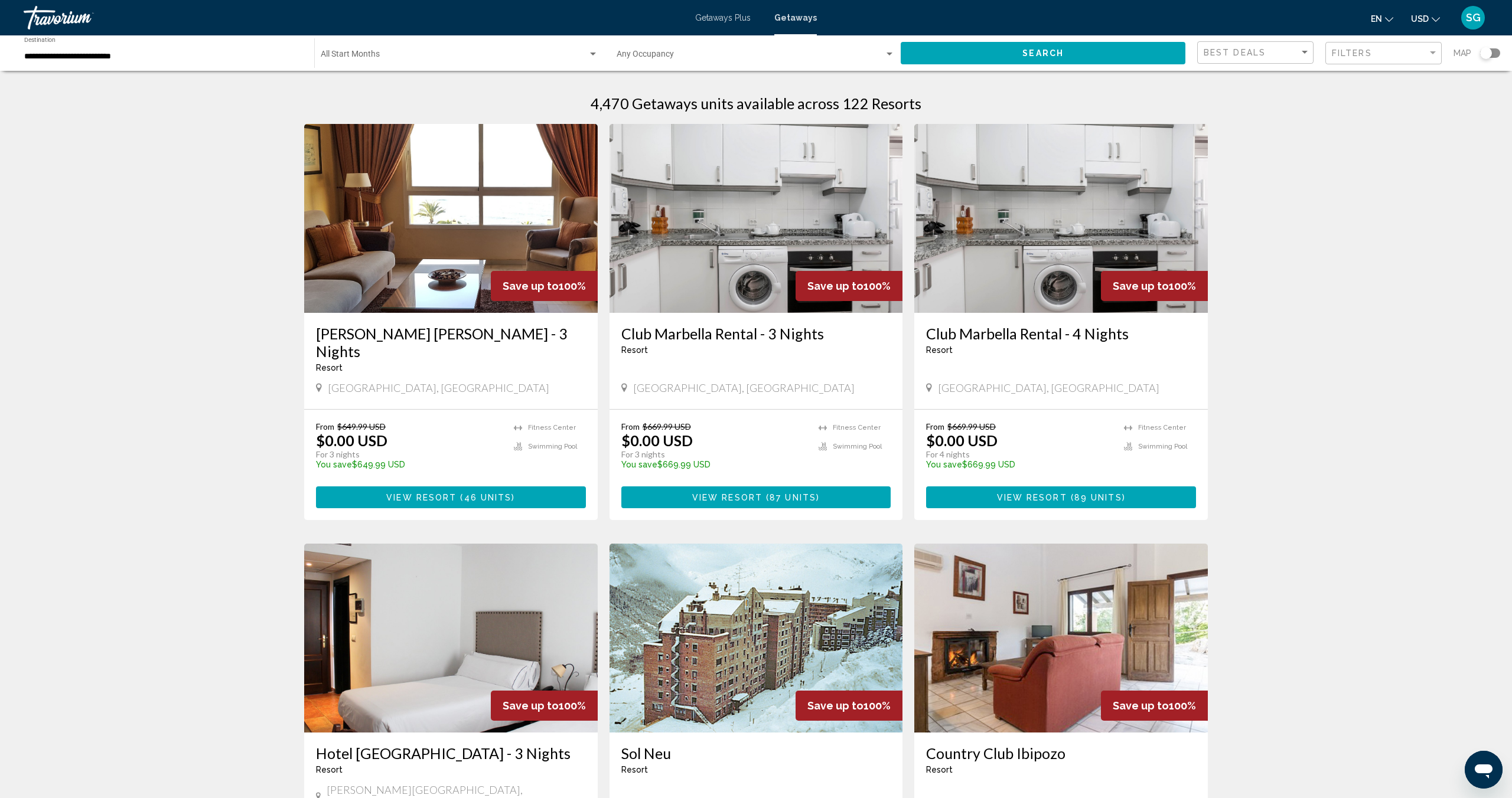
click at [594, 51] on div "Search widget" at bounding box center [593, 54] width 10 height 9
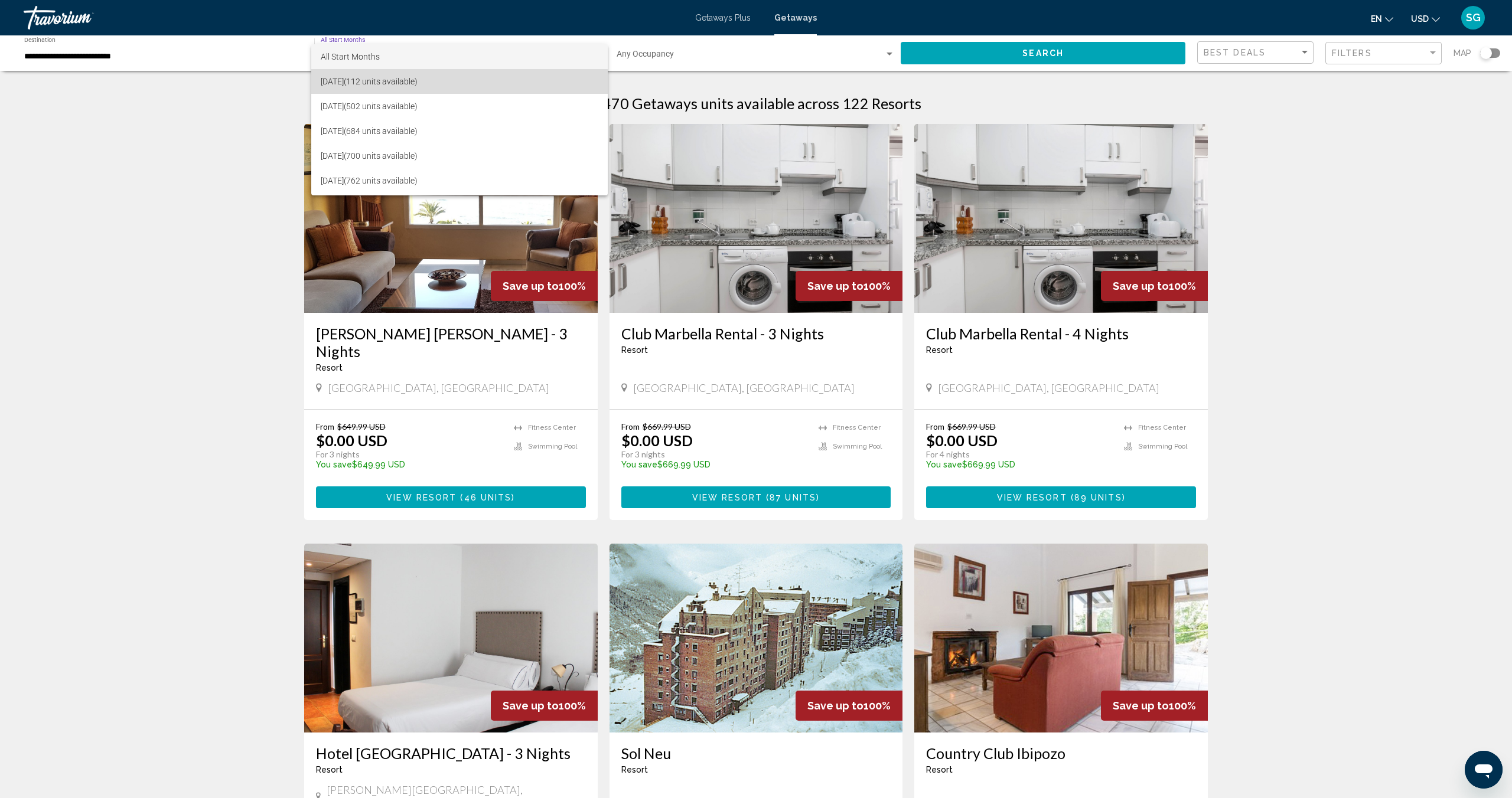
click at [405, 85] on span "[DATE] (112 units available)" at bounding box center [459, 81] width 277 height 25
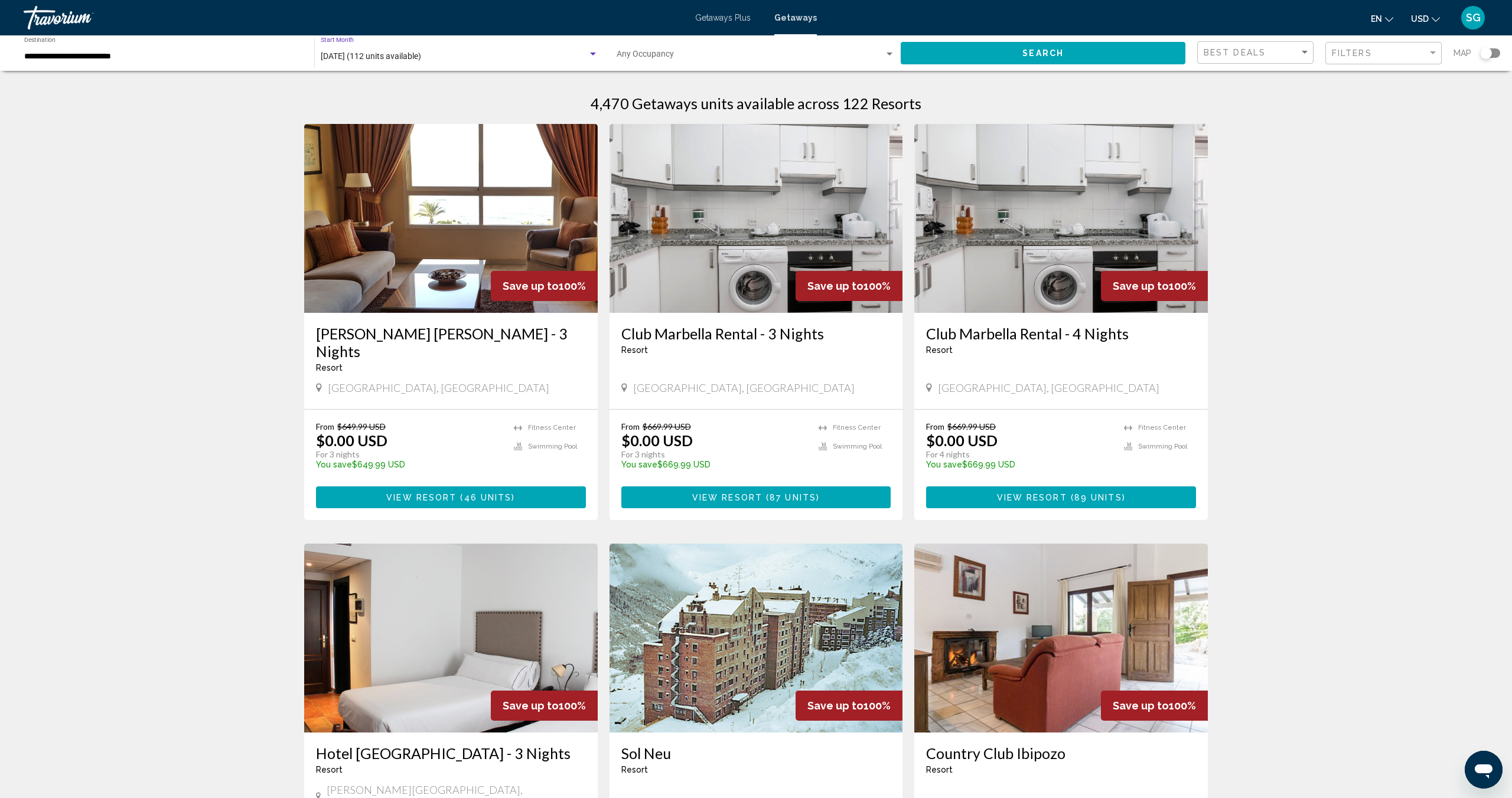
click at [1074, 53] on button "Search" at bounding box center [1042, 53] width 285 height 22
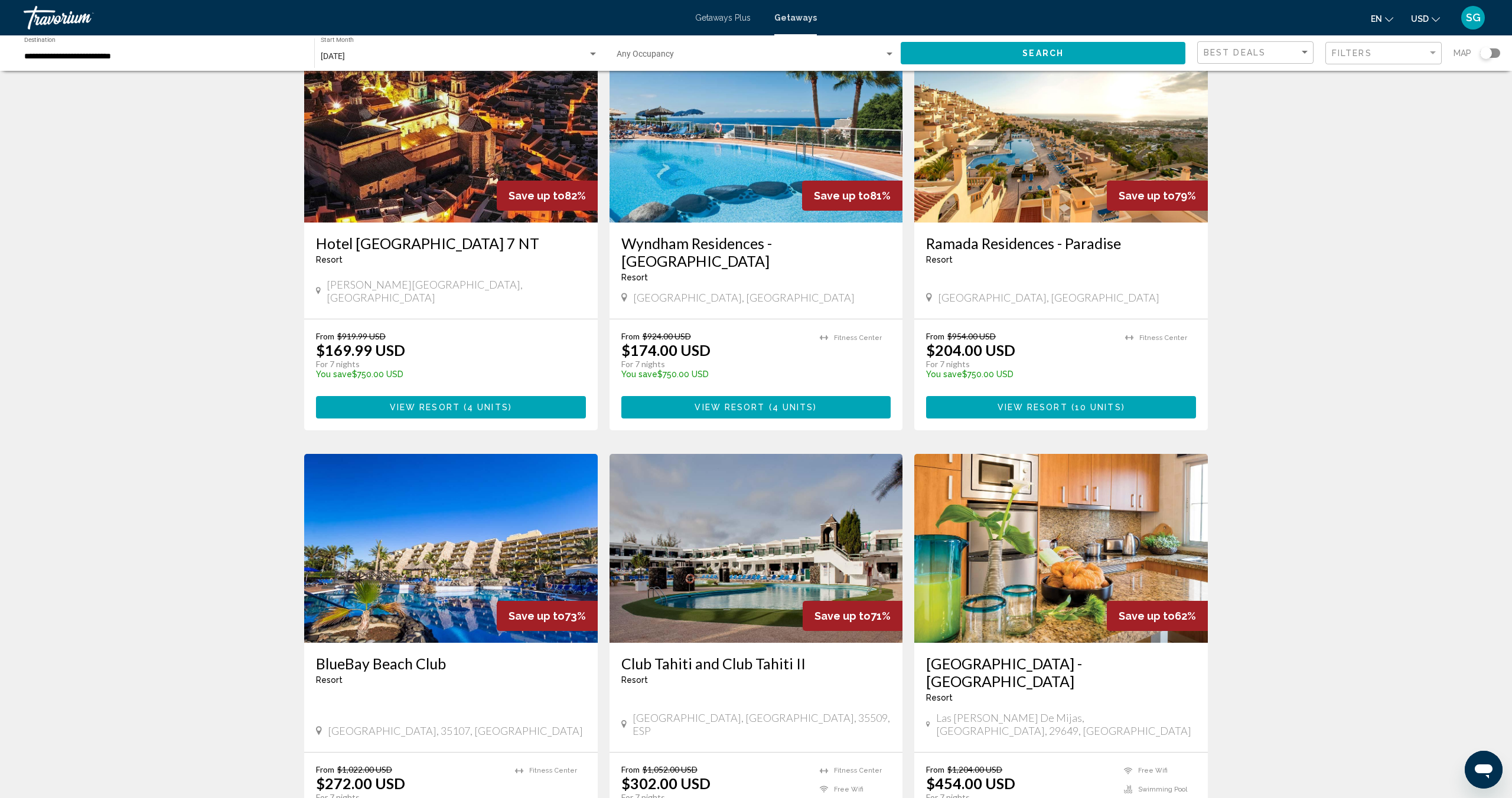
scroll to position [526, 0]
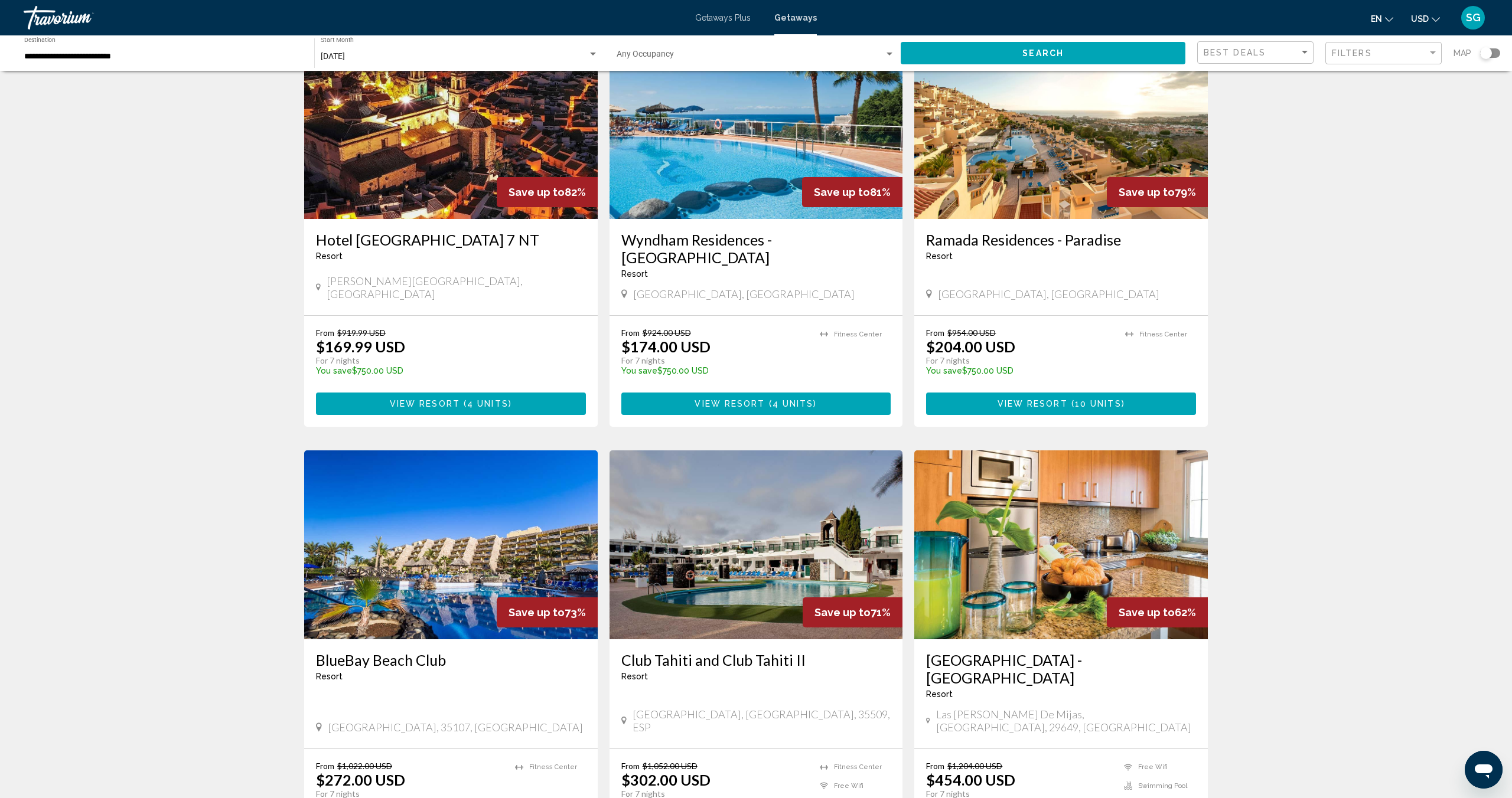
click at [427, 400] on span "View Resort" at bounding box center [425, 404] width 70 height 9
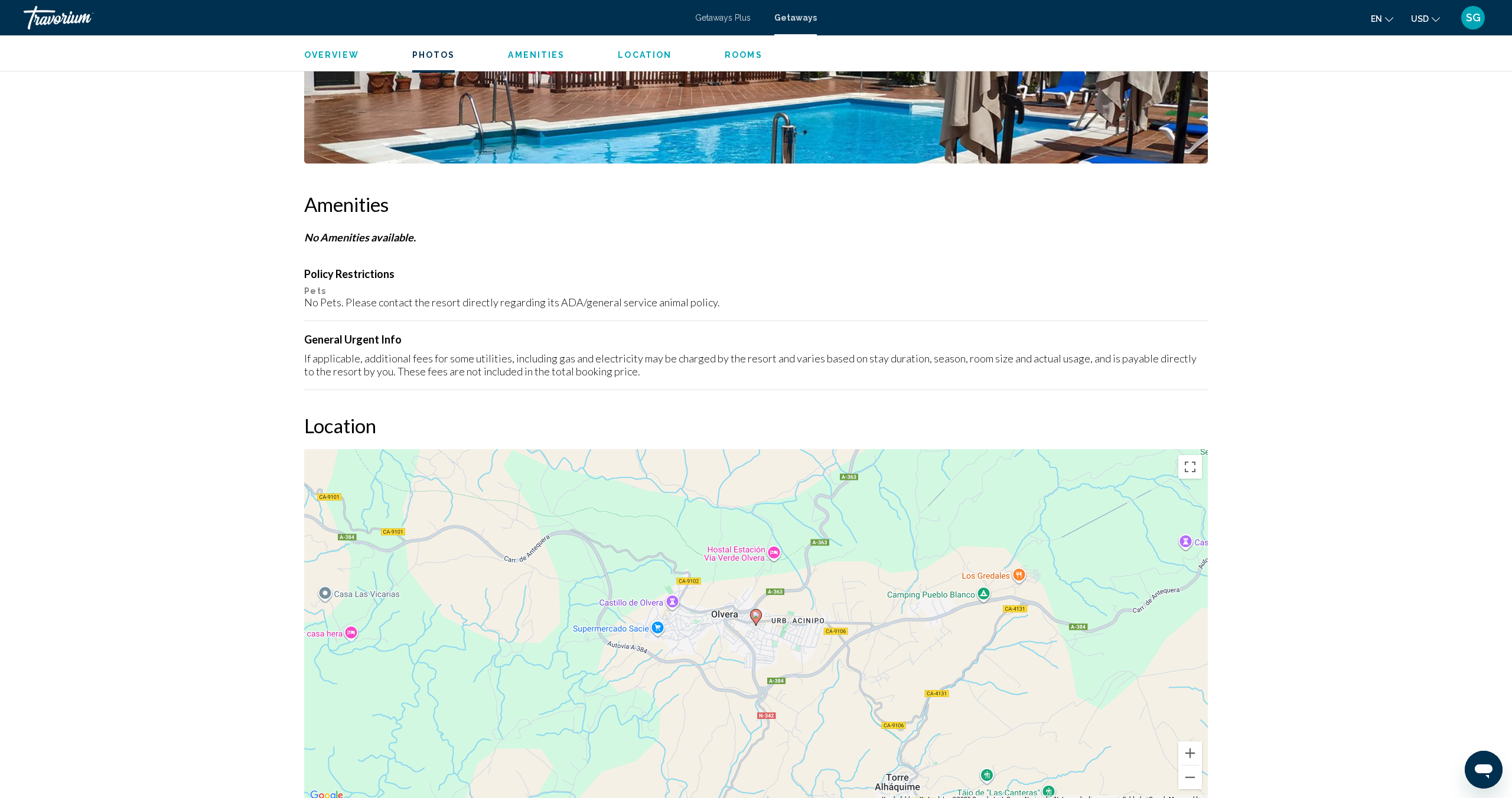
scroll to position [787, 0]
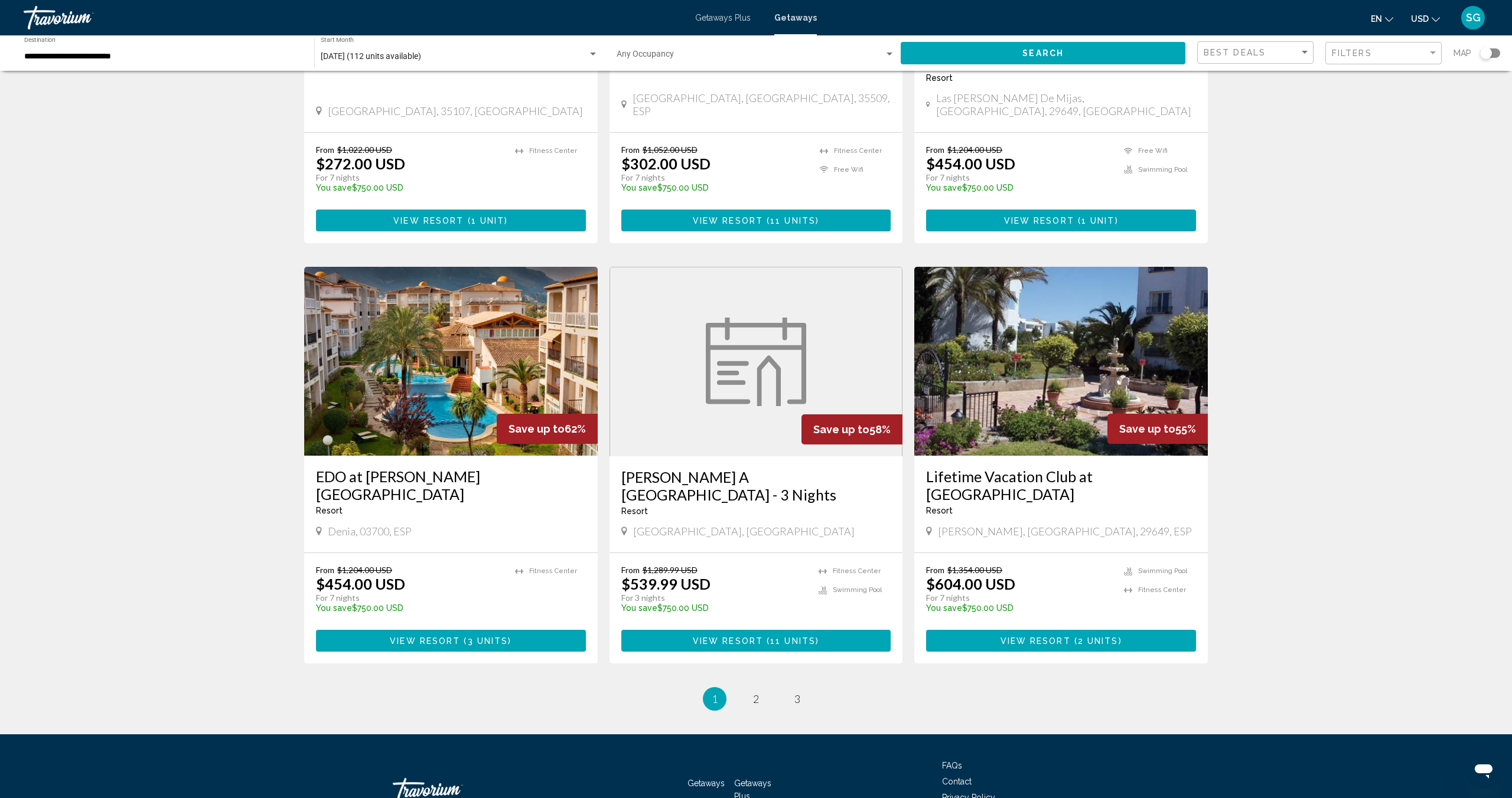
scroll to position [1161, 0]
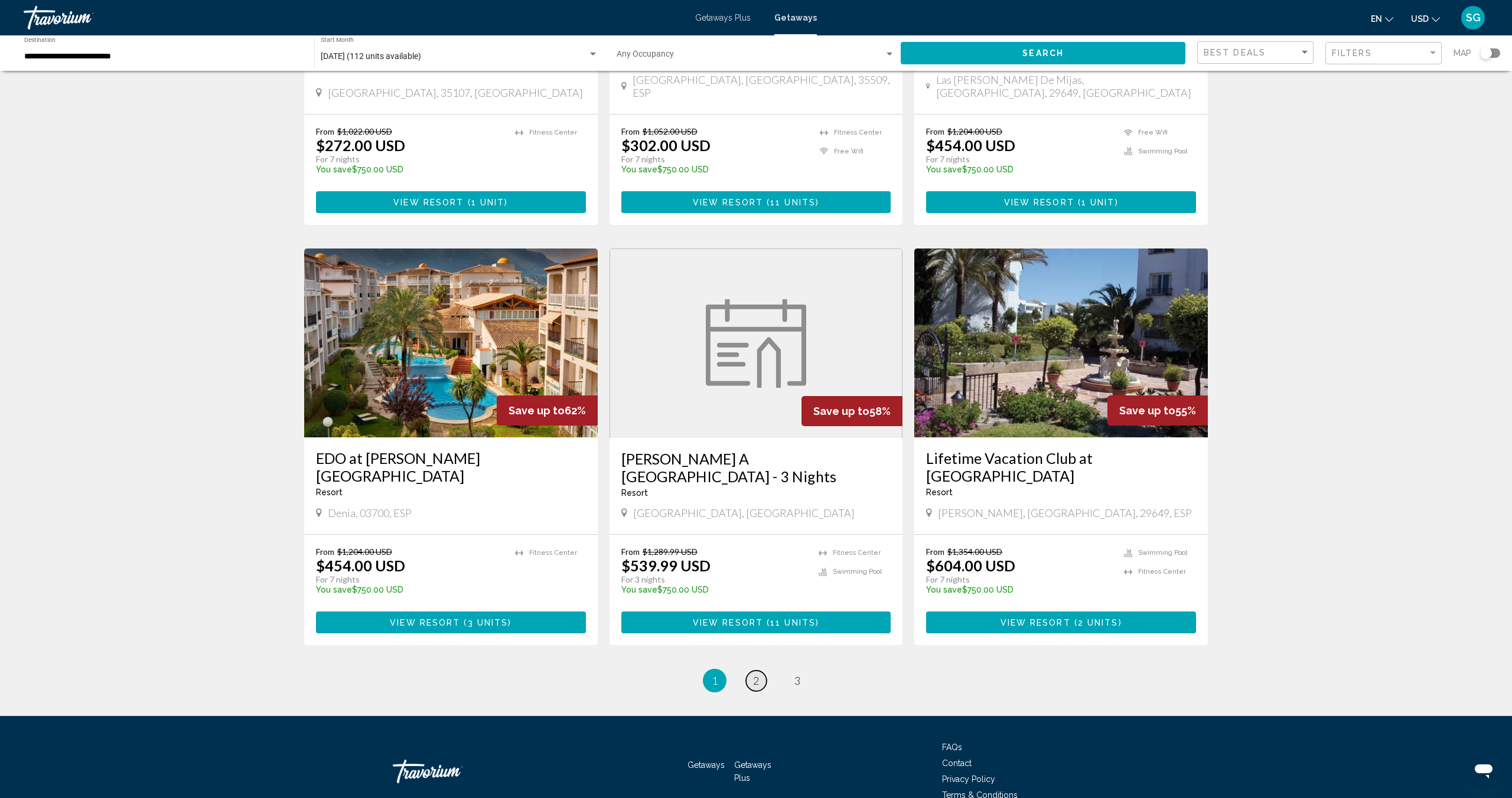
click at [758, 674] on span "2" at bounding box center [756, 681] width 6 height 13
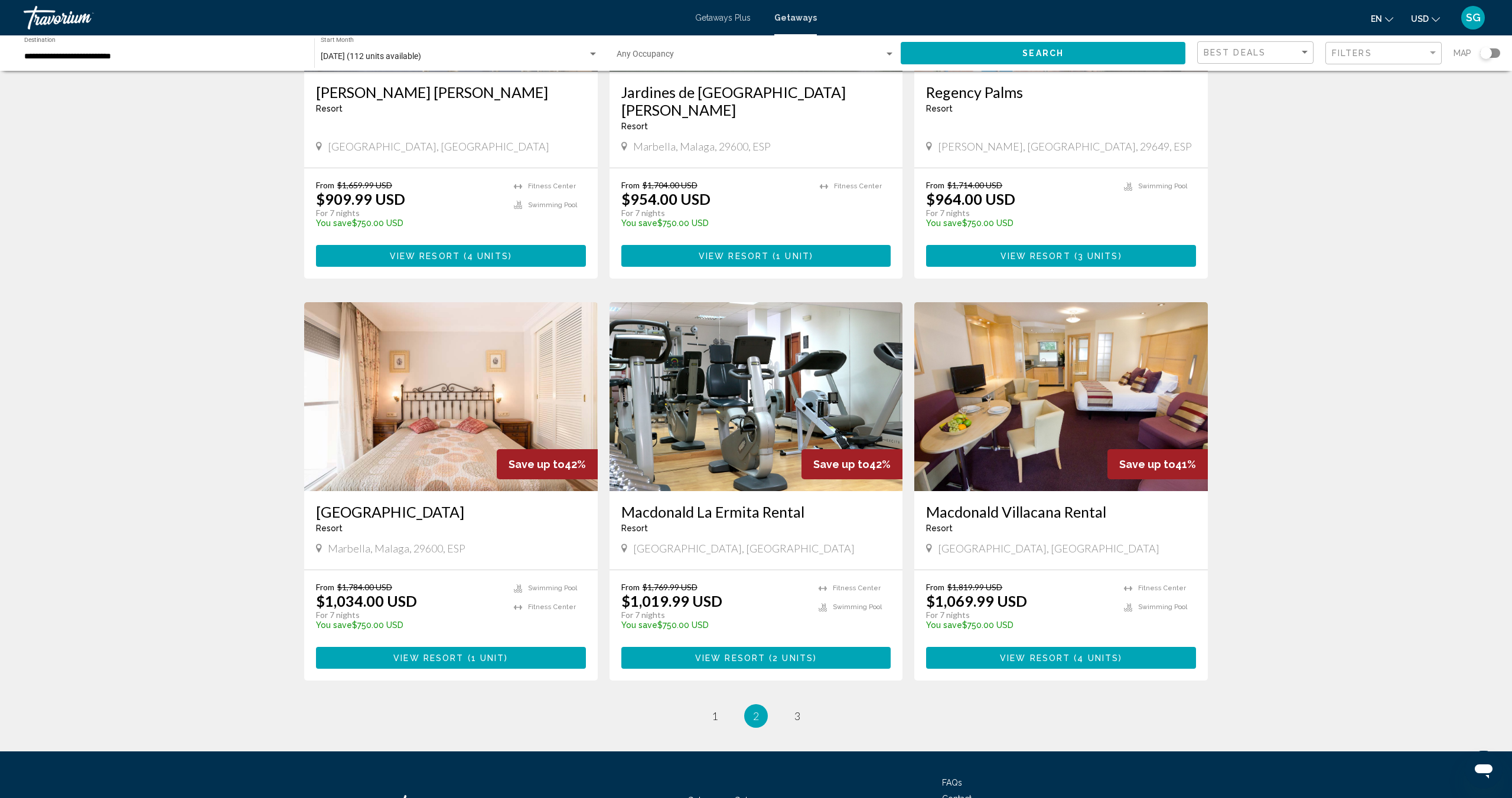
scroll to position [1161, 0]
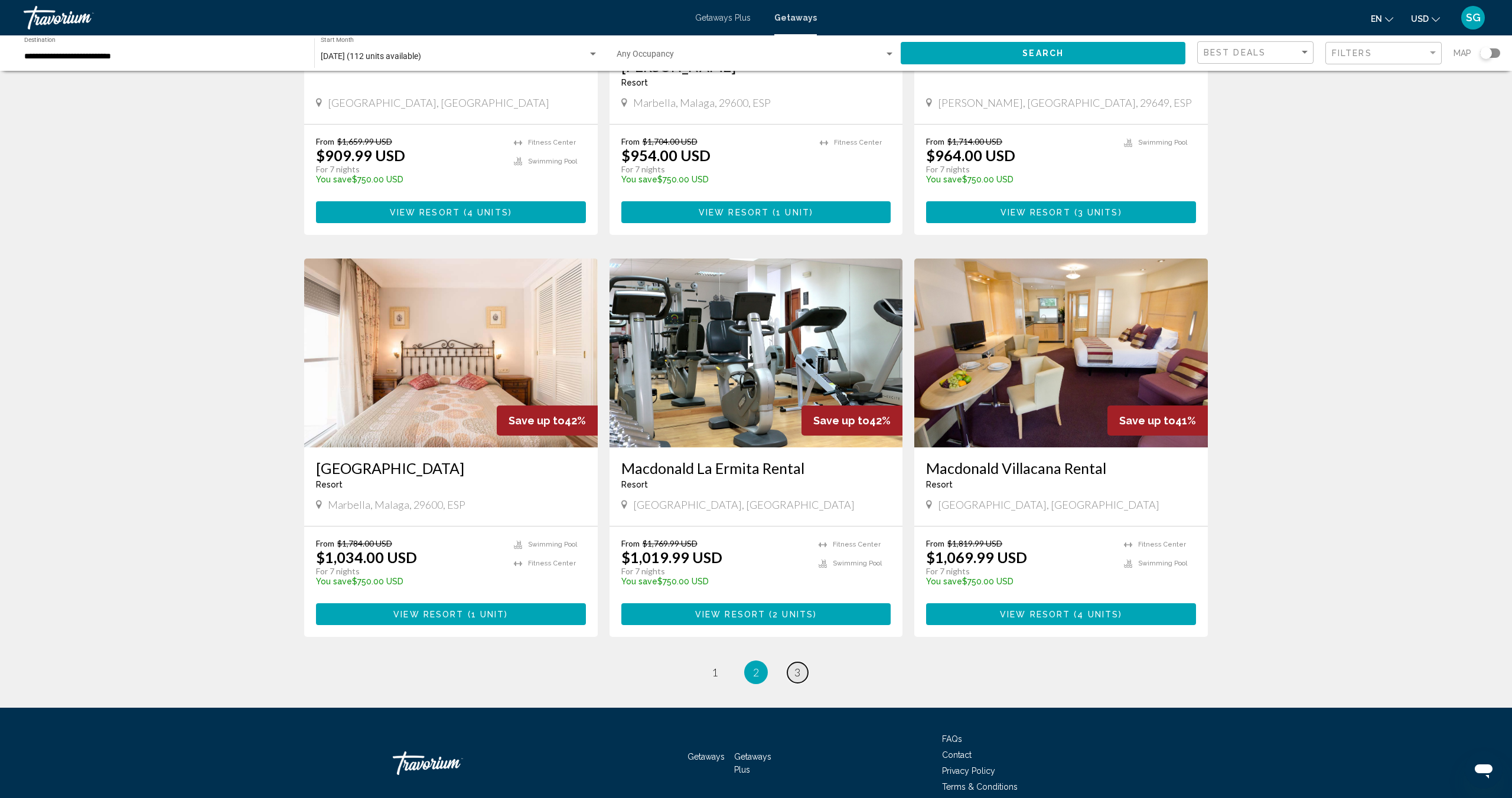
click at [798, 666] on span "3" at bounding box center [797, 672] width 6 height 13
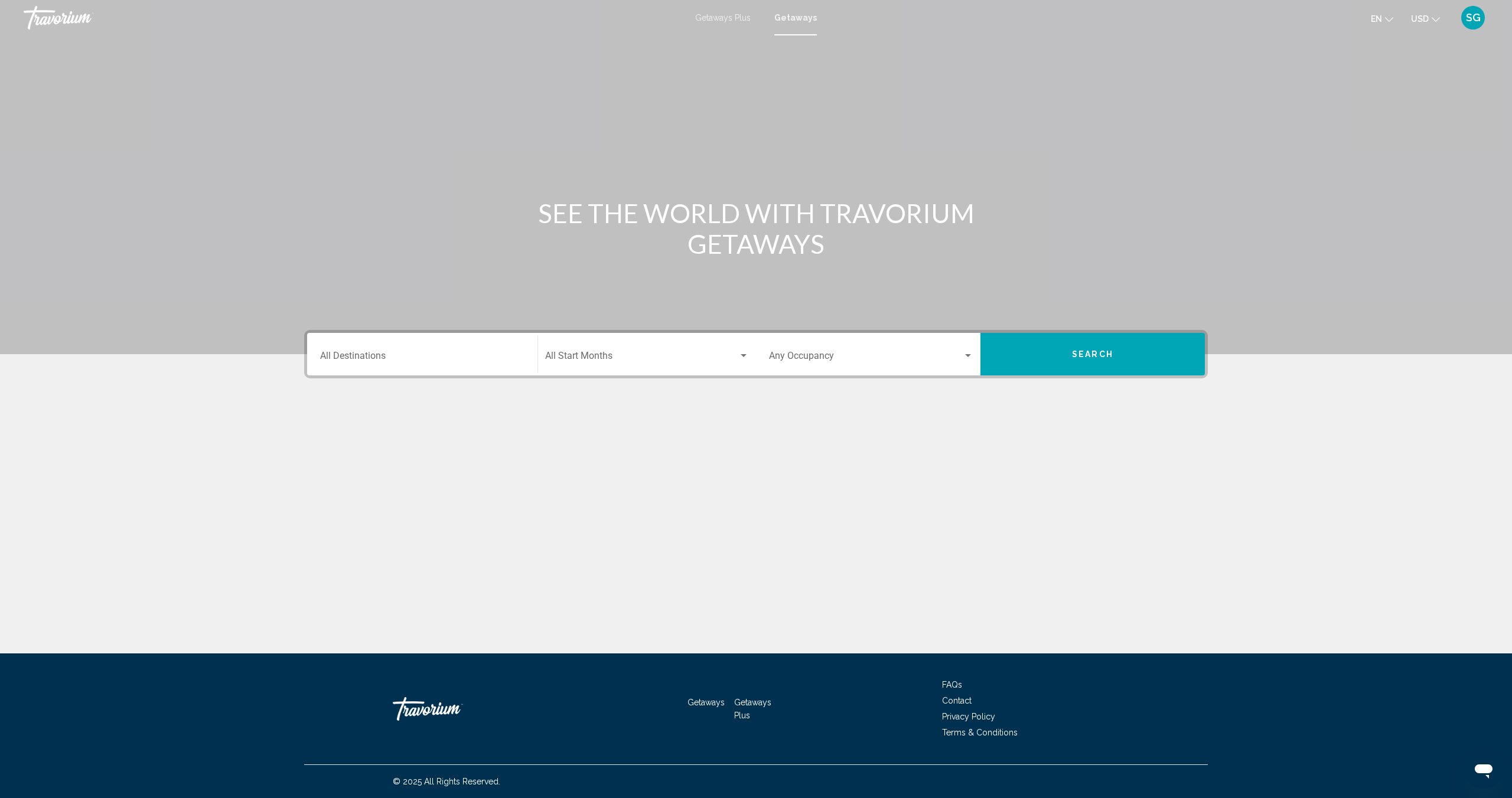
click at [384, 349] on div "Destination All Destinations" at bounding box center [422, 354] width 204 height 37
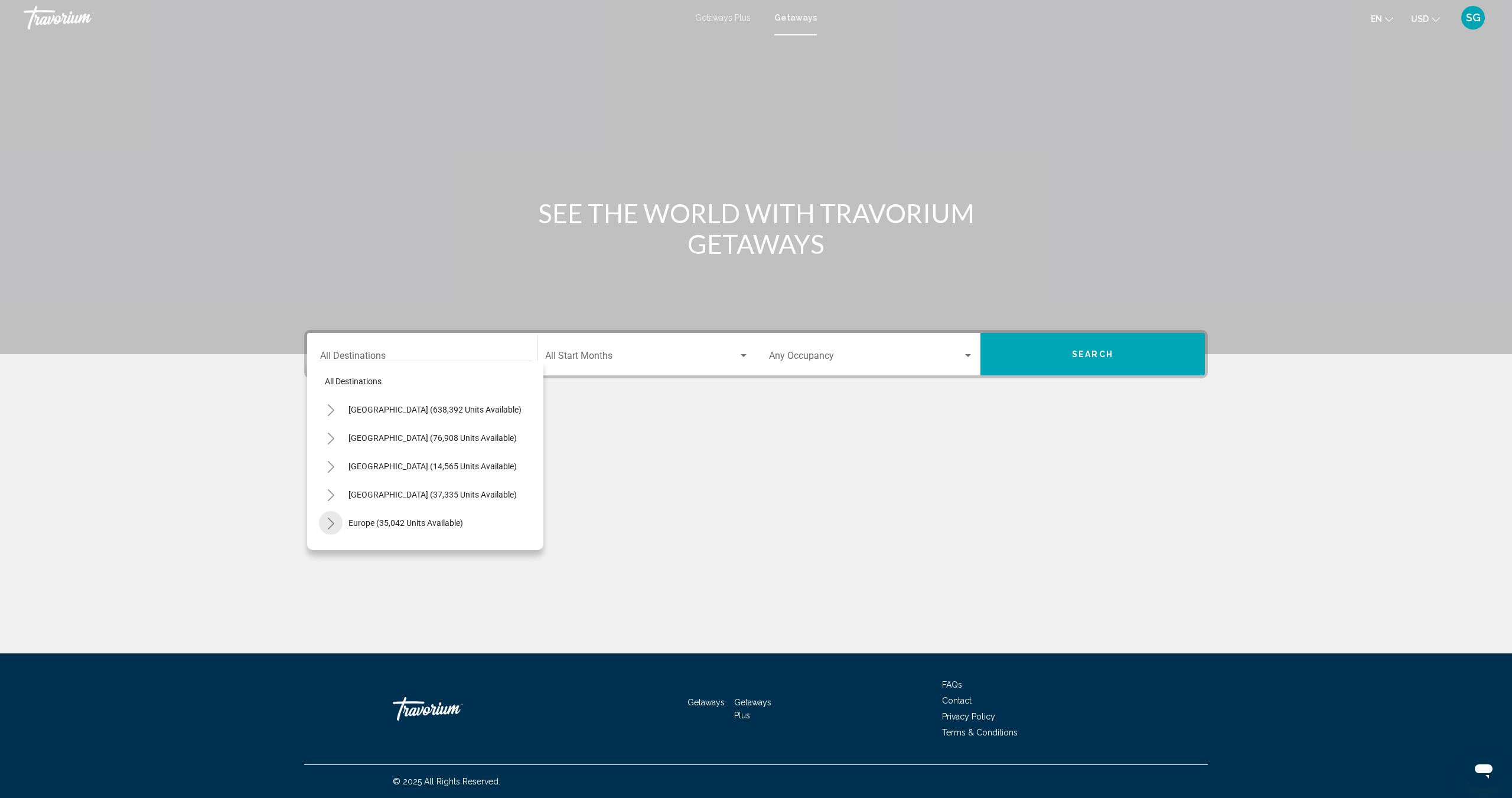
click at [332, 526] on icon "Toggle Europe (35,042 units available)" at bounding box center [331, 523] width 9 height 12
click at [348, 463] on button "Toggle Spain - Canary Islands (2,579 units available)" at bounding box center [342, 466] width 24 height 24
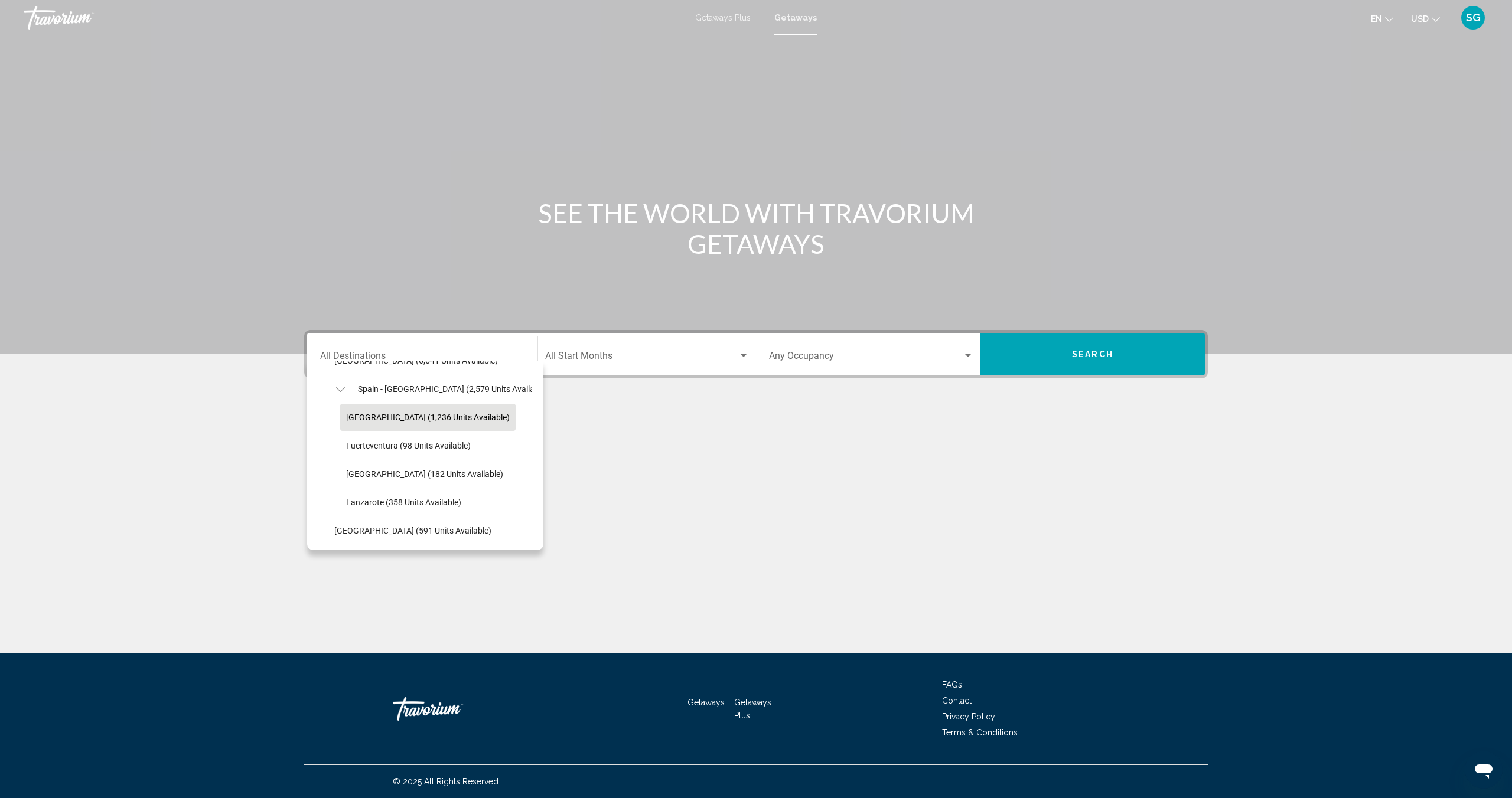
scroll to position [644, 7]
click at [360, 418] on span "[GEOGRAPHIC_DATA] (1,236 units available)" at bounding box center [424, 417] width 163 height 9
type input "**********"
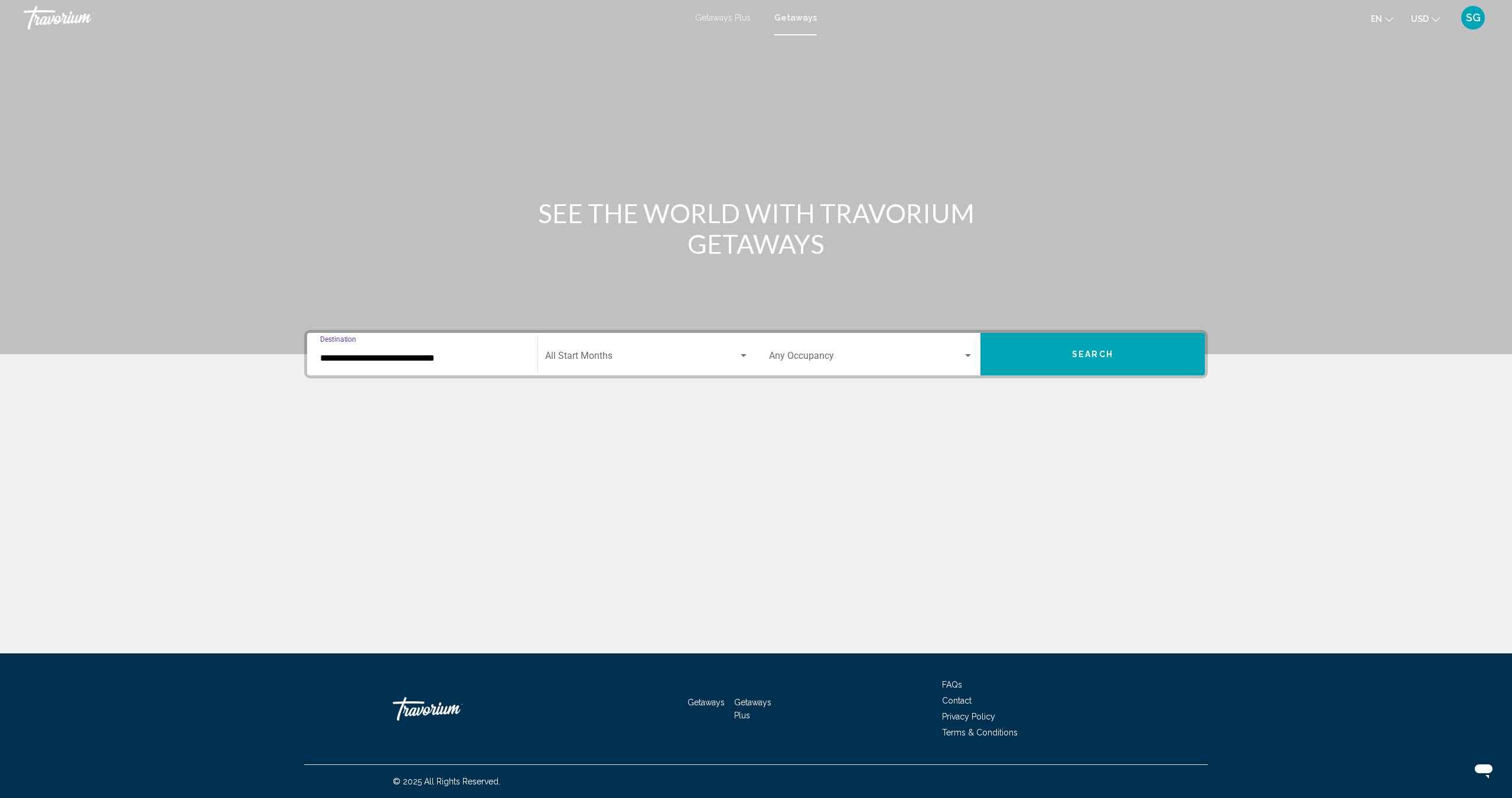
click at [741, 354] on div "Search widget" at bounding box center [744, 356] width 6 height 3
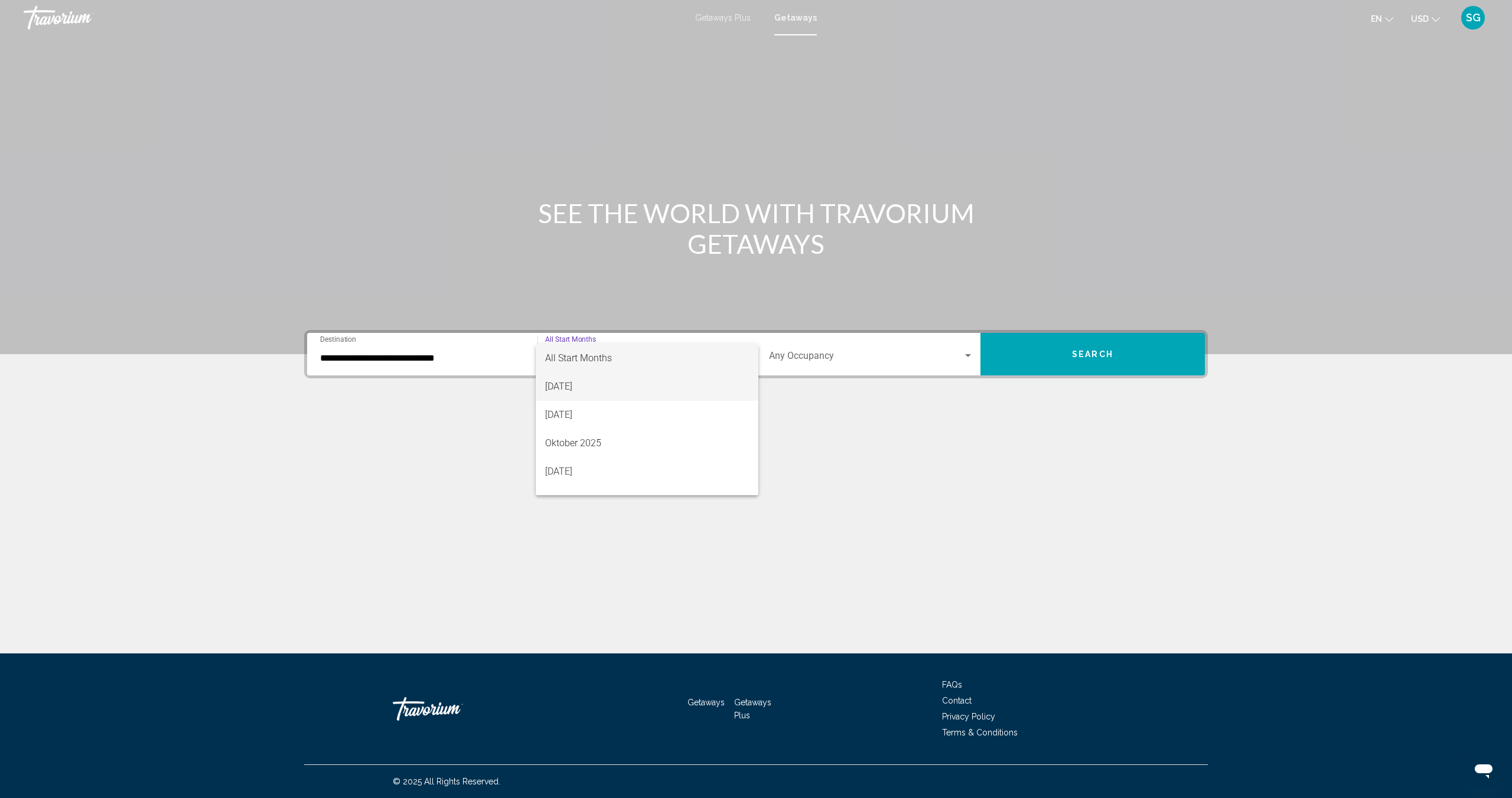
click at [612, 384] on span "[DATE]" at bounding box center [646, 387] width 204 height 28
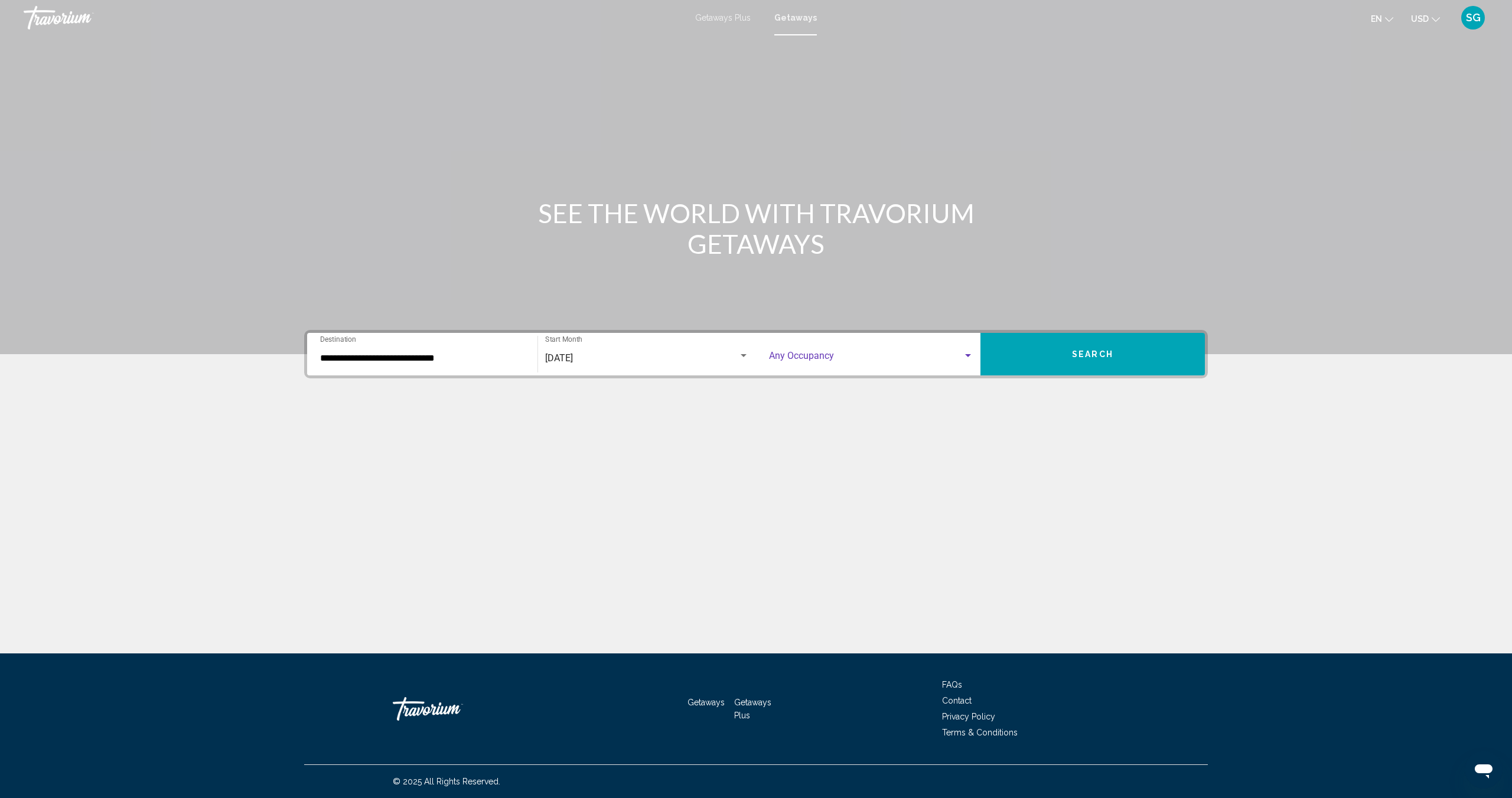
click at [970, 352] on div "Search widget" at bounding box center [967, 356] width 10 height 9
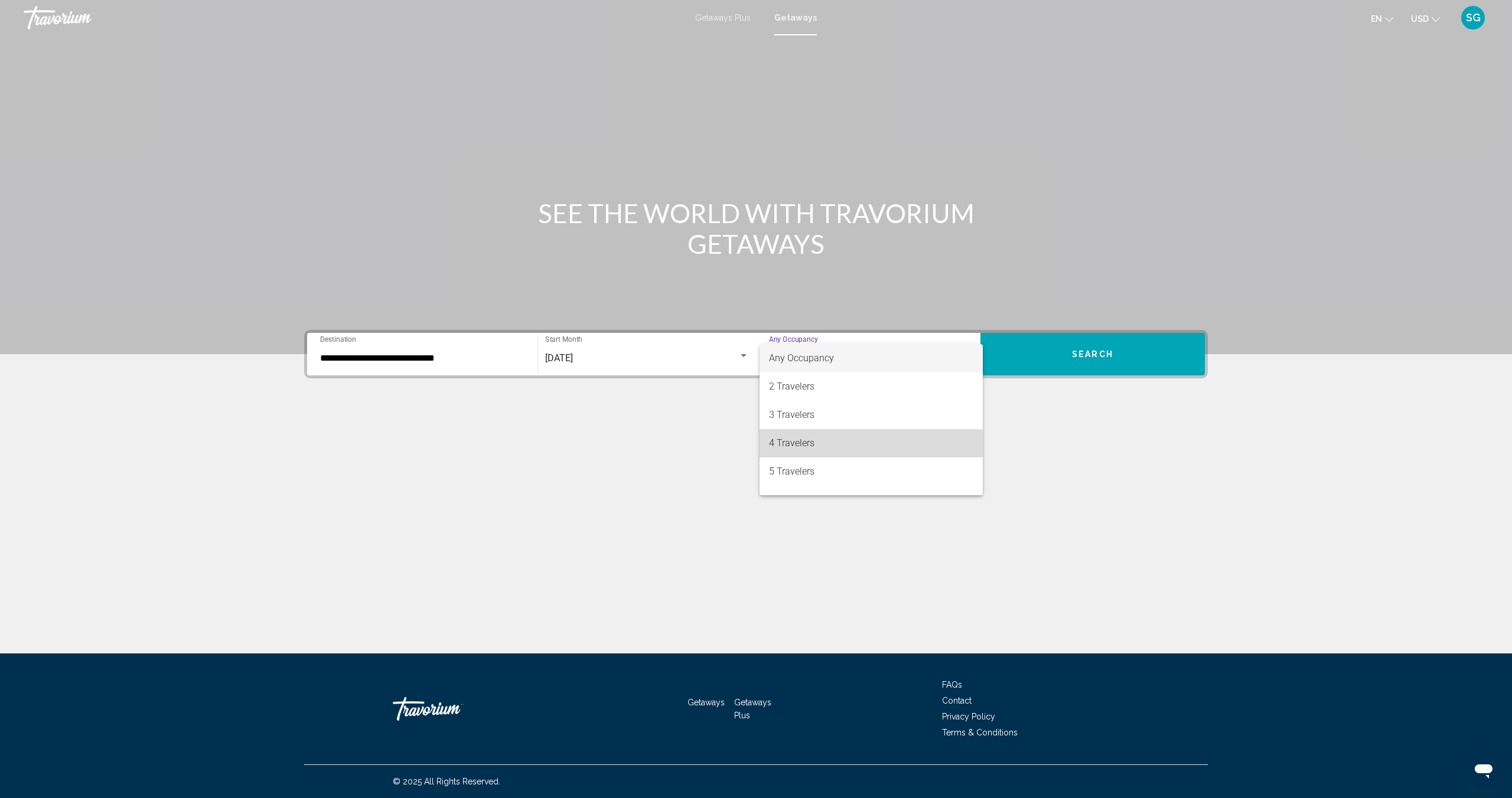
click at [808, 446] on span "4 Travelers" at bounding box center [871, 443] width 204 height 28
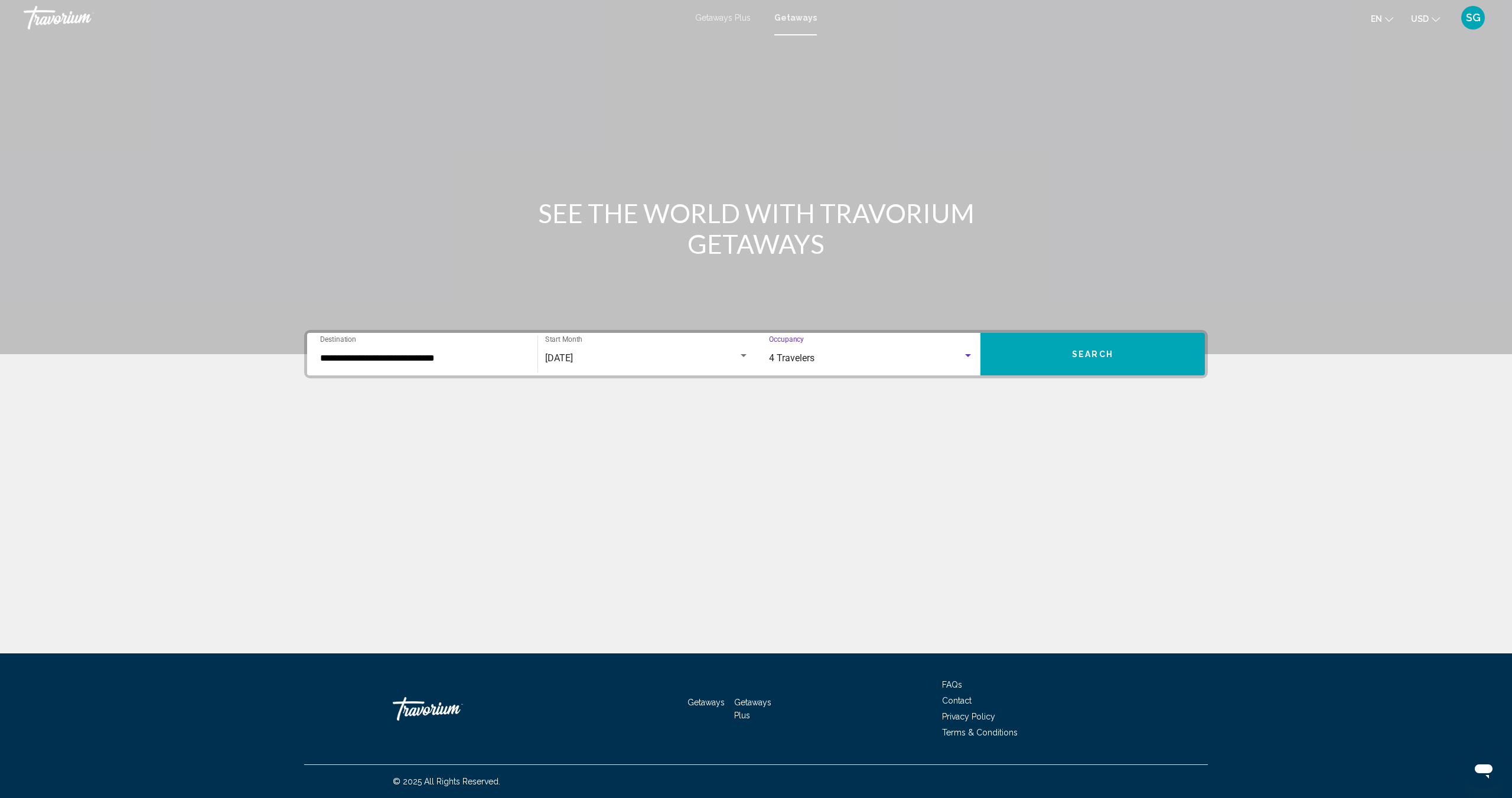
click at [1102, 353] on span "Search" at bounding box center [1093, 354] width 42 height 9
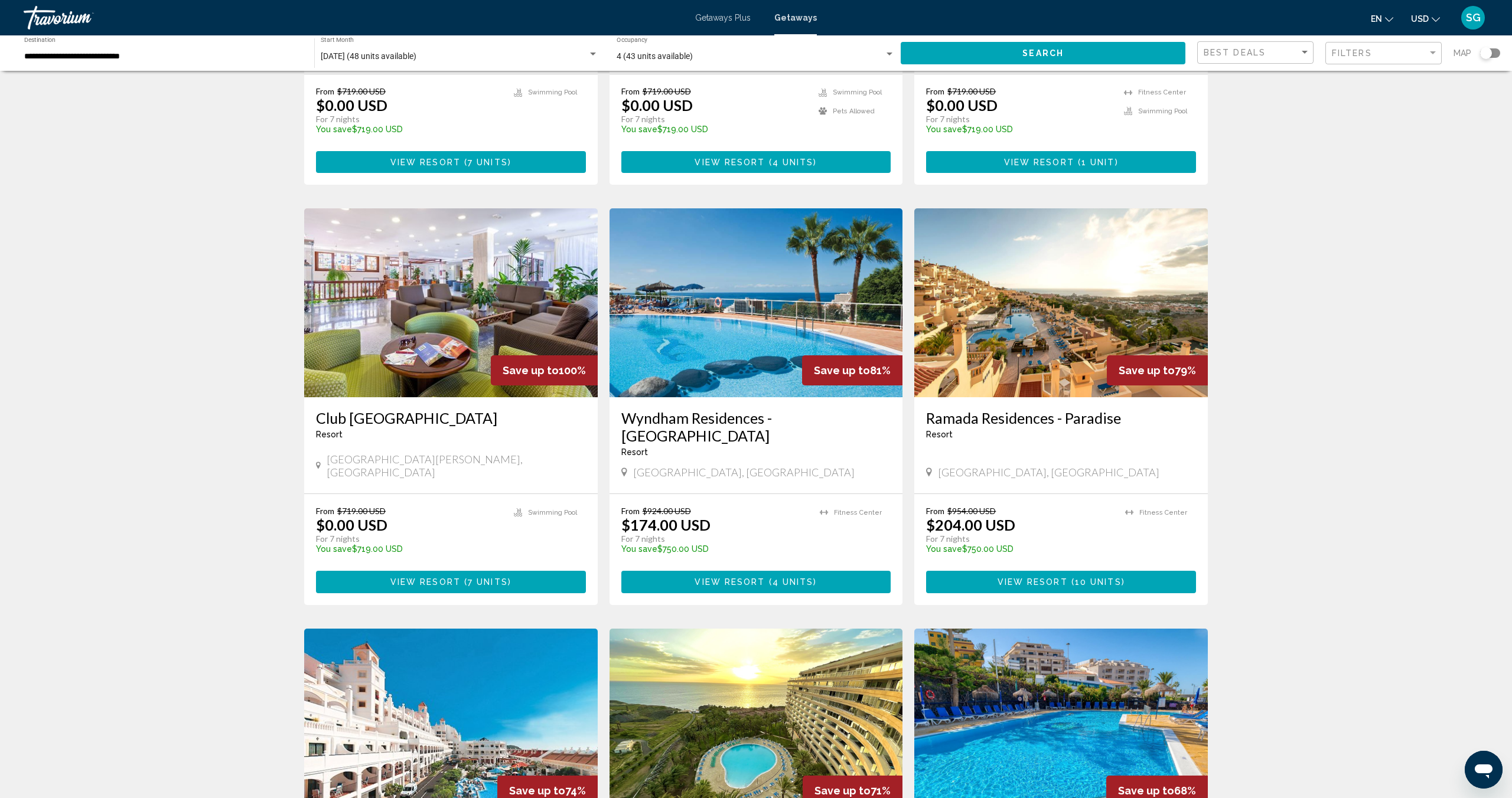
scroll to position [332, 0]
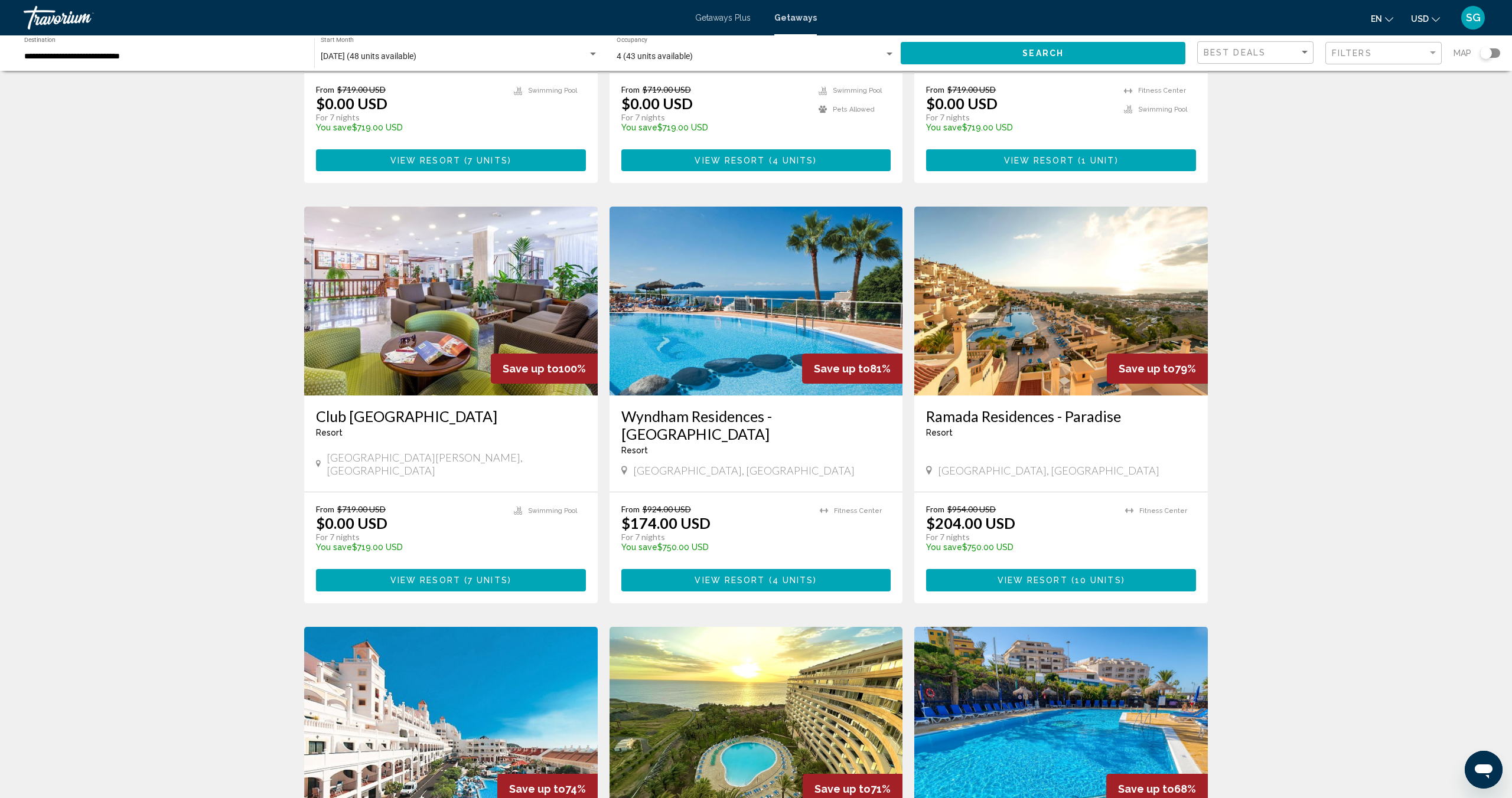
click at [1065, 576] on span "View Resort" at bounding box center [1032, 581] width 70 height 9
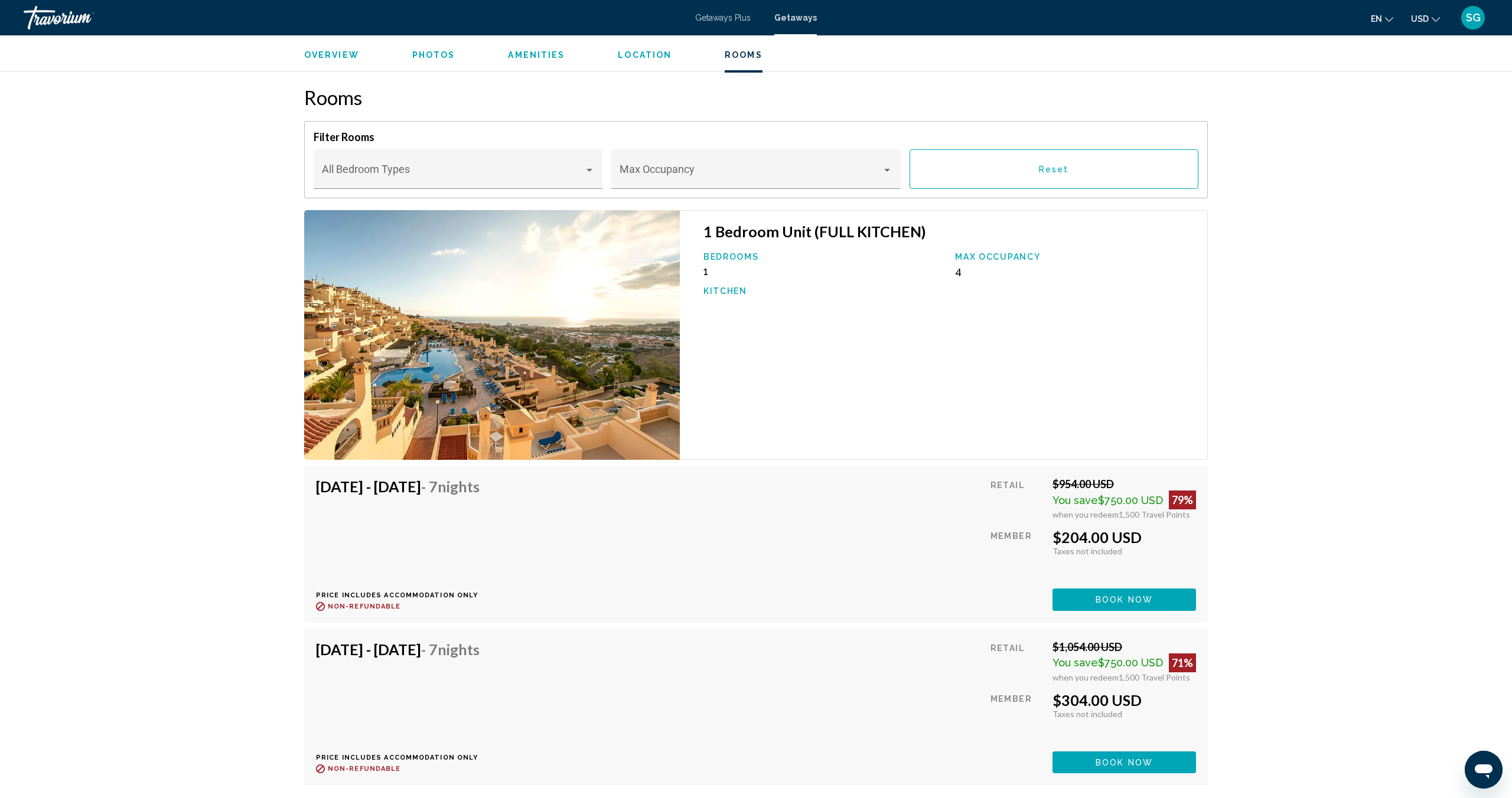
scroll to position [1887, 0]
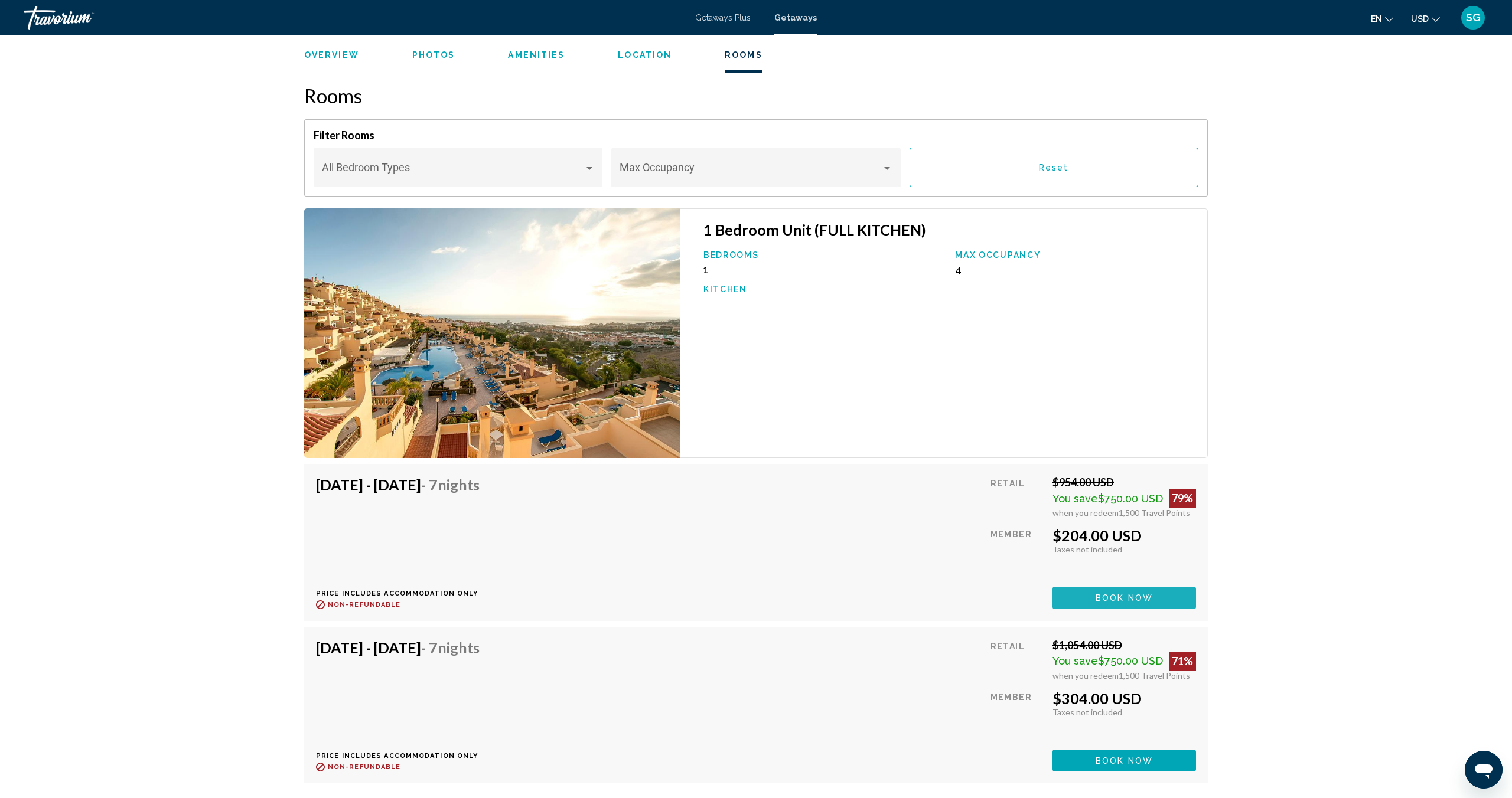
click at [1123, 594] on span "Book now" at bounding box center [1124, 598] width 58 height 9
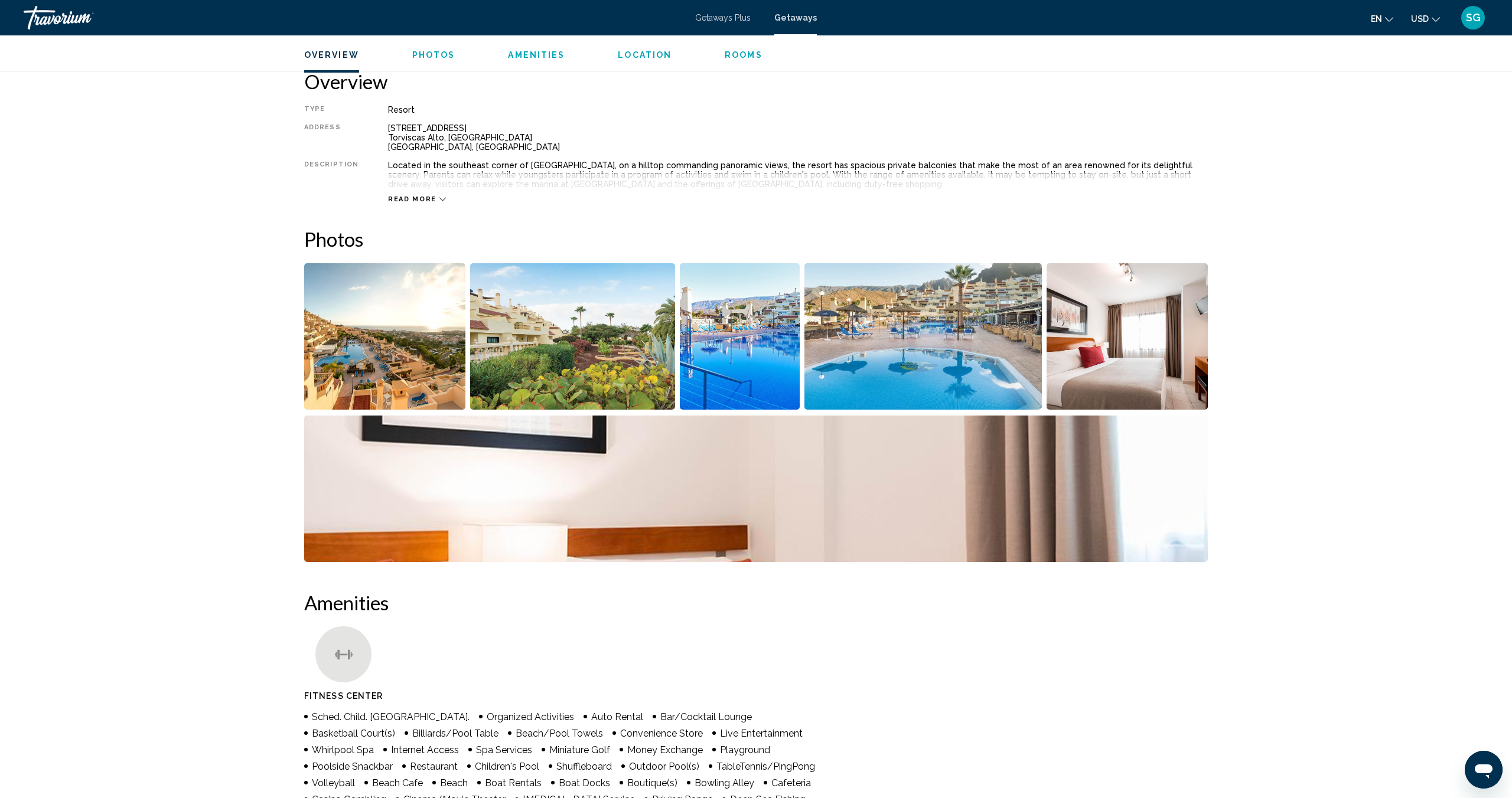
scroll to position [376, 0]
